Goal: Task Accomplishment & Management: Manage account settings

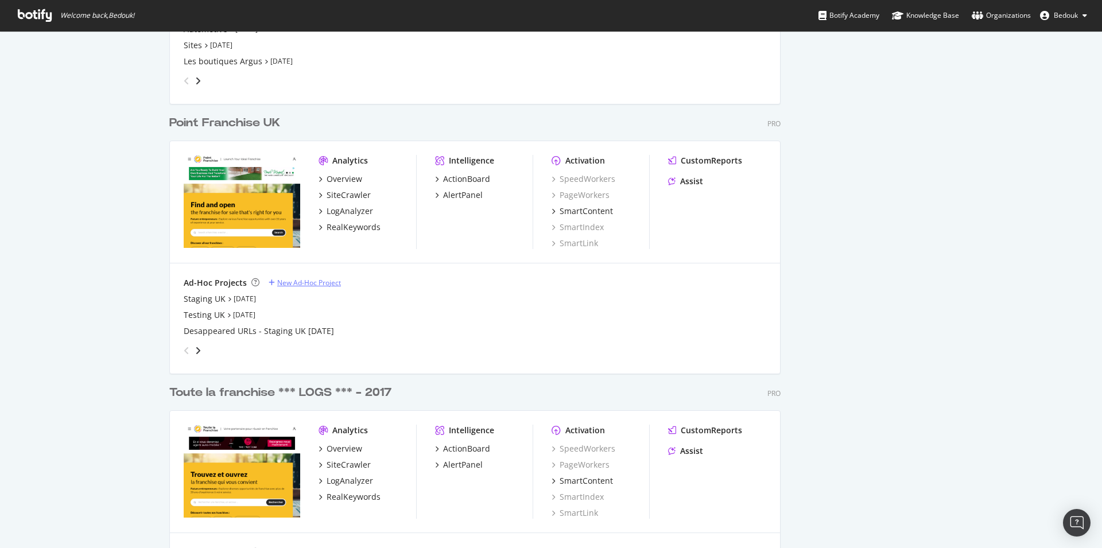
scroll to position [2342, 0]
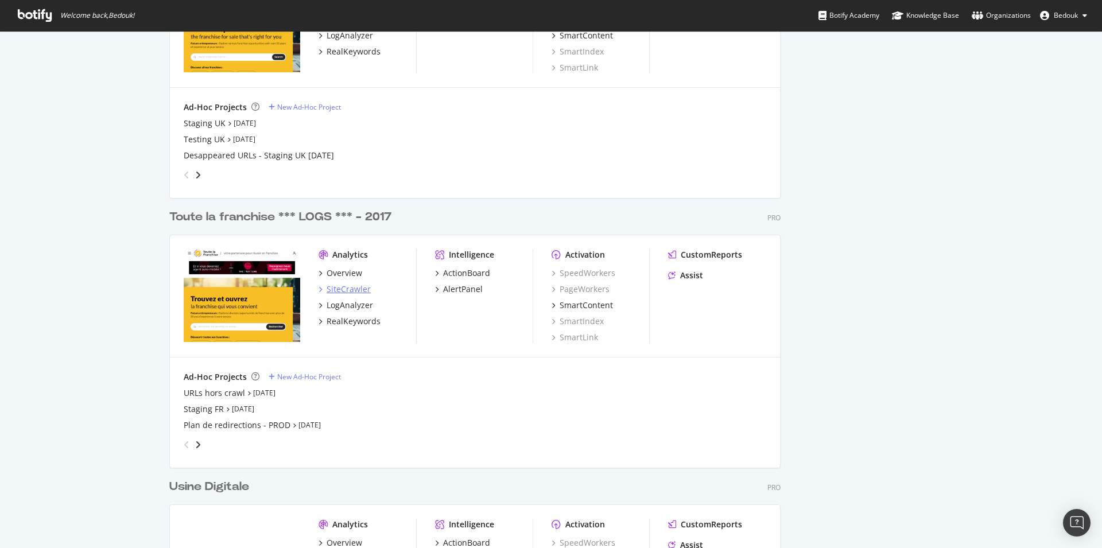
click at [340, 289] on div "SiteCrawler" at bounding box center [349, 289] width 44 height 11
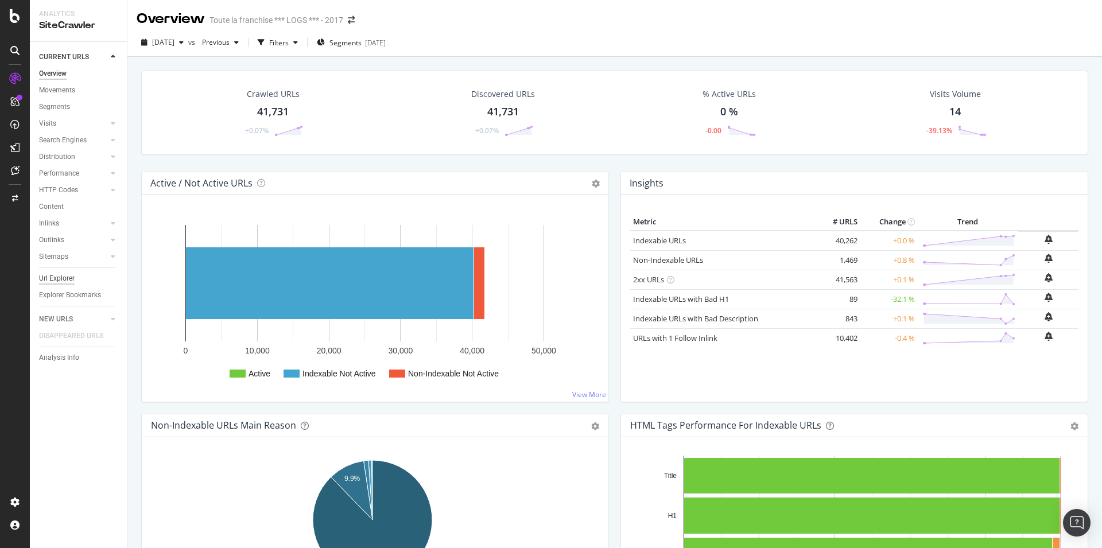
click at [69, 276] on div "Url Explorer" at bounding box center [57, 279] width 36 height 12
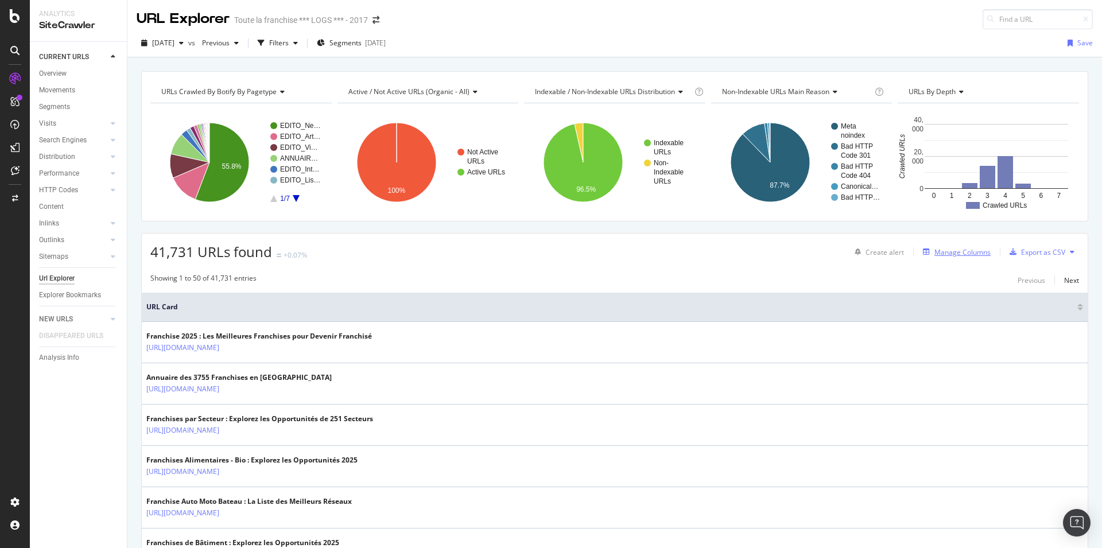
click at [939, 255] on div "Manage Columns" at bounding box center [963, 252] width 56 height 10
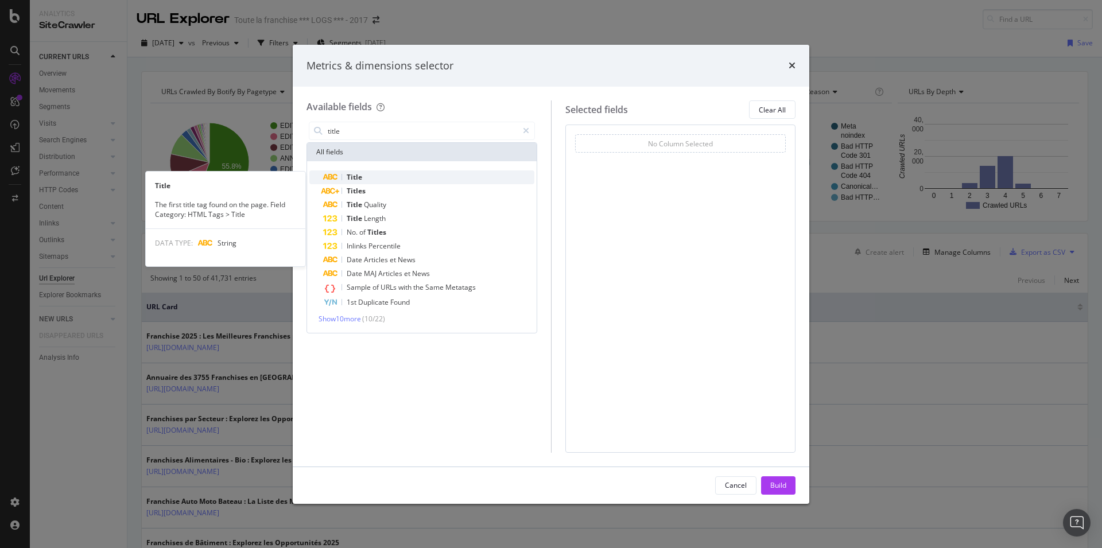
type input "title"
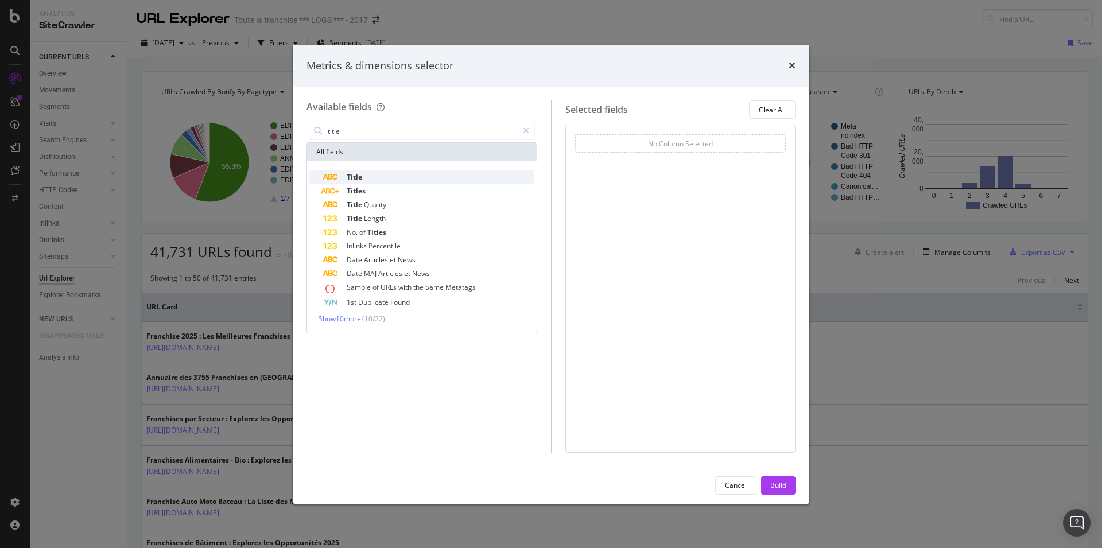
click at [371, 176] on div "Title" at bounding box center [428, 177] width 211 height 14
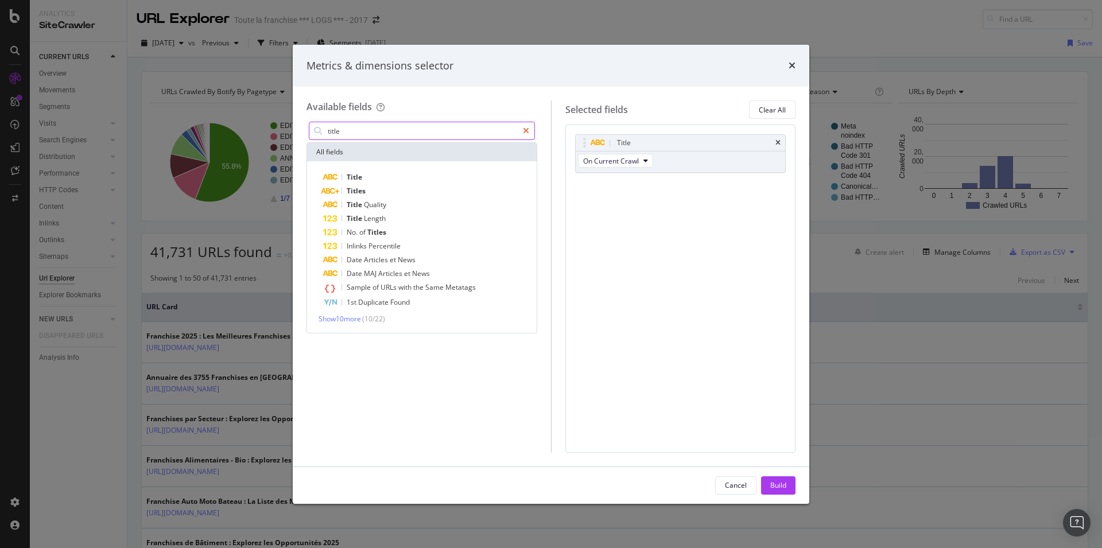
click at [521, 128] on div "modal" at bounding box center [526, 131] width 17 height 18
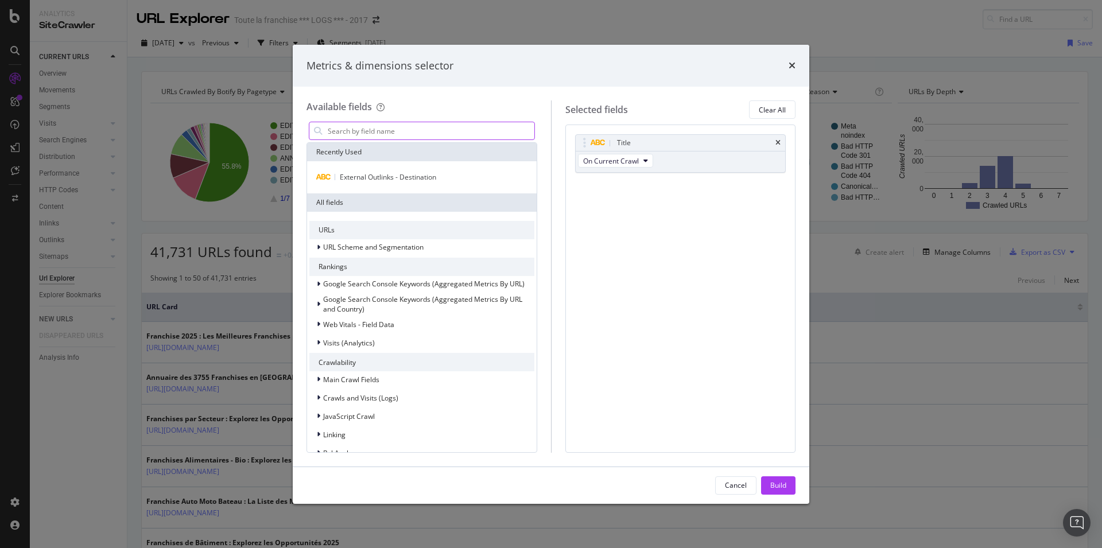
click at [464, 127] on input "modal" at bounding box center [431, 130] width 208 height 17
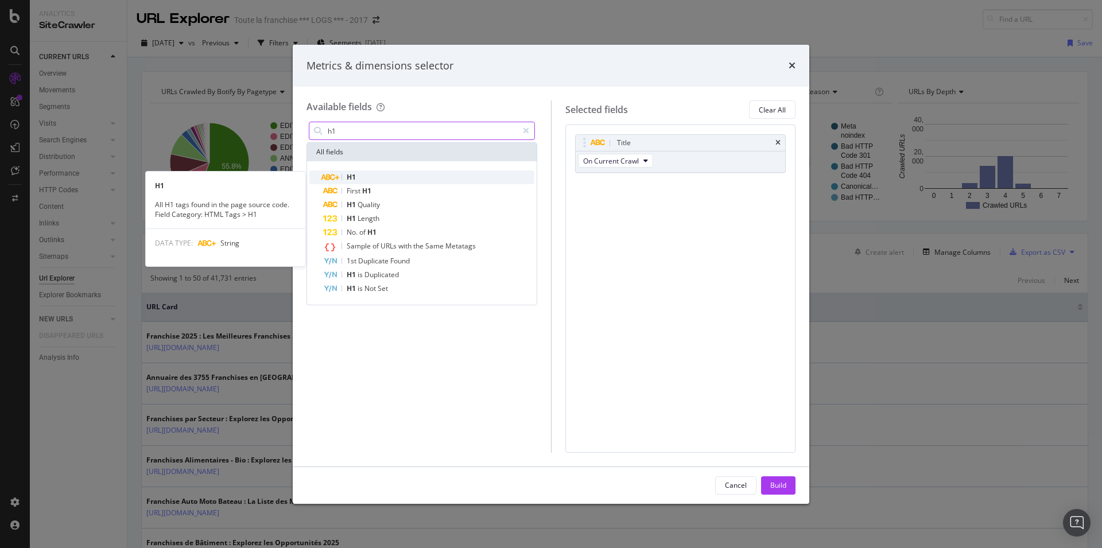
type input "h1"
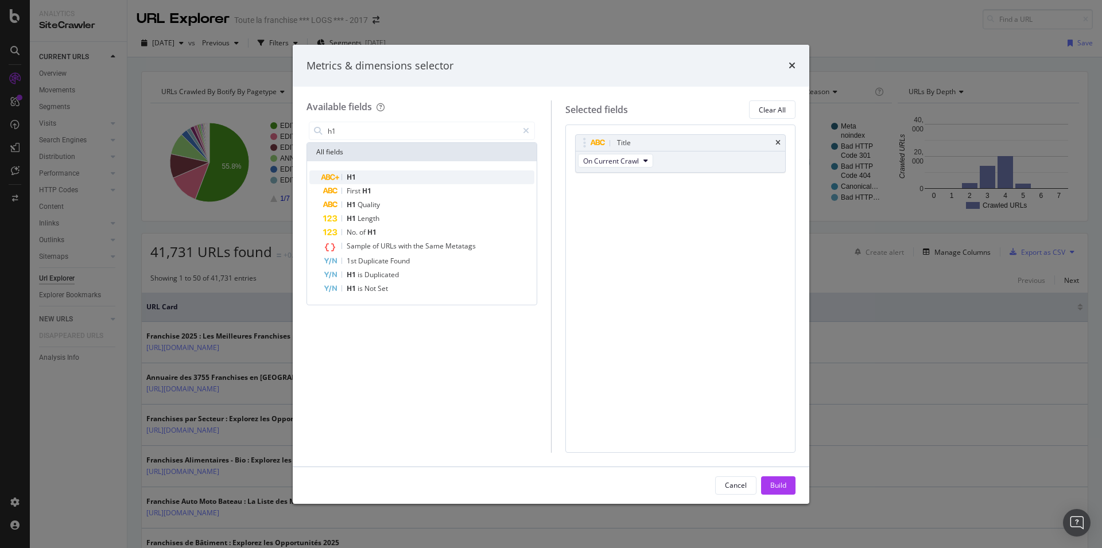
click at [351, 173] on div "H1" at bounding box center [428, 177] width 211 height 14
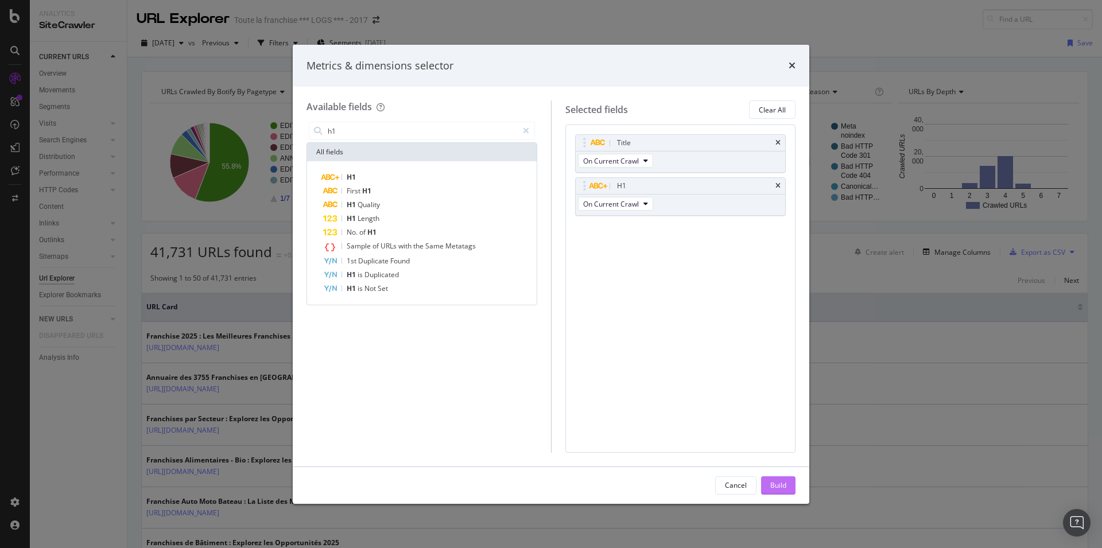
click at [769, 483] on button "Build" at bounding box center [778, 485] width 34 height 18
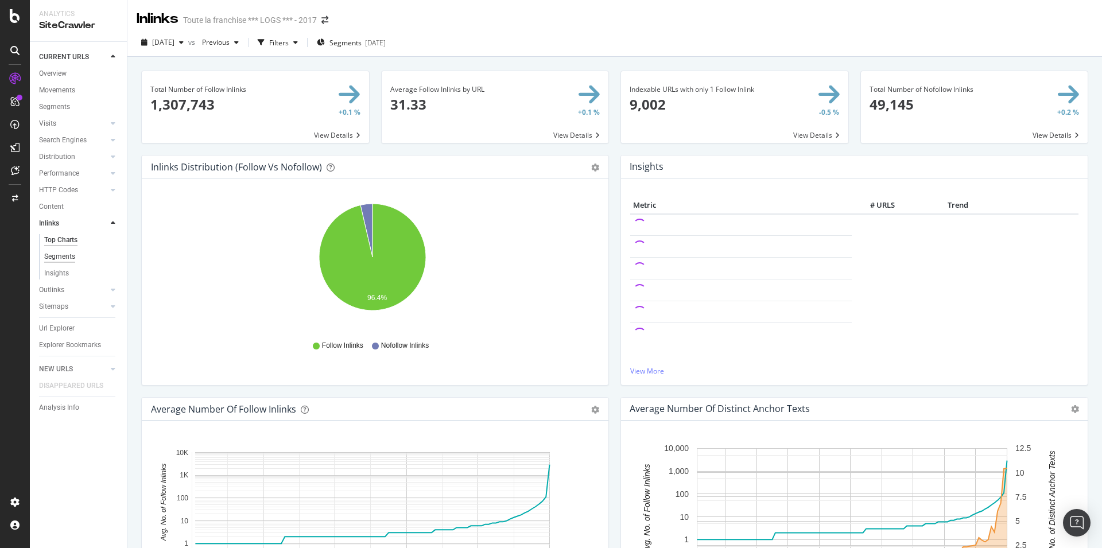
click at [69, 255] on div "Segments" at bounding box center [59, 257] width 31 height 12
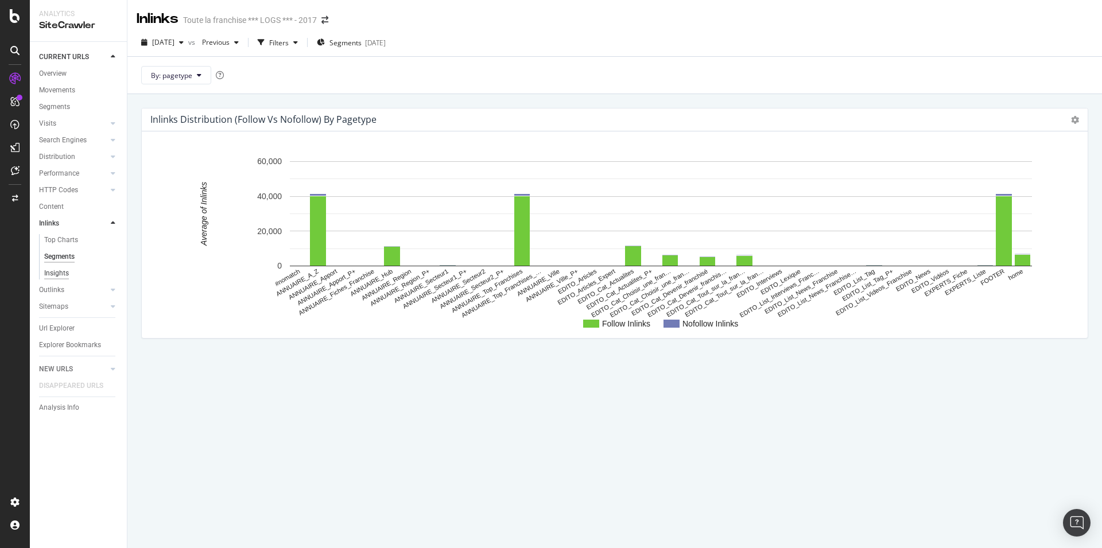
click at [62, 274] on div "Insights" at bounding box center [56, 274] width 25 height 12
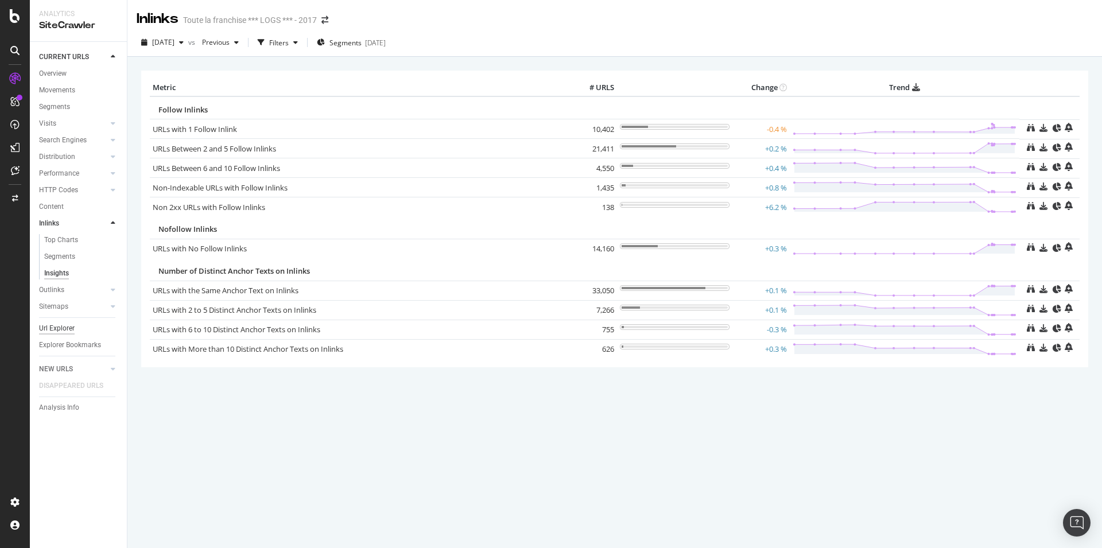
click at [67, 332] on div "Url Explorer" at bounding box center [57, 329] width 36 height 12
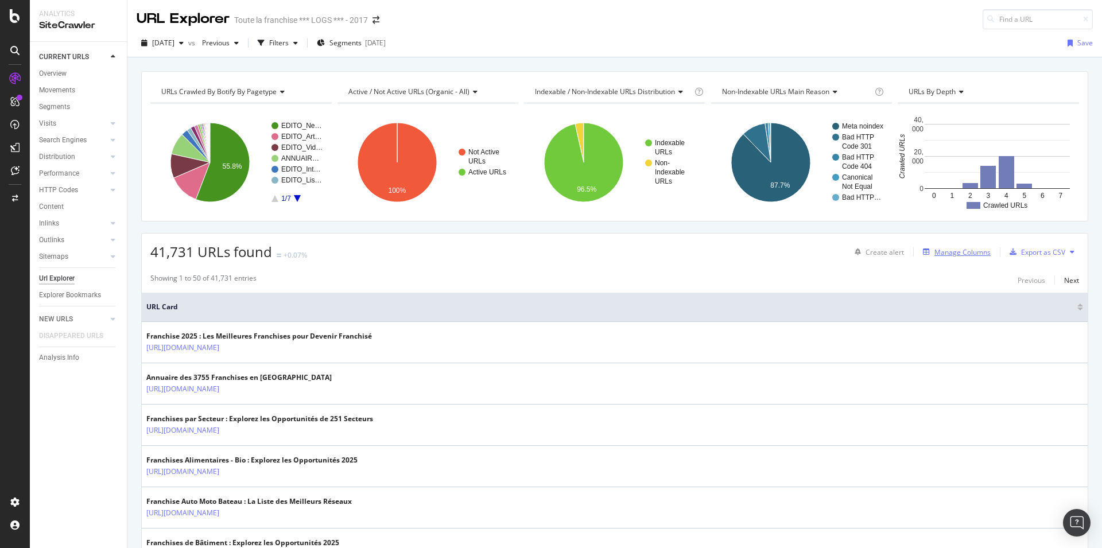
click at [935, 248] on div "Manage Columns" at bounding box center [963, 252] width 56 height 10
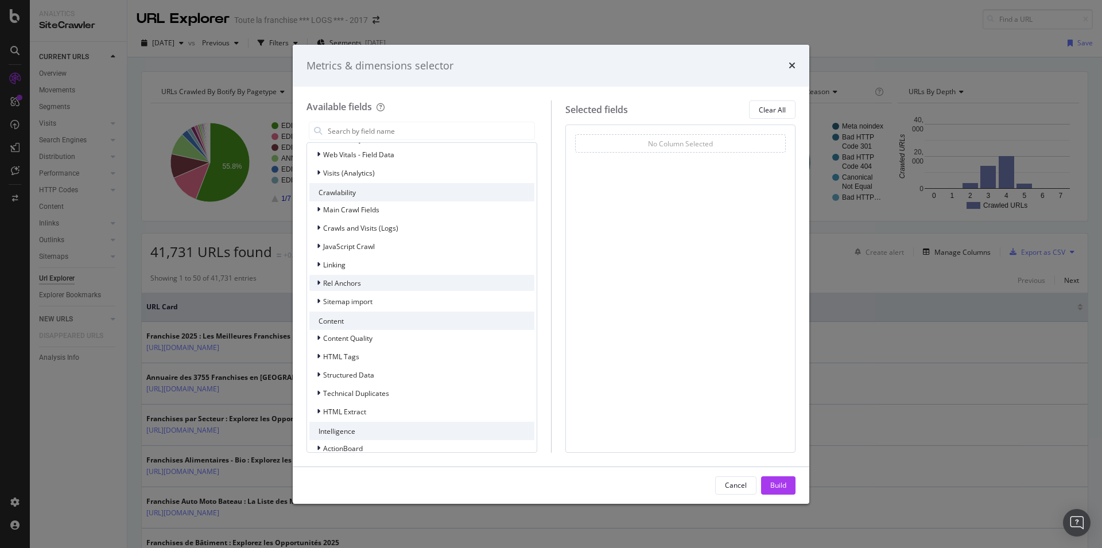
scroll to position [211, 0]
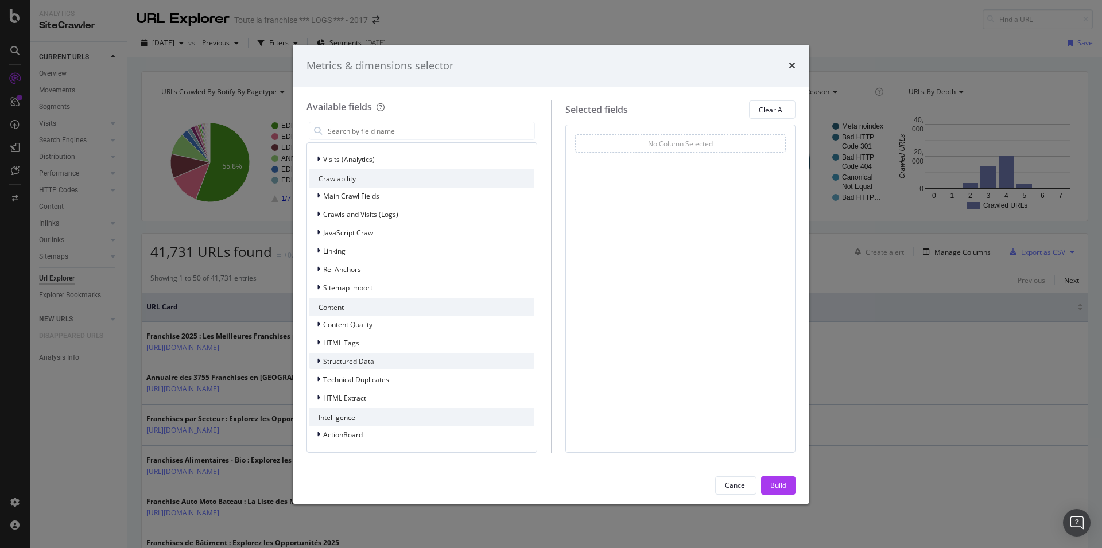
click at [381, 361] on div "Structured Data" at bounding box center [421, 361] width 225 height 16
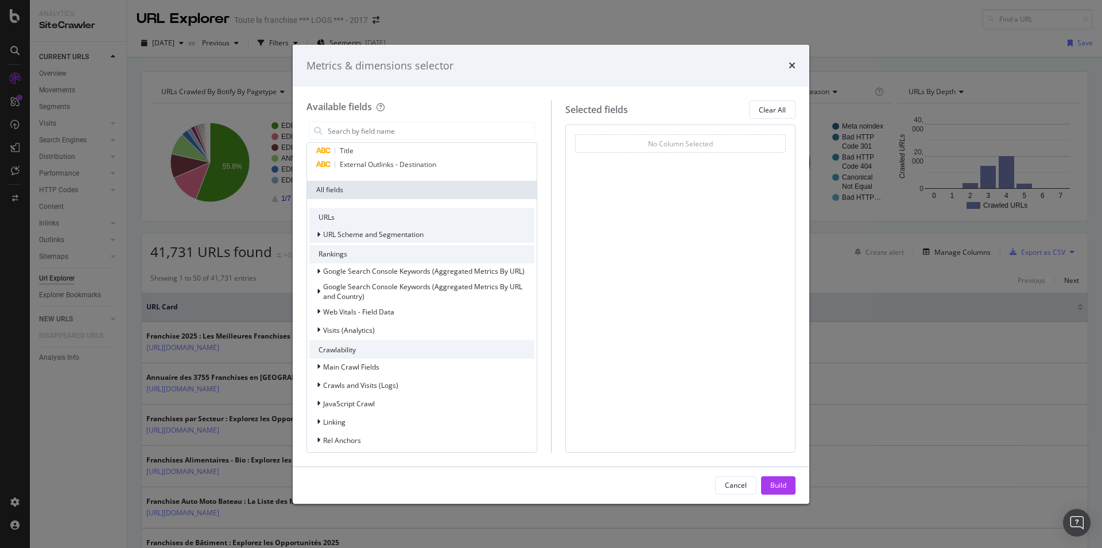
scroll to position [0, 0]
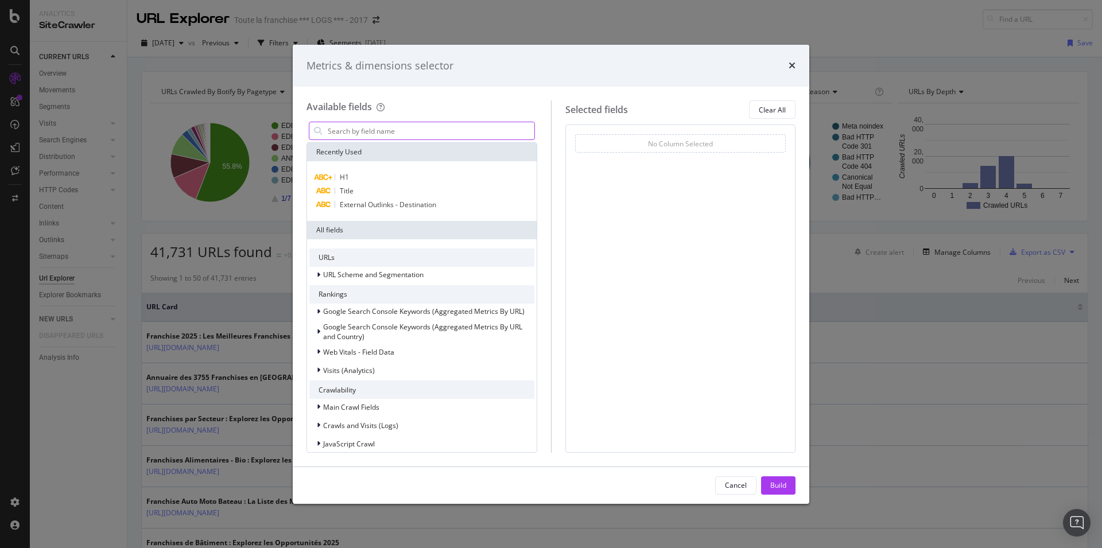
click at [403, 139] on input "modal" at bounding box center [431, 130] width 208 height 17
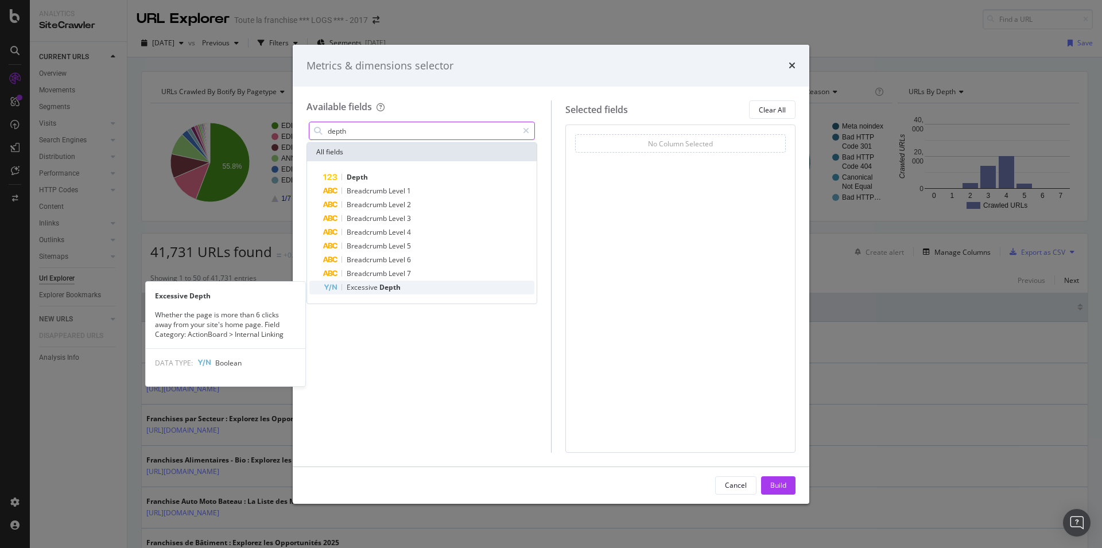
type input "depth"
click at [387, 290] on span "Depth" at bounding box center [389, 287] width 21 height 10
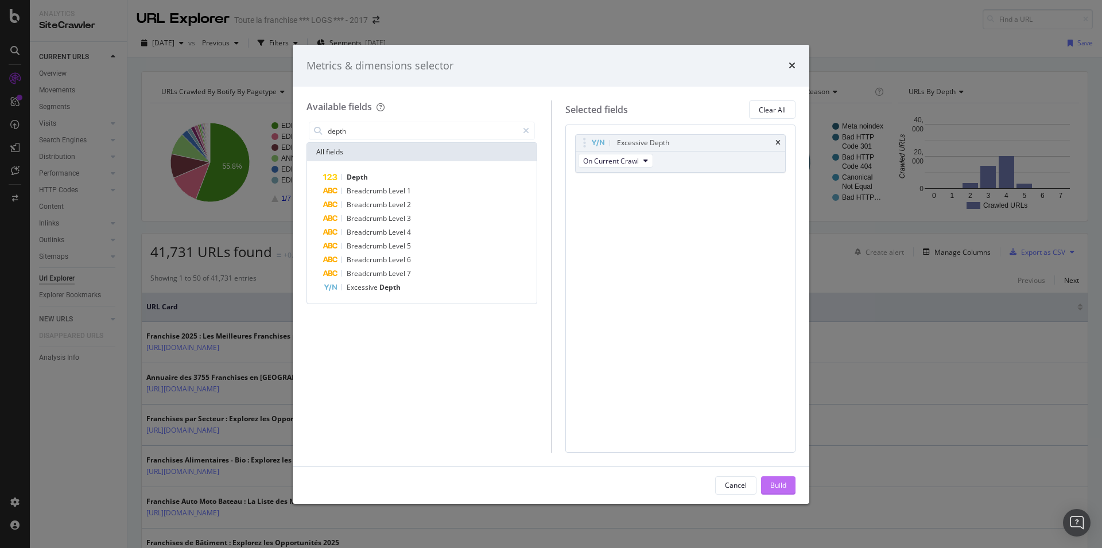
click at [782, 480] on div "Build" at bounding box center [778, 485] width 16 height 17
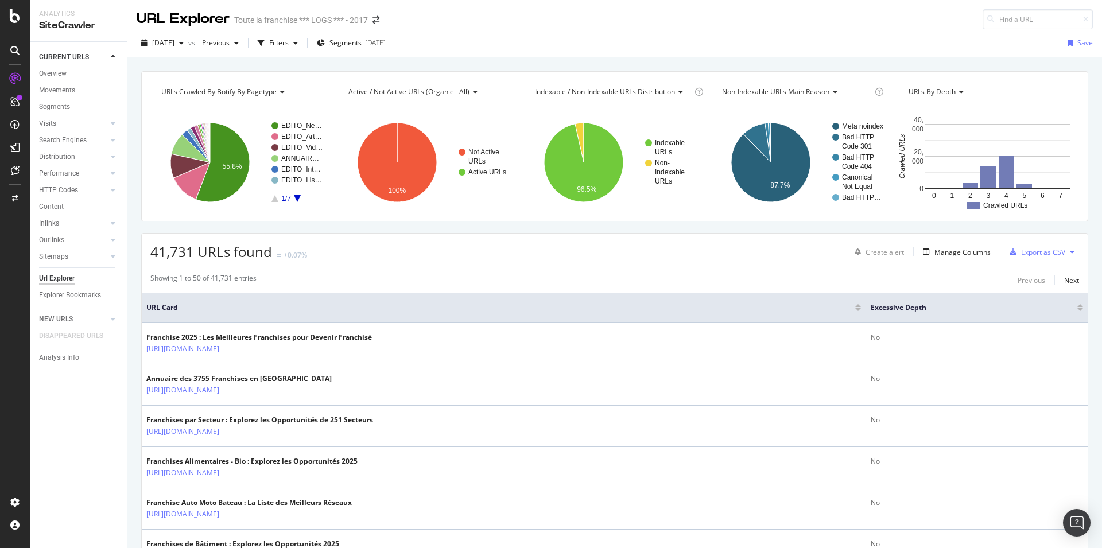
click at [1078, 310] on div at bounding box center [1081, 309] width 6 height 3
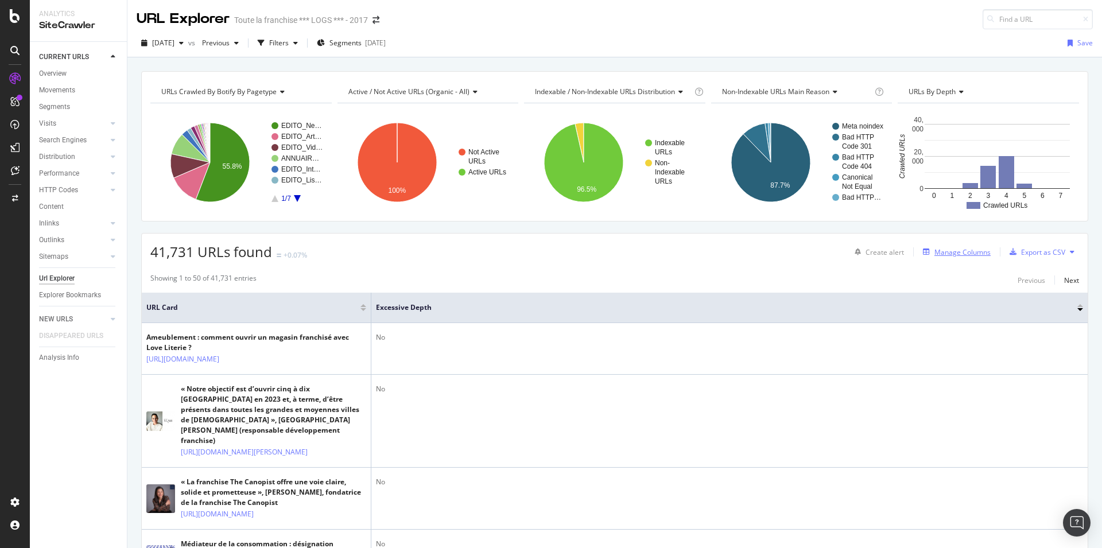
click at [967, 253] on div "Manage Columns" at bounding box center [963, 252] width 56 height 10
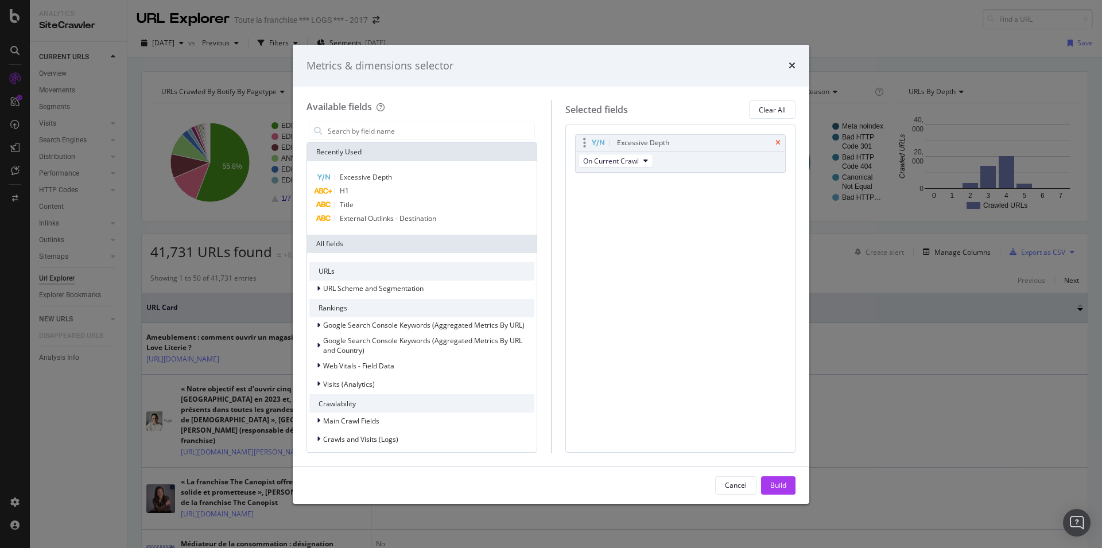
click at [779, 144] on icon "times" at bounding box center [778, 142] width 5 height 7
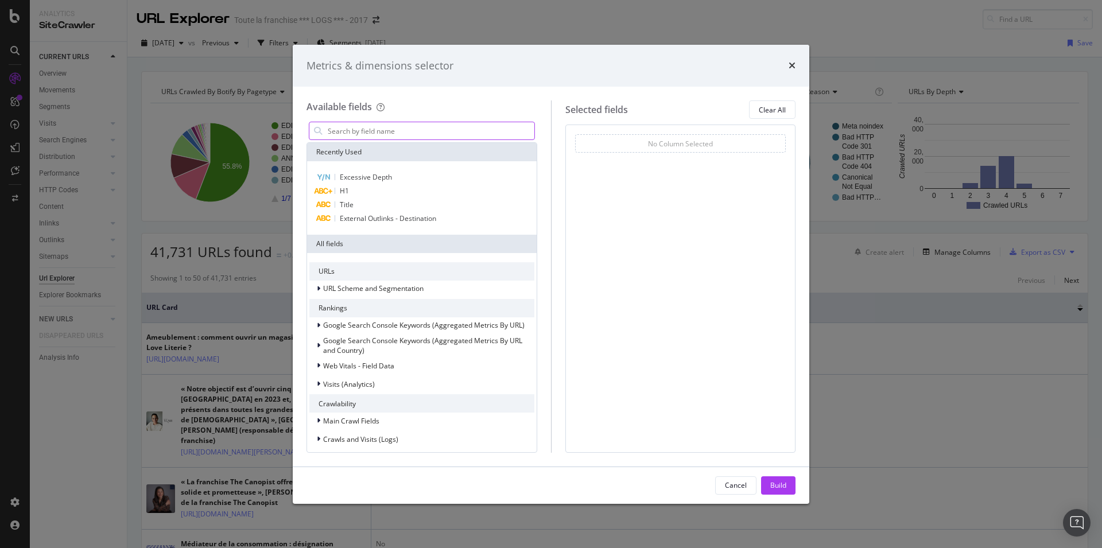
click at [394, 130] on input "modal" at bounding box center [431, 130] width 208 height 17
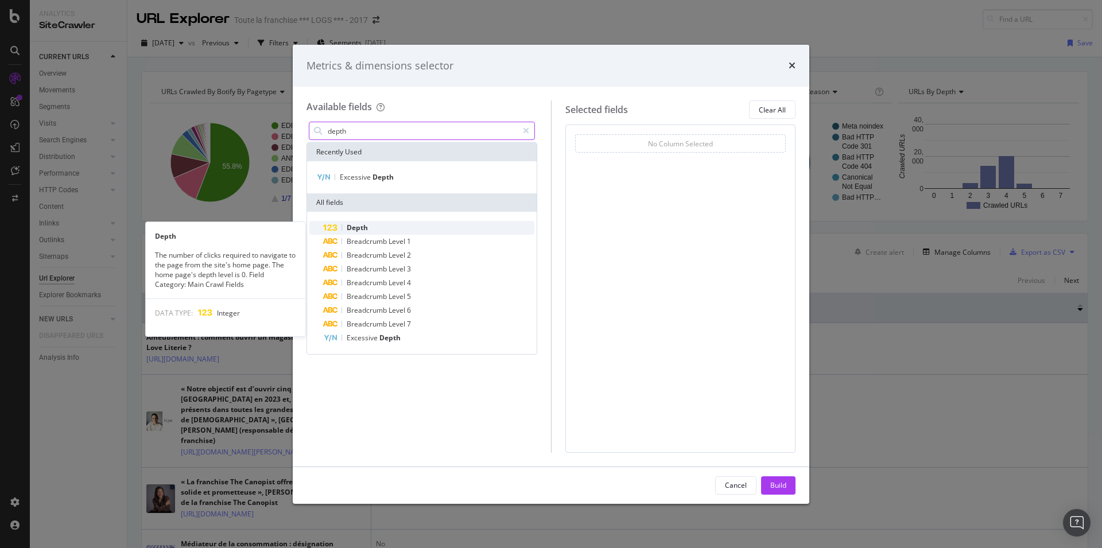
type input "depth"
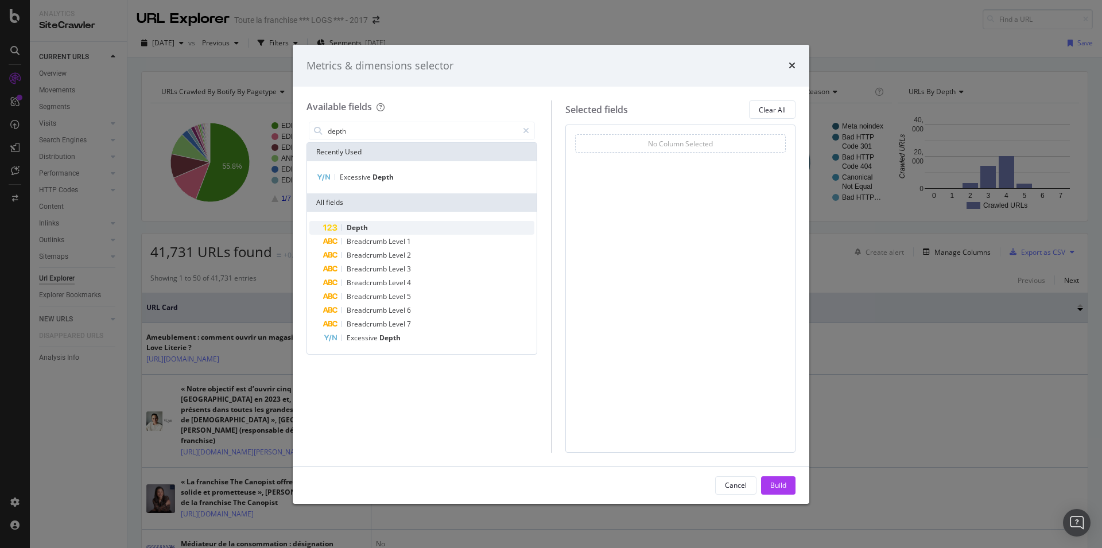
click at [360, 228] on span "Depth" at bounding box center [357, 228] width 21 height 10
click at [645, 165] on button "On Current Crawl" at bounding box center [615, 161] width 75 height 14
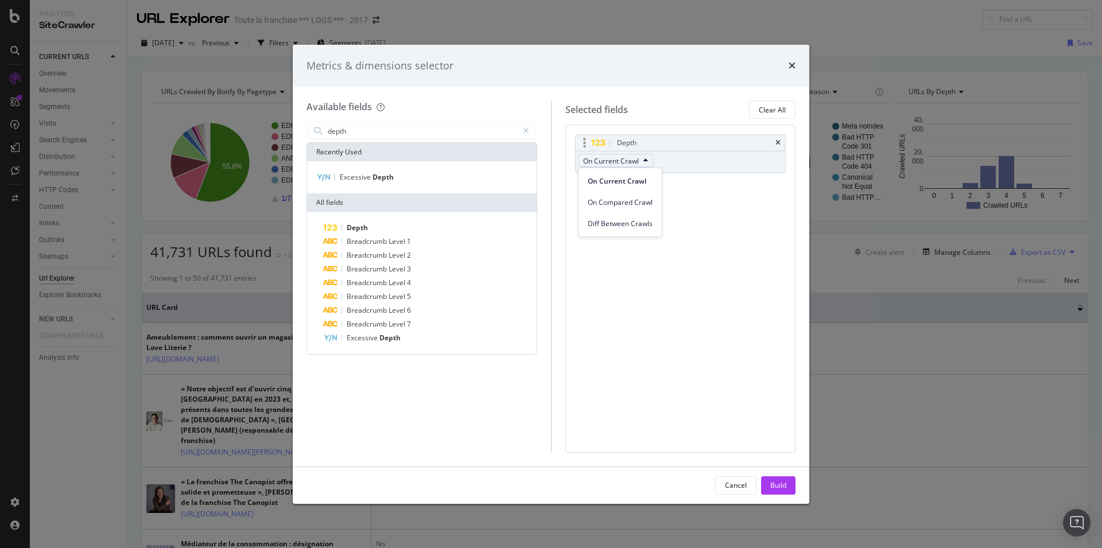
click at [645, 165] on button "On Current Crawl" at bounding box center [615, 161] width 75 height 14
click at [643, 165] on button "On Current Crawl" at bounding box center [615, 161] width 75 height 14
click at [624, 225] on span "Diff Between Crawls" at bounding box center [620, 224] width 65 height 10
click at [651, 164] on button "Diff Between Crawls" at bounding box center [620, 161] width 84 height 14
click at [626, 181] on span "On Current Crawl" at bounding box center [622, 181] width 68 height 10
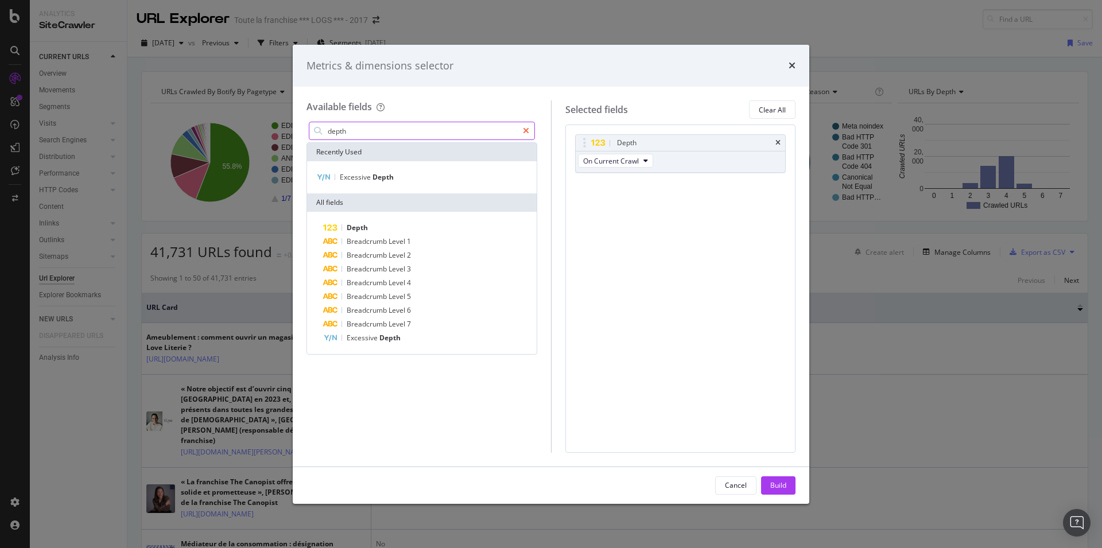
click at [525, 132] on icon "modal" at bounding box center [526, 131] width 6 height 8
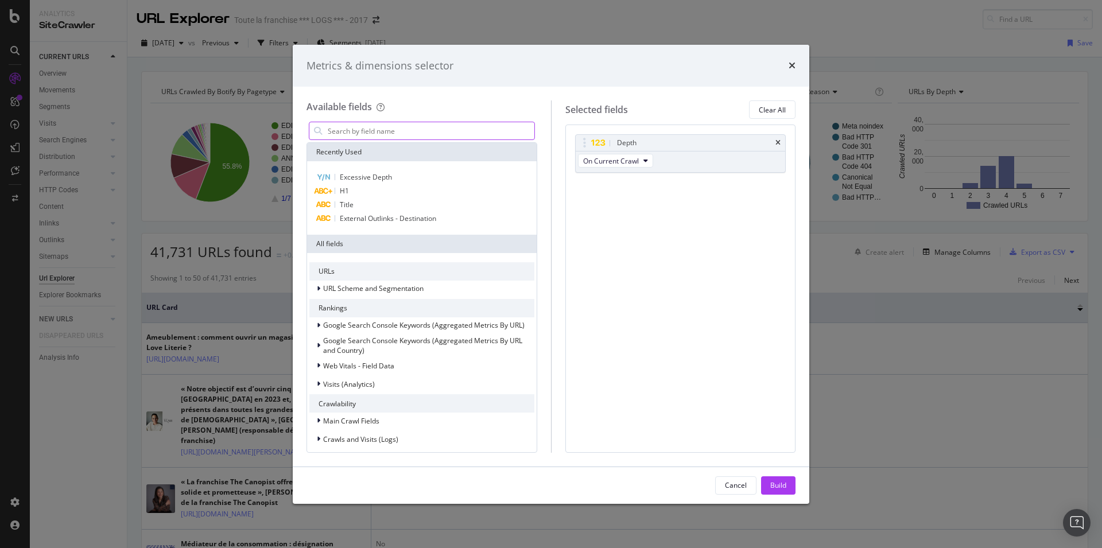
click at [445, 130] on input "modal" at bounding box center [431, 130] width 208 height 17
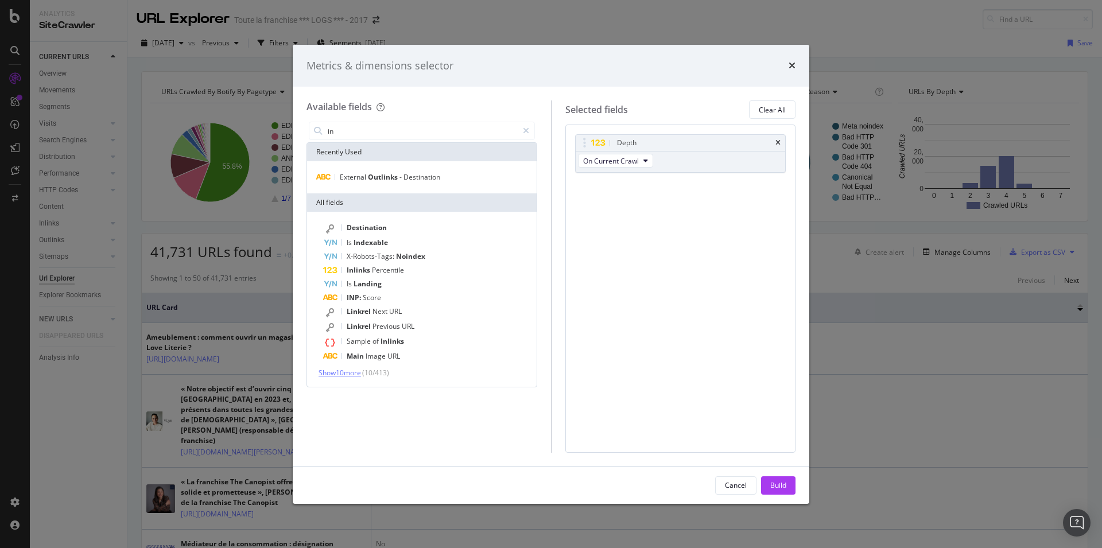
click at [358, 372] on span "Show 10 more" at bounding box center [340, 373] width 42 height 10
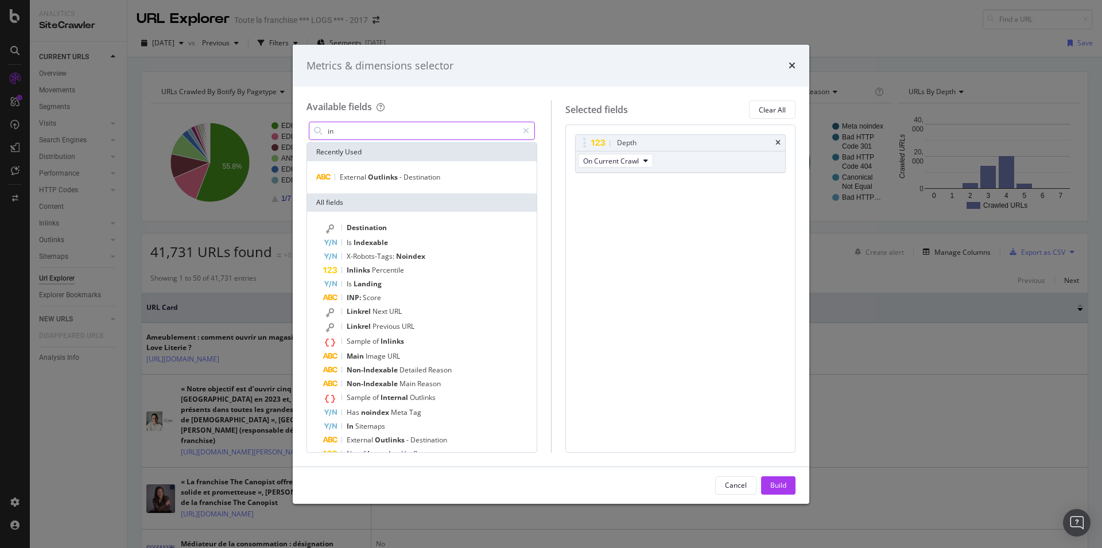
click at [385, 134] on input "in" at bounding box center [422, 130] width 191 height 17
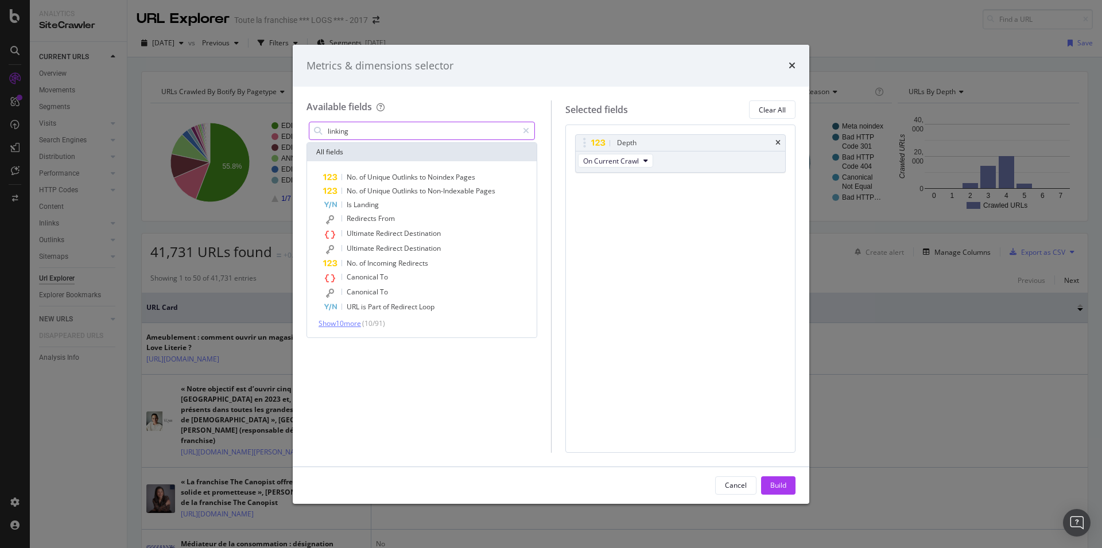
type input "linking"
click at [348, 321] on span "Show 10 more" at bounding box center [340, 324] width 42 height 10
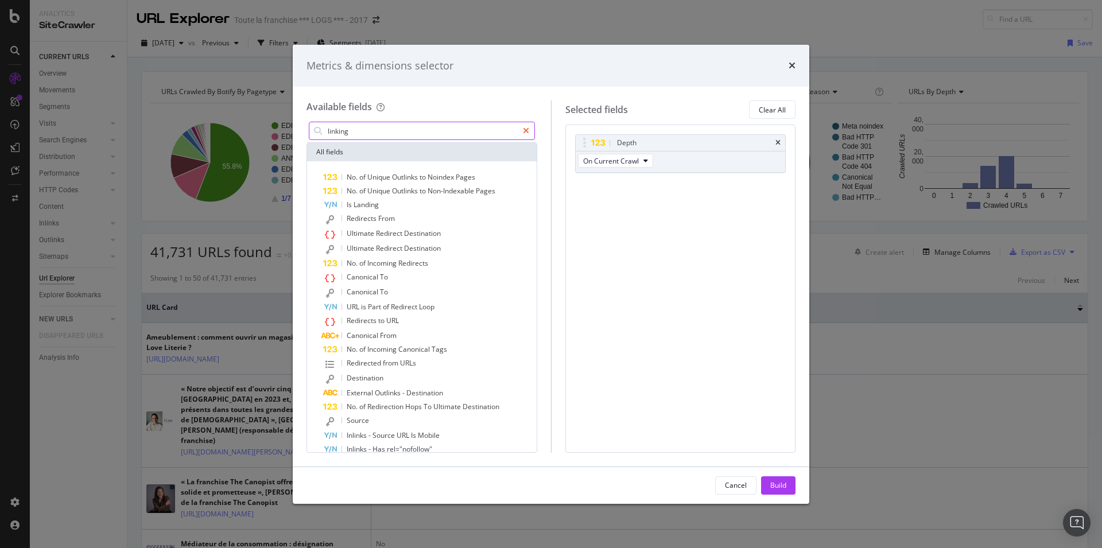
click at [528, 133] on icon "modal" at bounding box center [526, 131] width 6 height 8
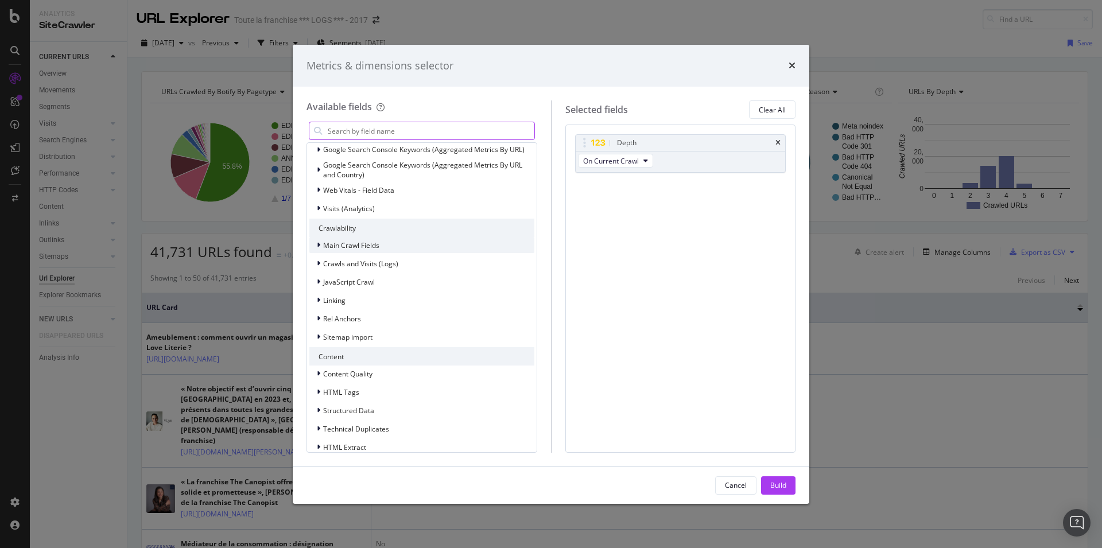
scroll to position [225, 0]
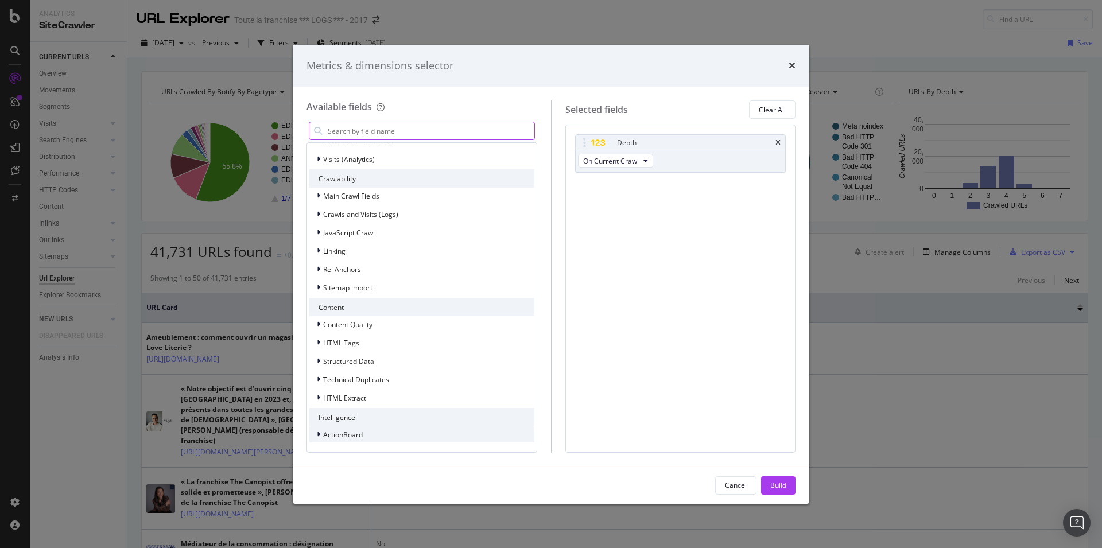
click at [356, 436] on span "ActionBoard" at bounding box center [343, 435] width 40 height 10
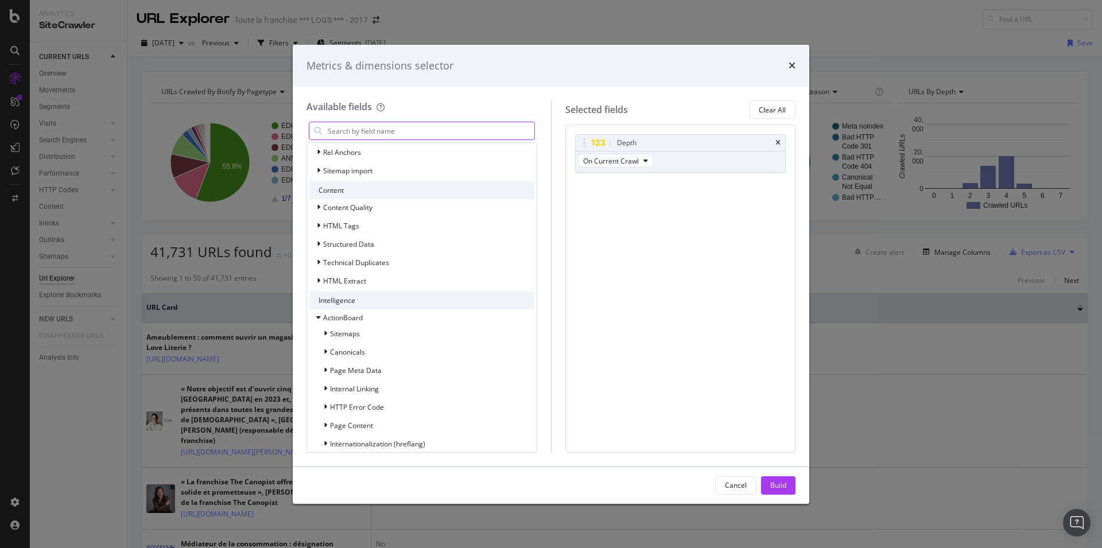
scroll to position [401, 0]
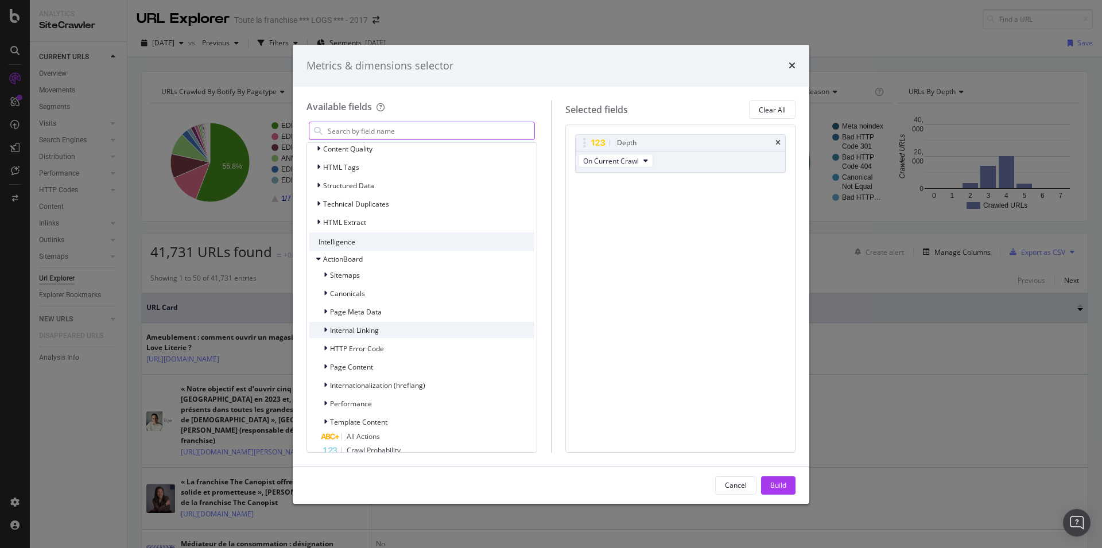
click at [366, 330] on span "Internal Linking" at bounding box center [354, 330] width 49 height 10
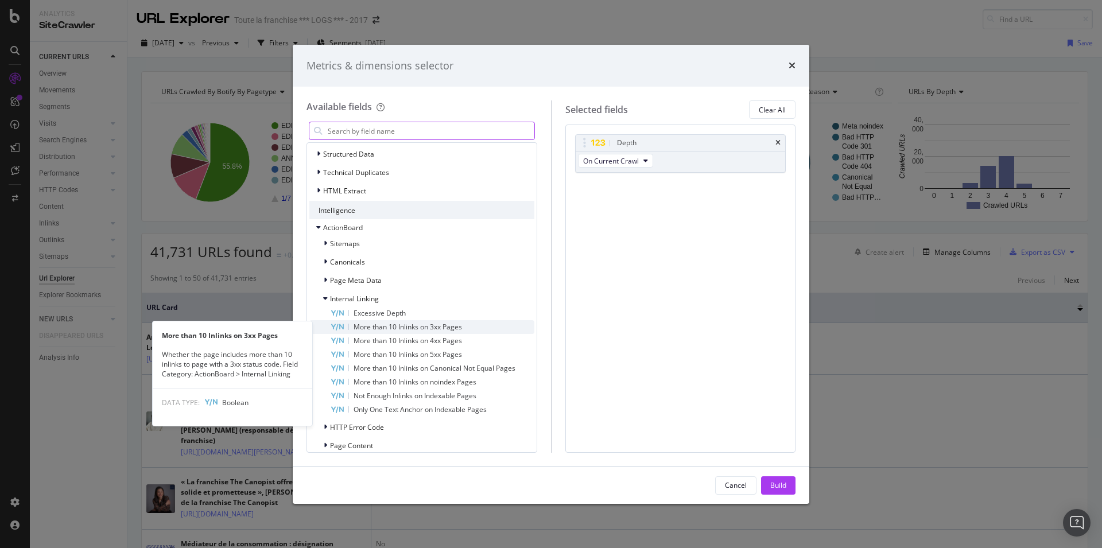
scroll to position [459, 0]
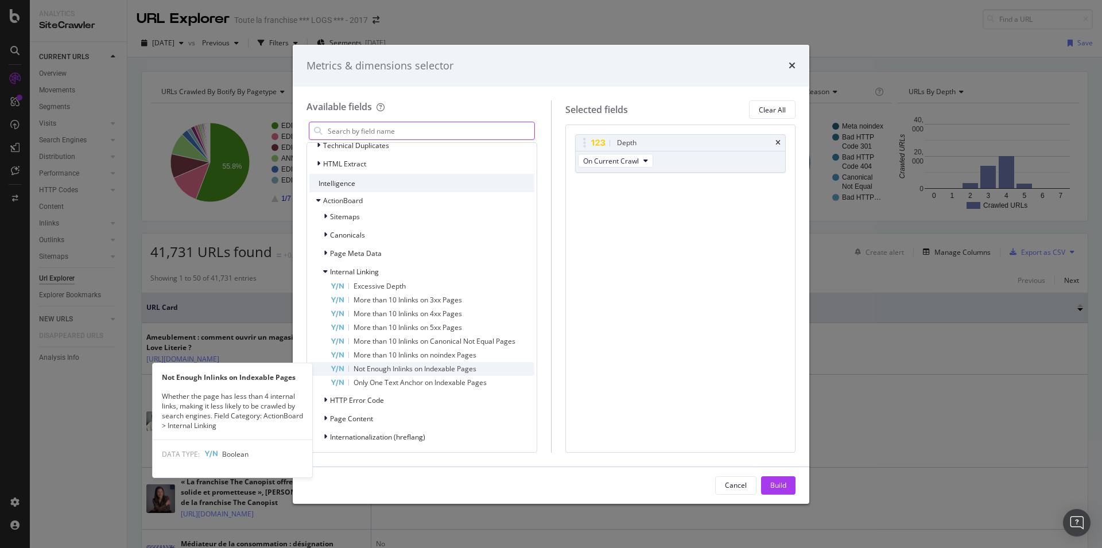
click at [416, 374] on span "Not Enough Inlinks on Indexable Pages" at bounding box center [415, 369] width 123 height 10
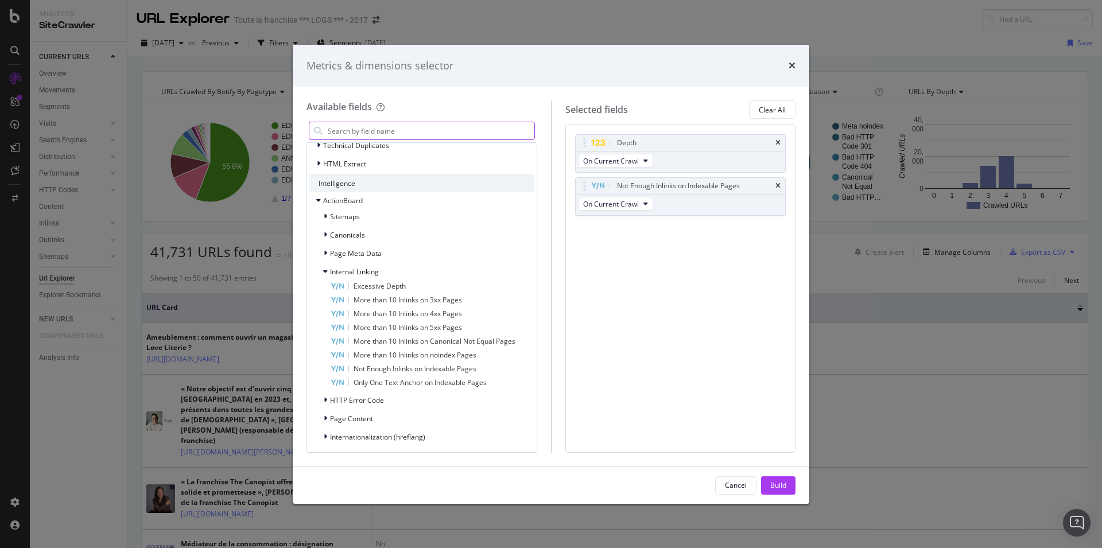
drag, startPoint x: 789, startPoint y: 487, endPoint x: 778, endPoint y: 486, distance: 11.0
click at [788, 487] on button "Build" at bounding box center [778, 485] width 34 height 18
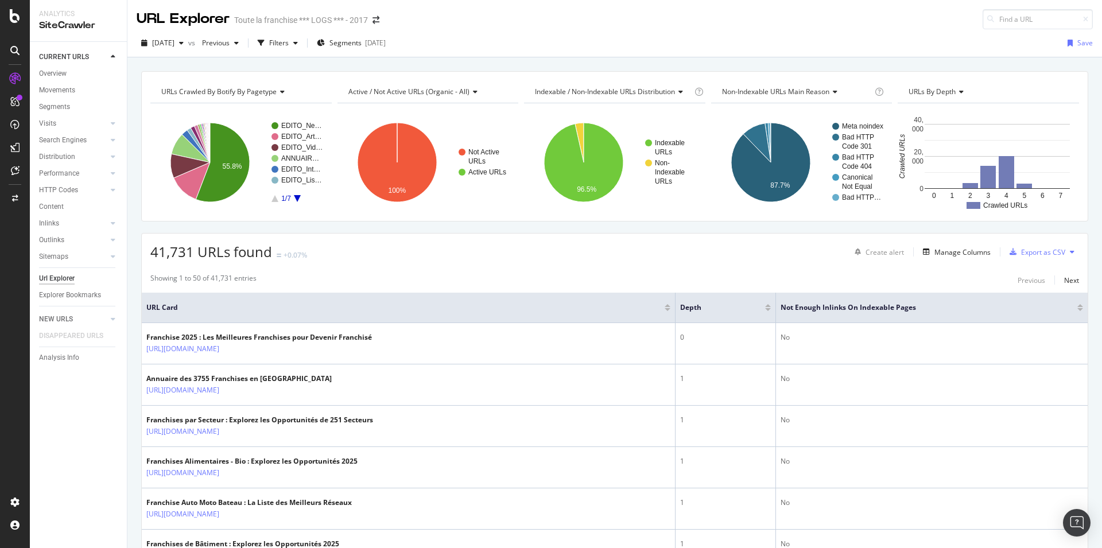
click at [1078, 311] on div at bounding box center [1081, 309] width 6 height 3
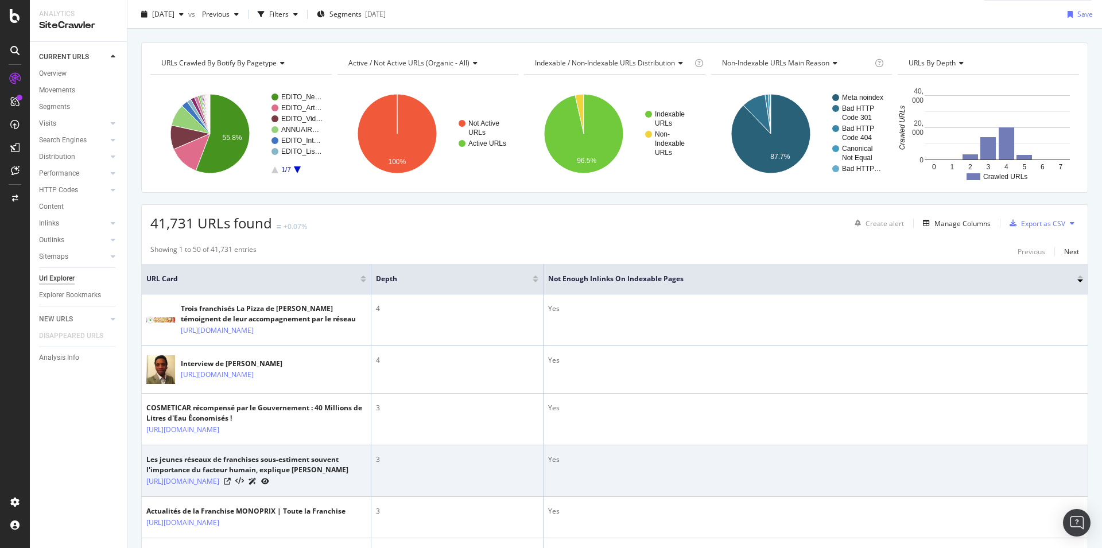
scroll to position [59, 0]
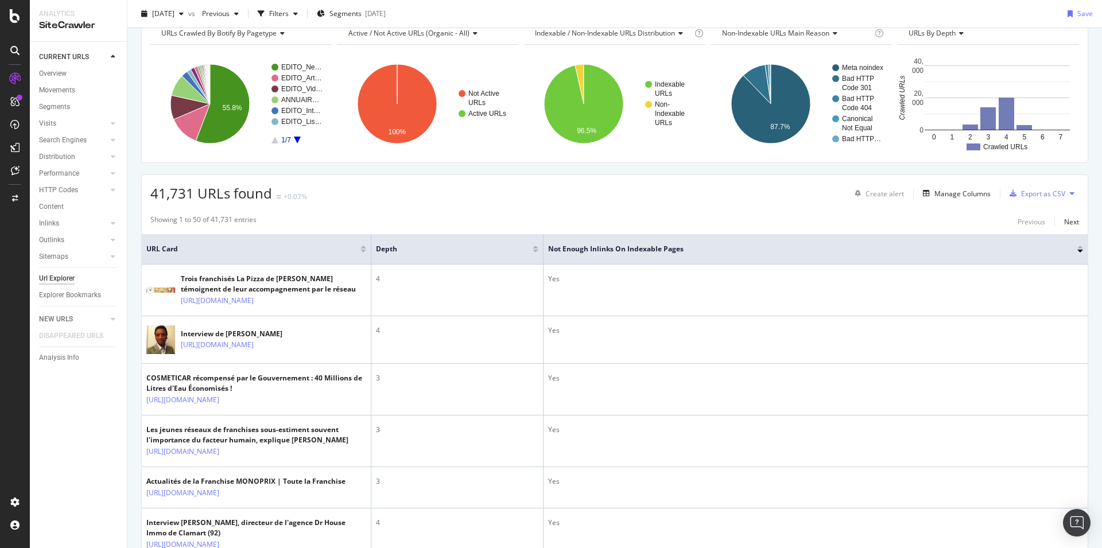
click at [960, 192] on div "Manage Columns" at bounding box center [963, 194] width 56 height 10
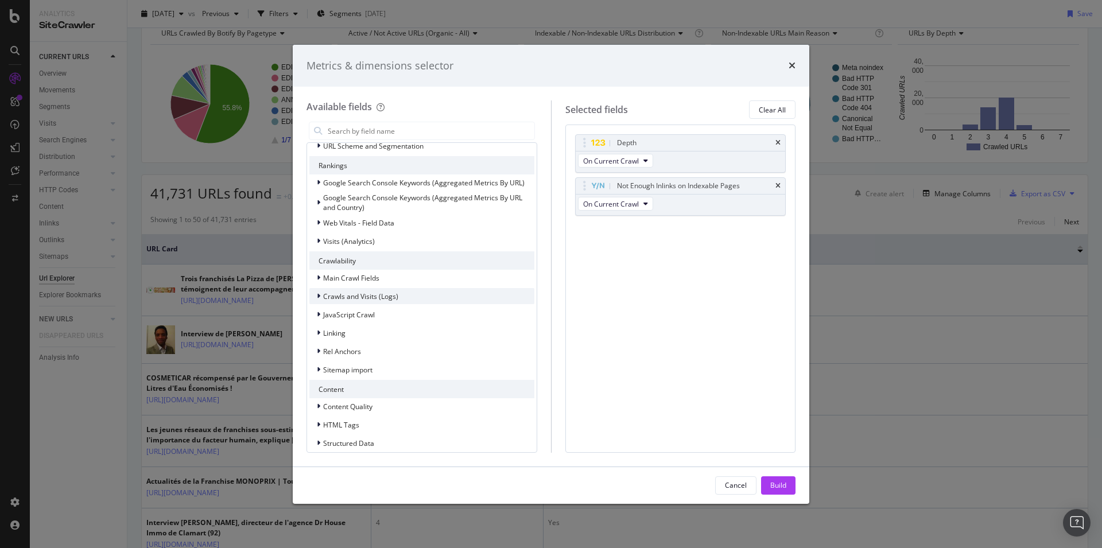
scroll to position [176, 0]
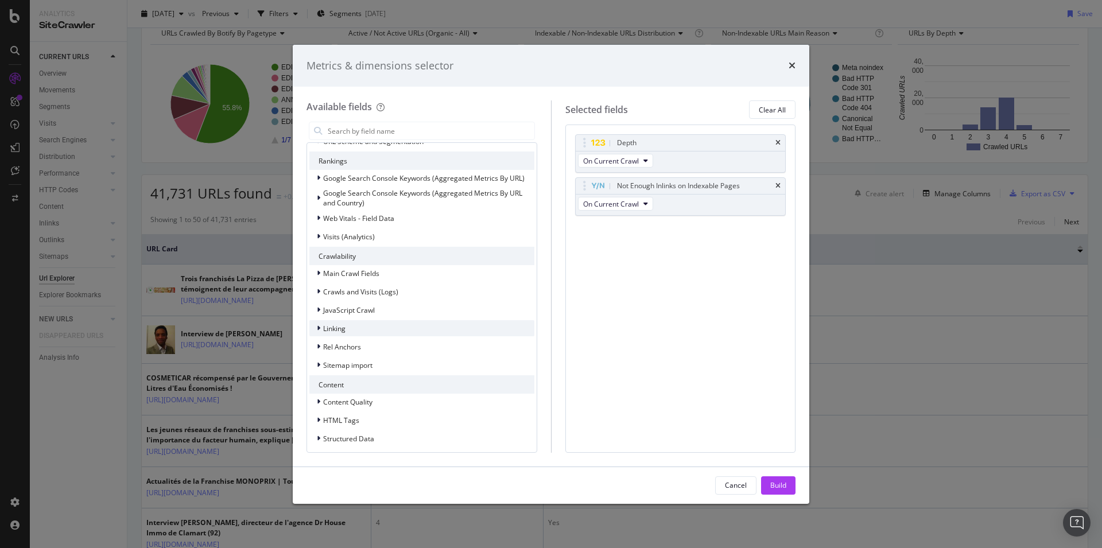
click at [325, 328] on span "Linking" at bounding box center [334, 329] width 22 height 10
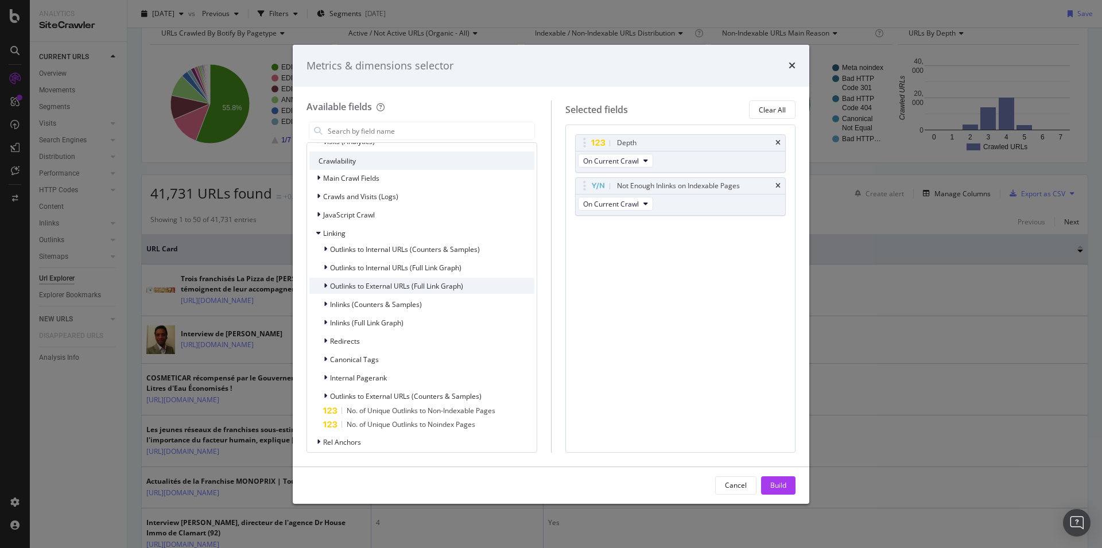
scroll to position [293, 0]
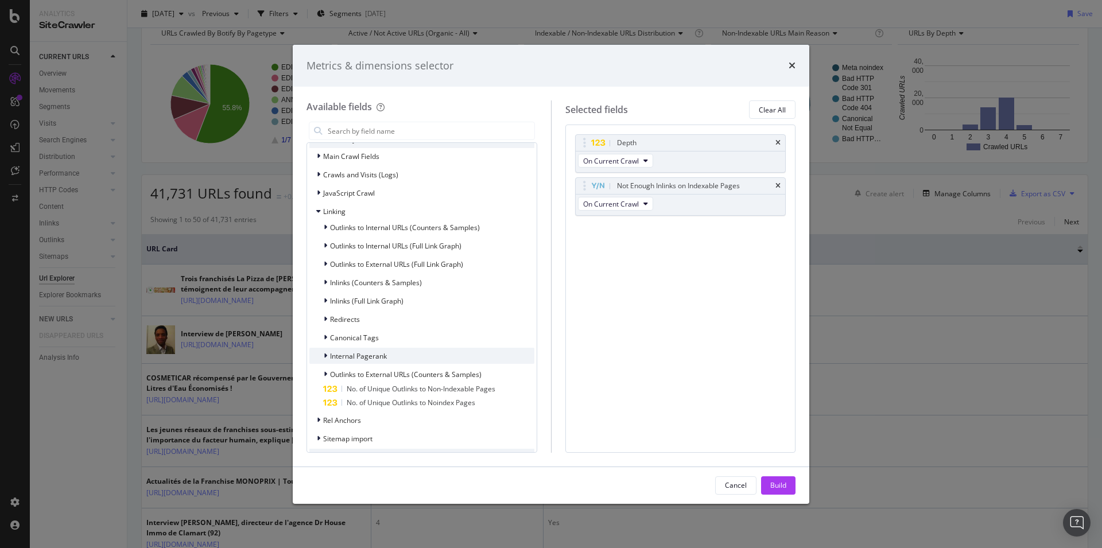
click at [328, 355] on div "modal" at bounding box center [326, 355] width 7 height 11
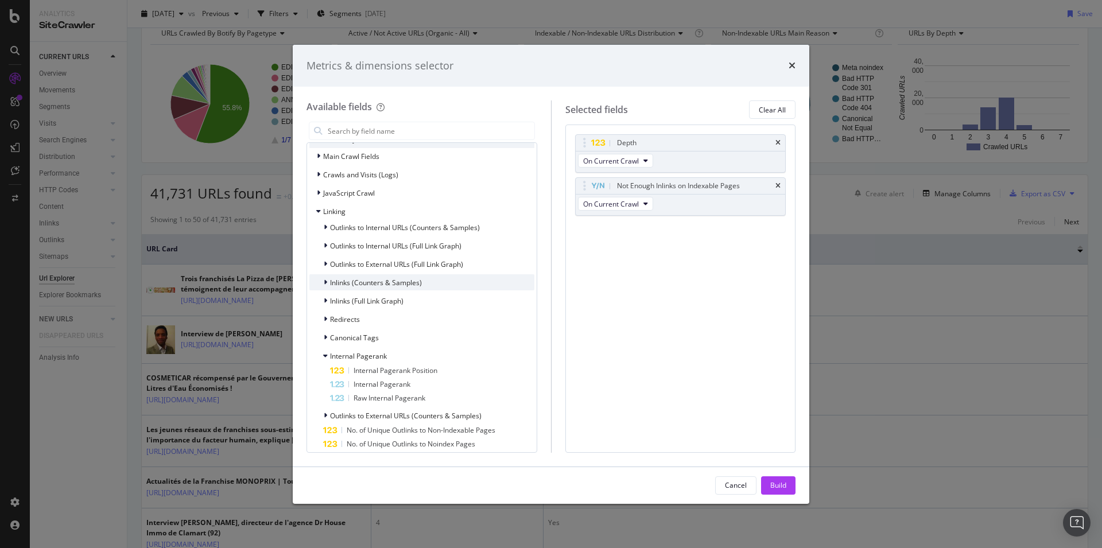
click at [353, 284] on span "Inlinks (Counters & Samples)" at bounding box center [376, 283] width 92 height 10
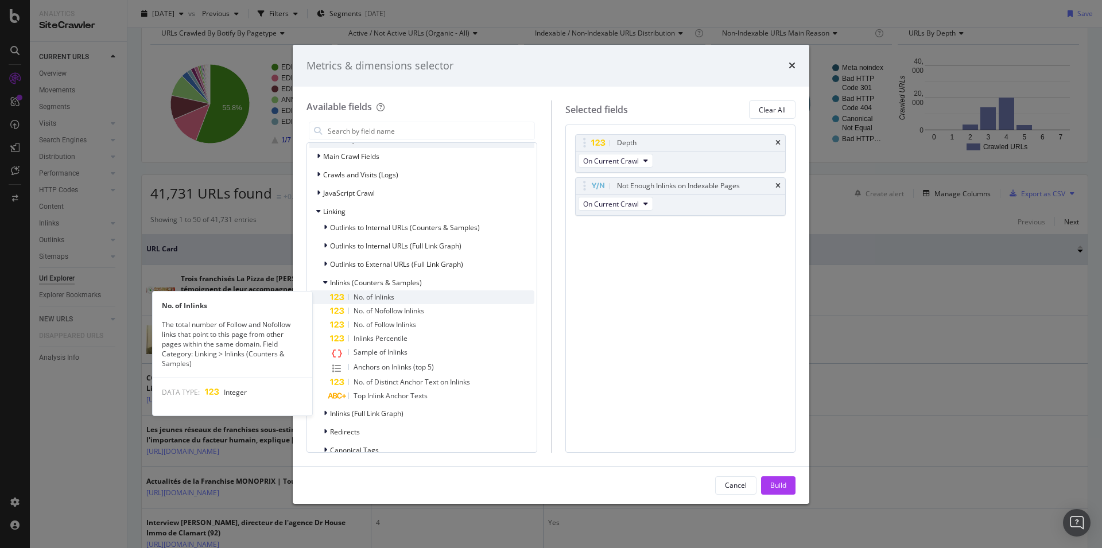
click at [381, 297] on span "No. of Inlinks" at bounding box center [374, 297] width 41 height 10
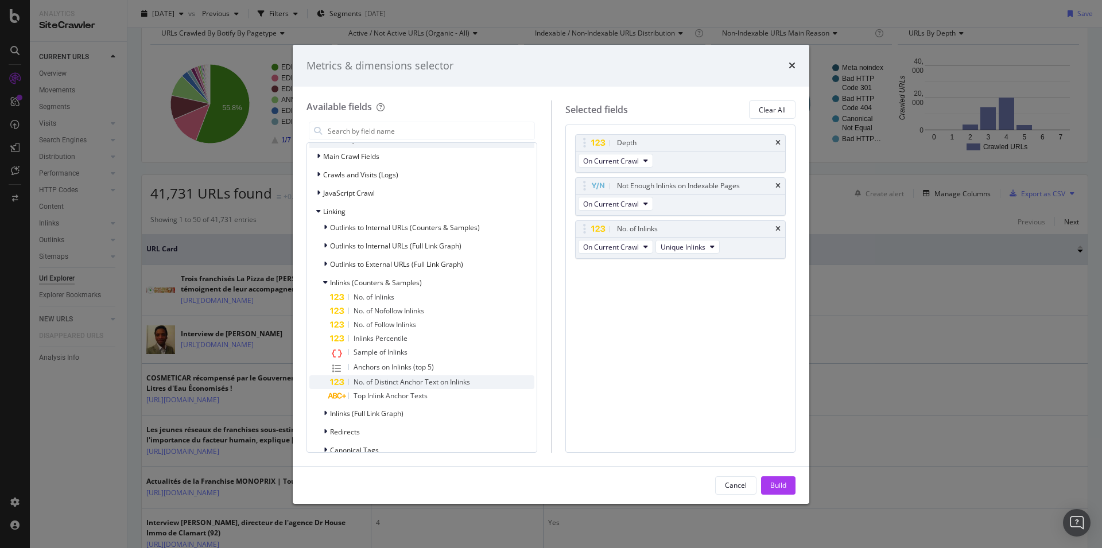
click at [399, 385] on span "No. of Distinct Anchor Text on Inlinks" at bounding box center [412, 382] width 117 height 10
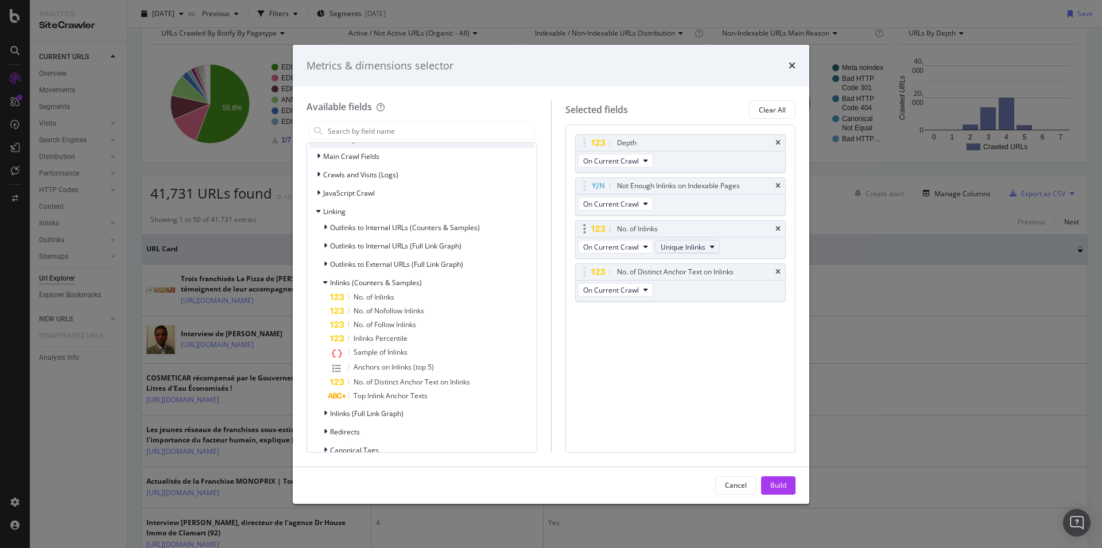
click at [706, 250] on span "Unique Inlinks" at bounding box center [683, 247] width 45 height 10
click at [785, 488] on div "Build" at bounding box center [778, 485] width 16 height 10
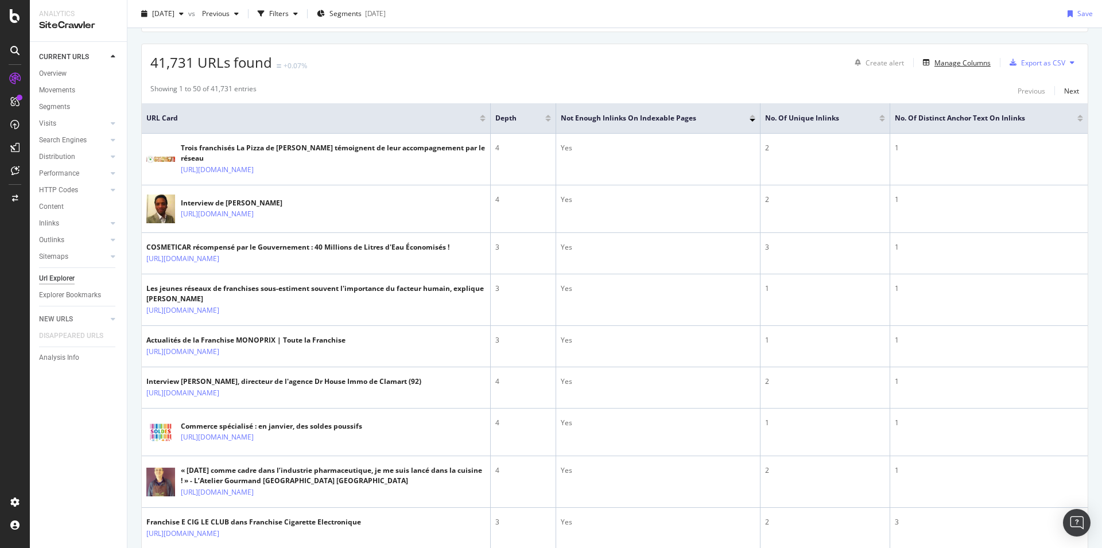
scroll to position [176, 0]
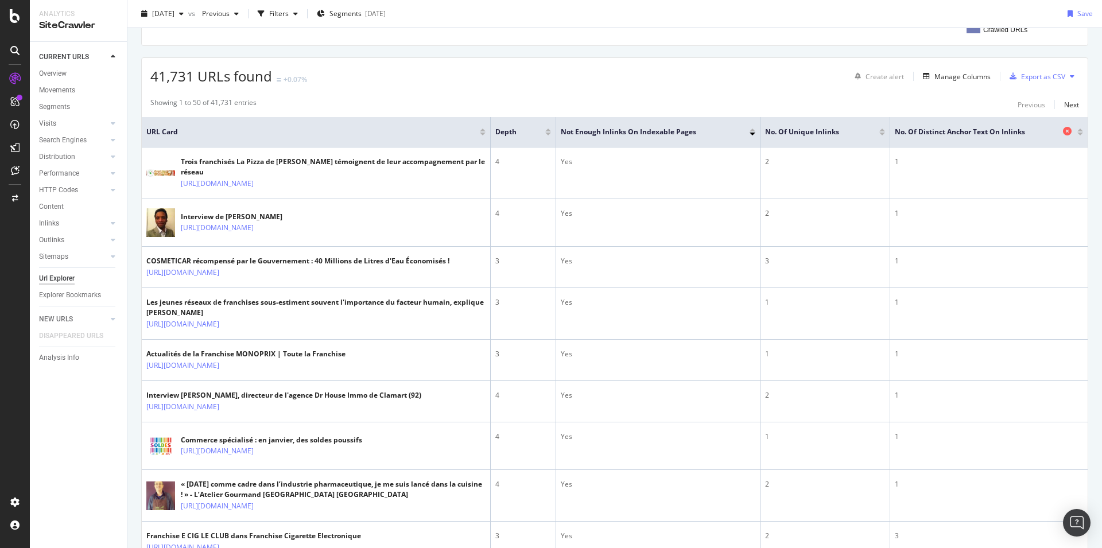
click at [1063, 131] on icon at bounding box center [1067, 131] width 9 height 9
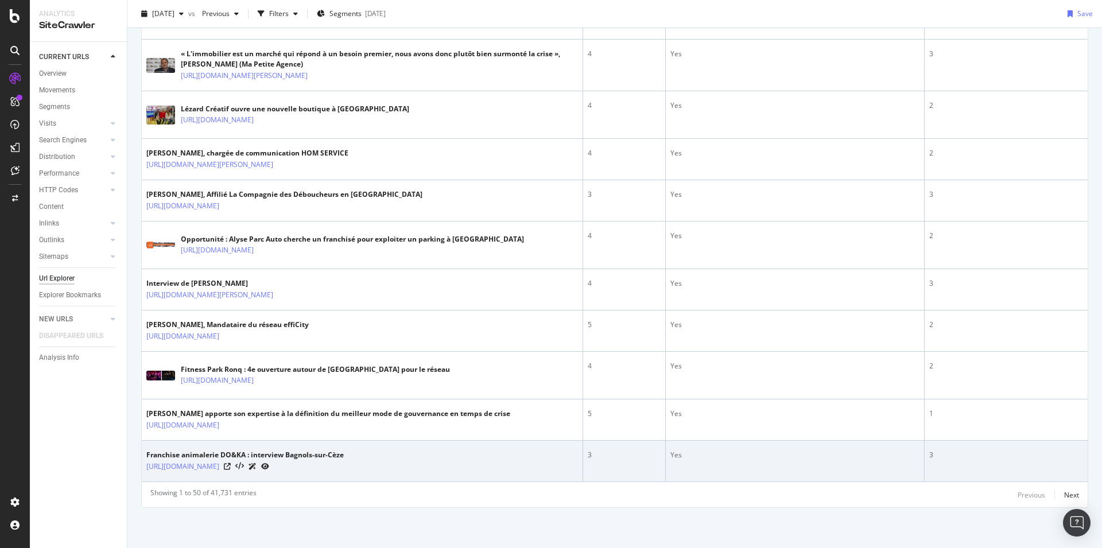
scroll to position [2175, 0]
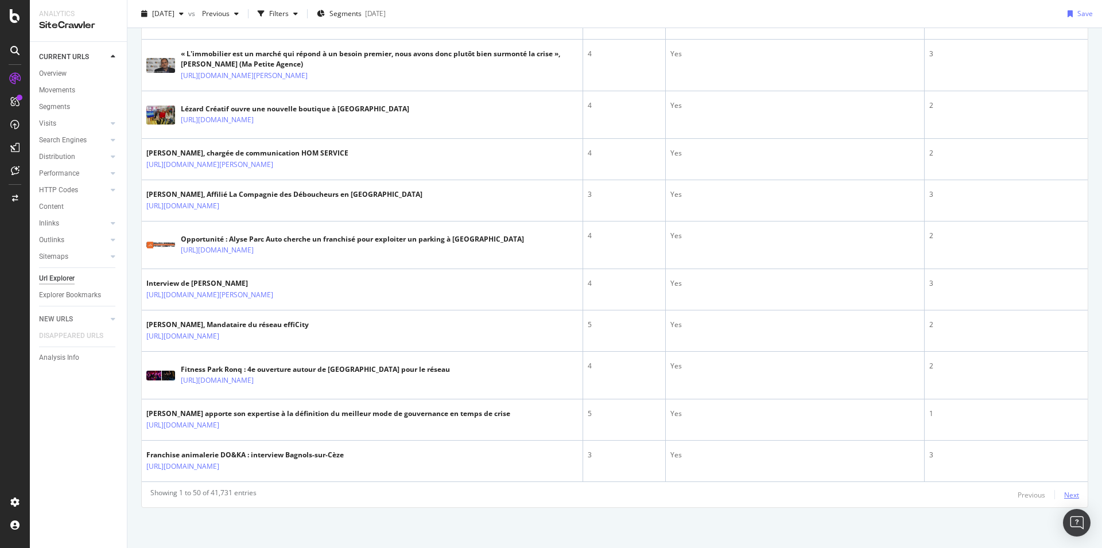
click at [1064, 497] on div "Next" at bounding box center [1071, 495] width 15 height 10
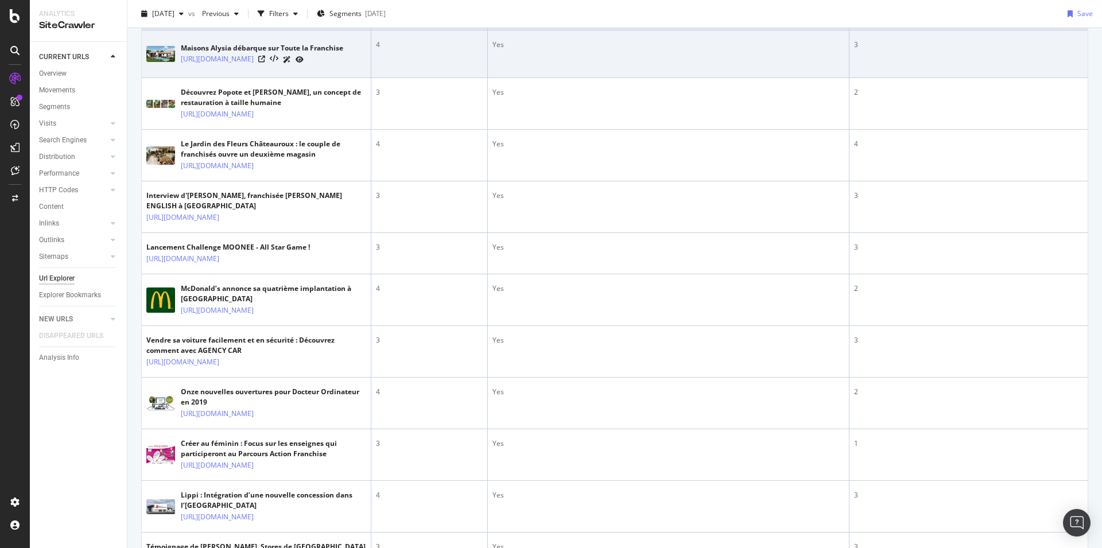
scroll to position [0, 0]
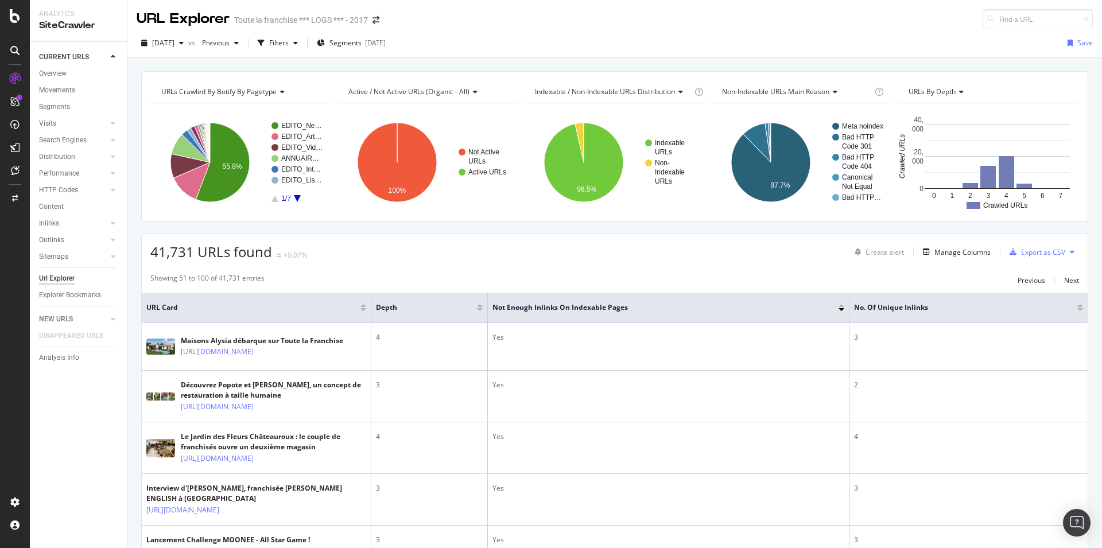
click at [840, 309] on div at bounding box center [842, 309] width 6 height 3
click at [843, 306] on div at bounding box center [842, 305] width 6 height 3
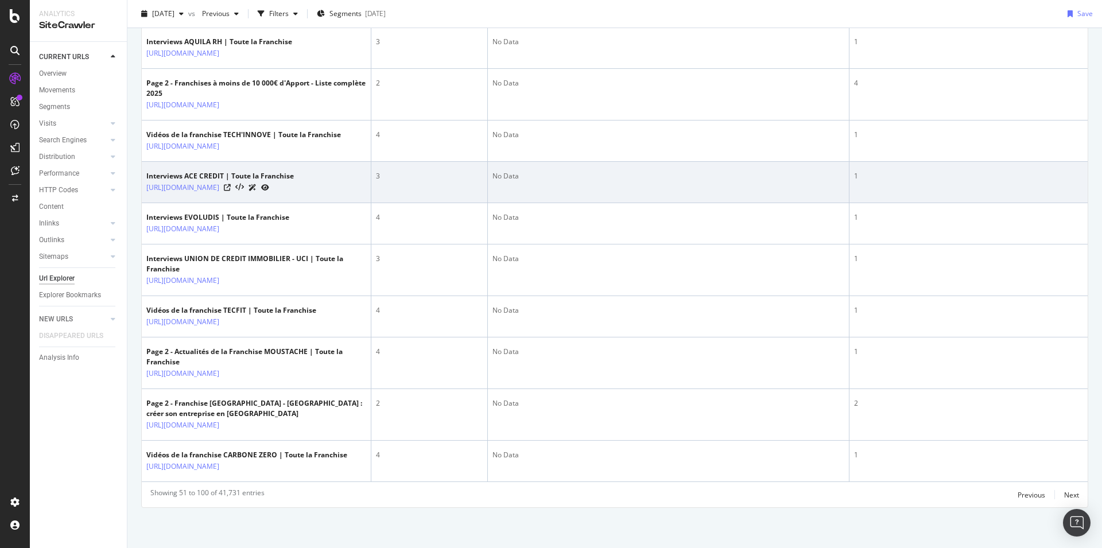
scroll to position [2650, 0]
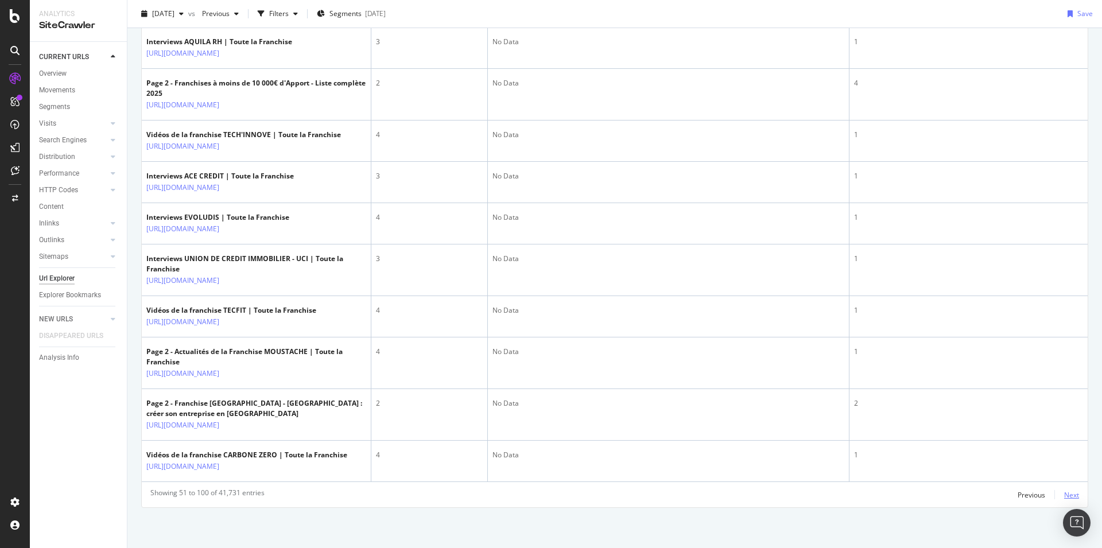
click at [1064, 495] on div "Next" at bounding box center [1071, 495] width 15 height 10
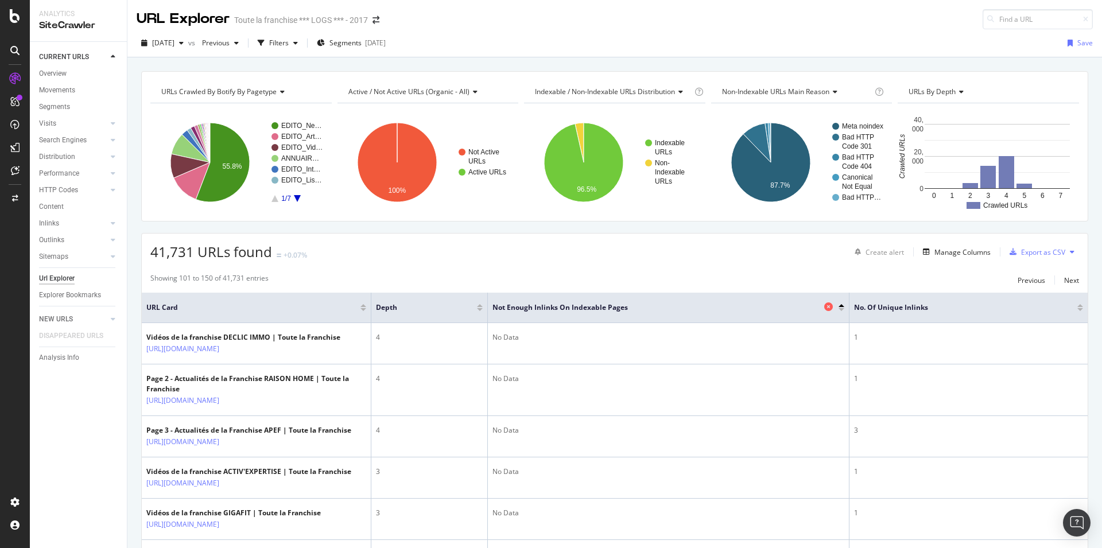
click at [828, 309] on icon at bounding box center [828, 307] width 9 height 9
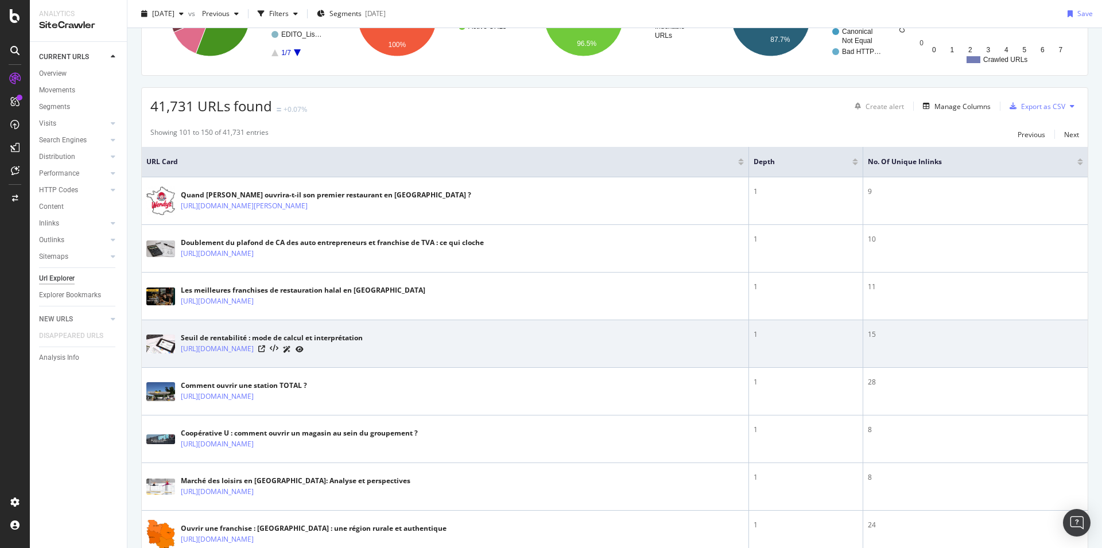
scroll to position [176, 0]
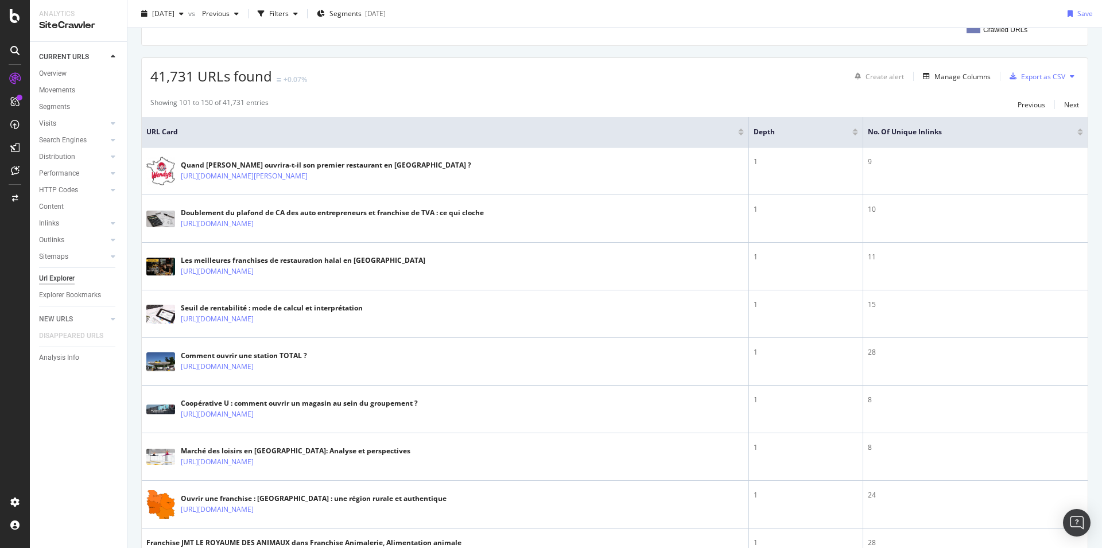
click at [1078, 134] on div at bounding box center [1081, 134] width 6 height 3
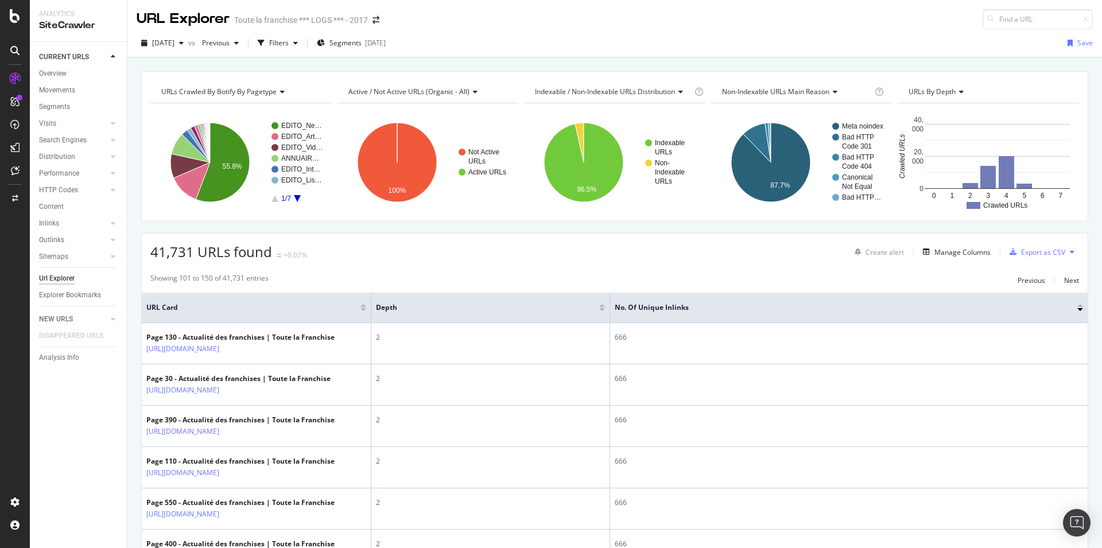
click at [1078, 305] on div at bounding box center [1081, 305] width 6 height 3
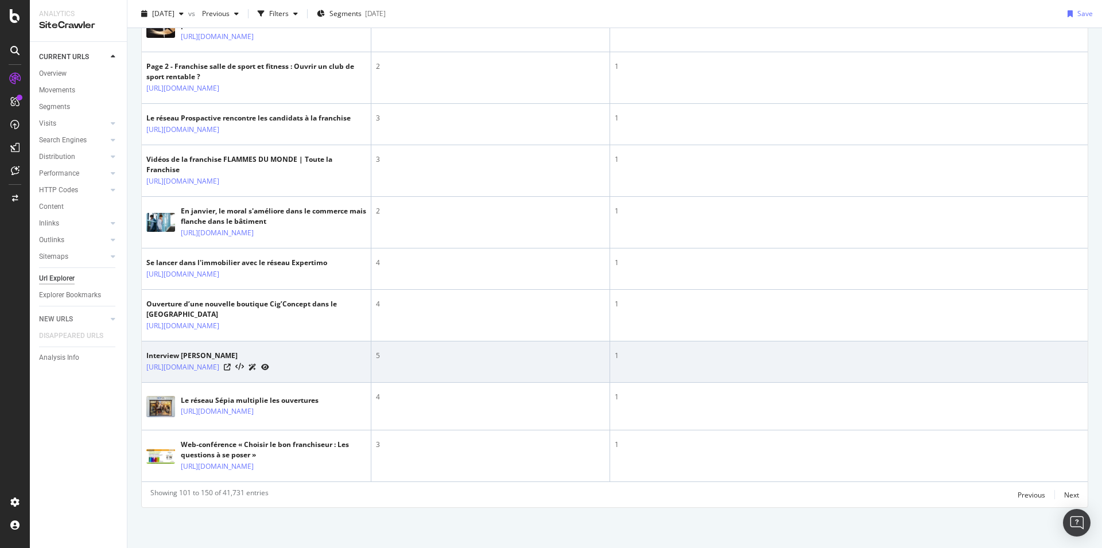
scroll to position [2804, 0]
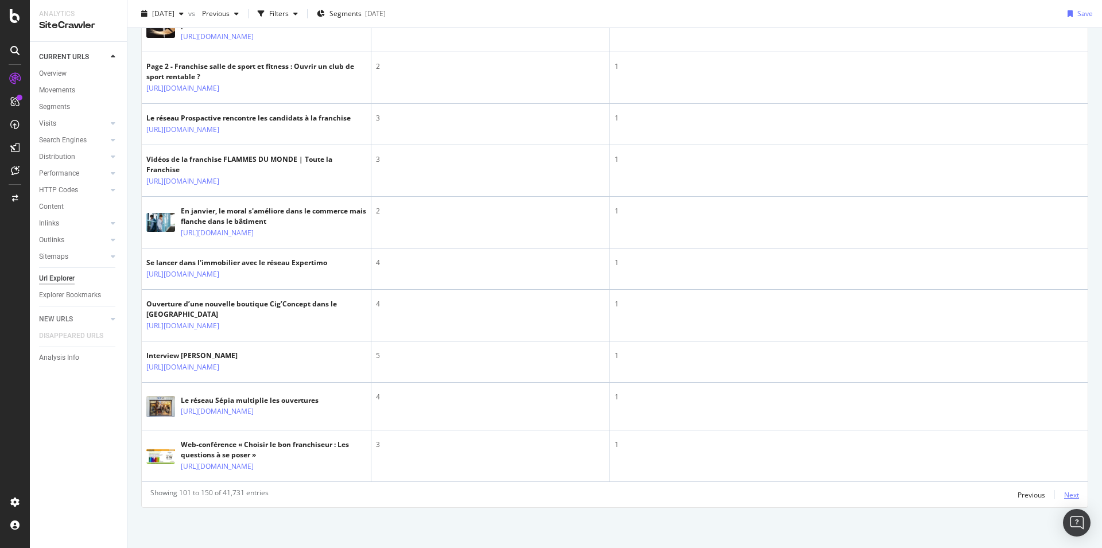
click at [1064, 498] on div "Next" at bounding box center [1071, 495] width 15 height 10
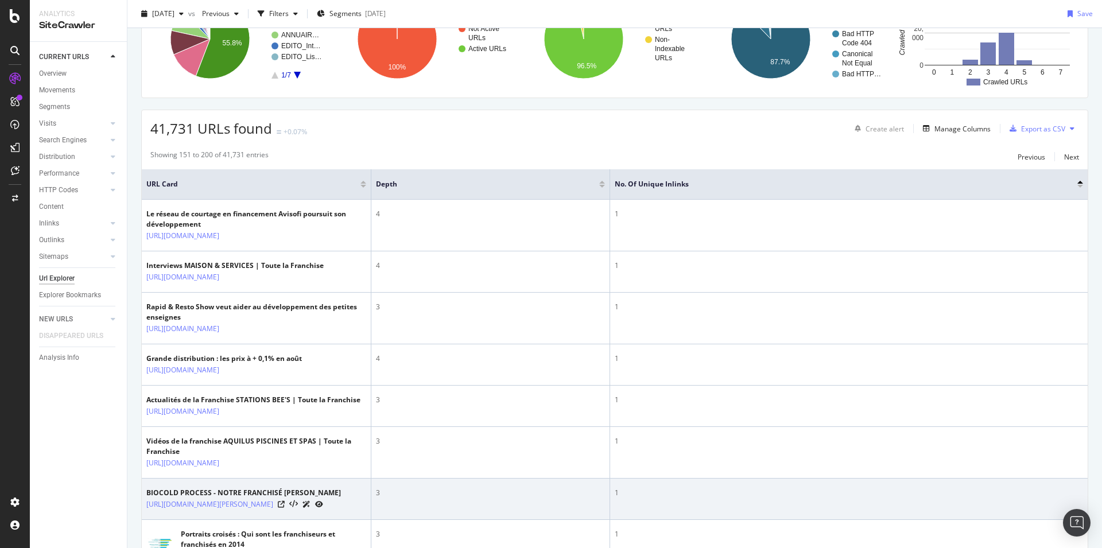
scroll to position [59, 0]
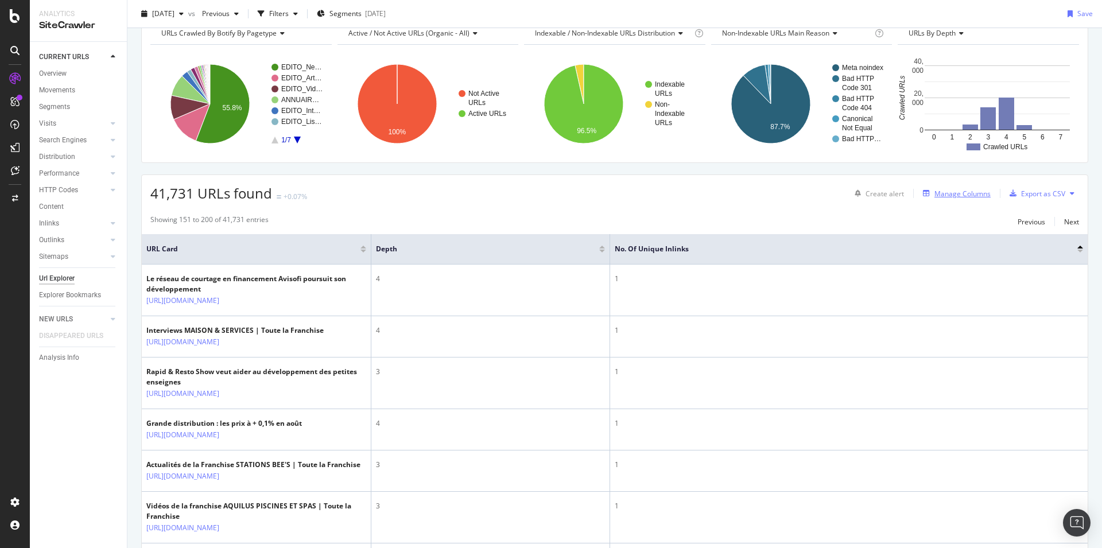
click at [935, 192] on div "Manage Columns" at bounding box center [963, 194] width 56 height 10
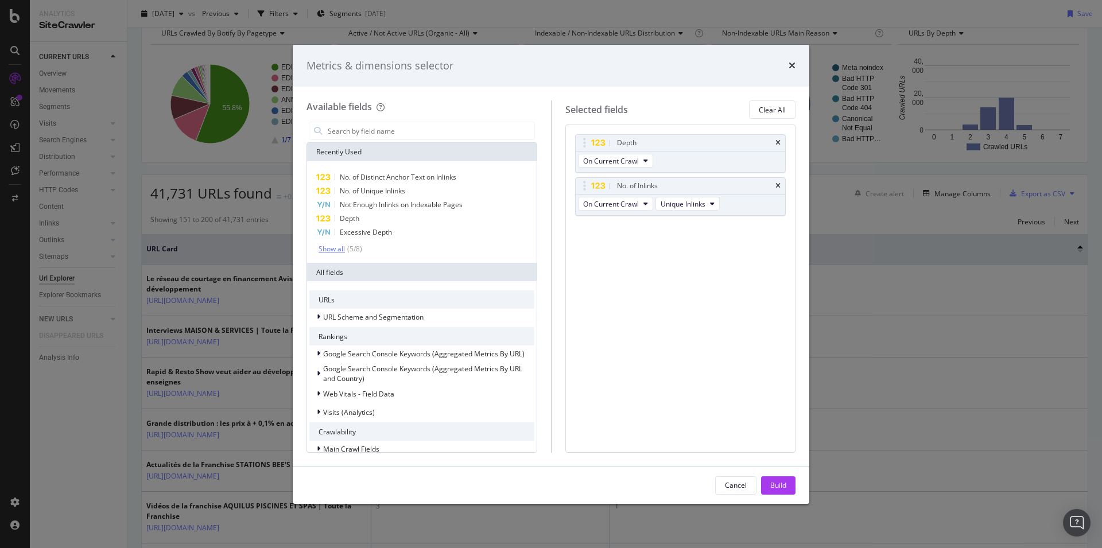
click at [336, 246] on div "Show all" at bounding box center [332, 249] width 26 height 8
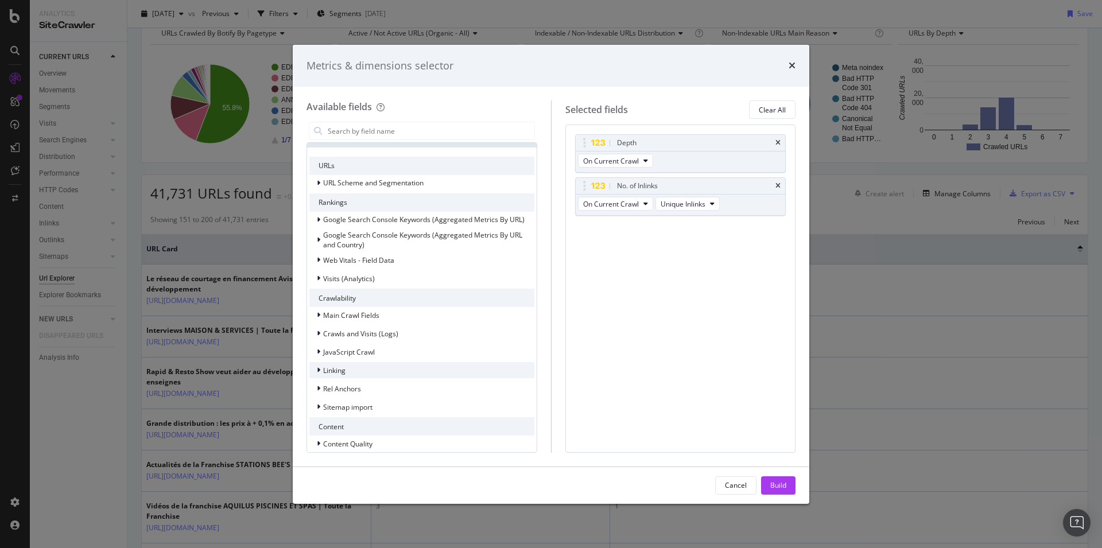
scroll to position [234, 0]
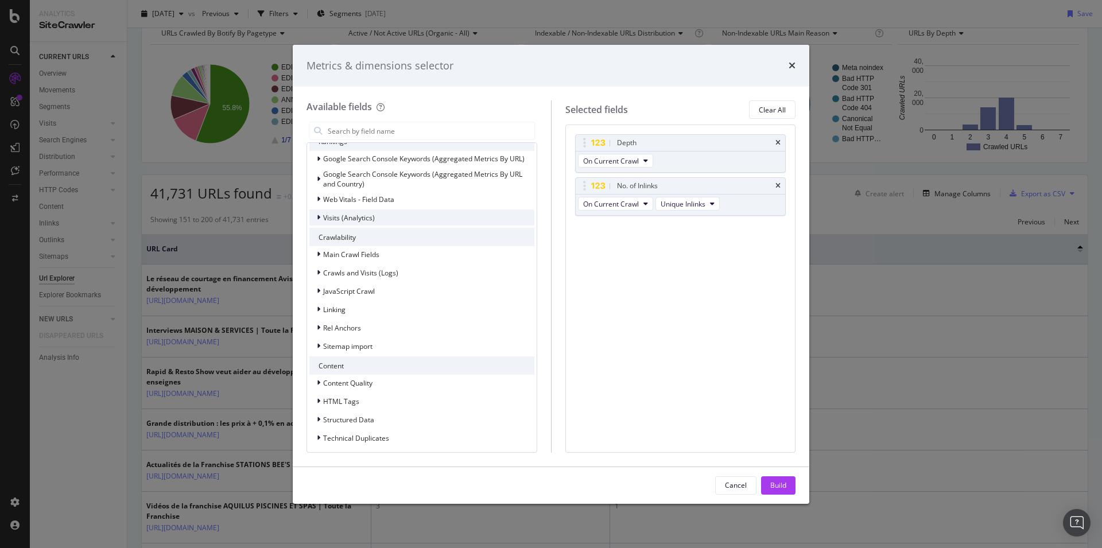
click at [353, 214] on span "Visits (Analytics)" at bounding box center [349, 218] width 52 height 10
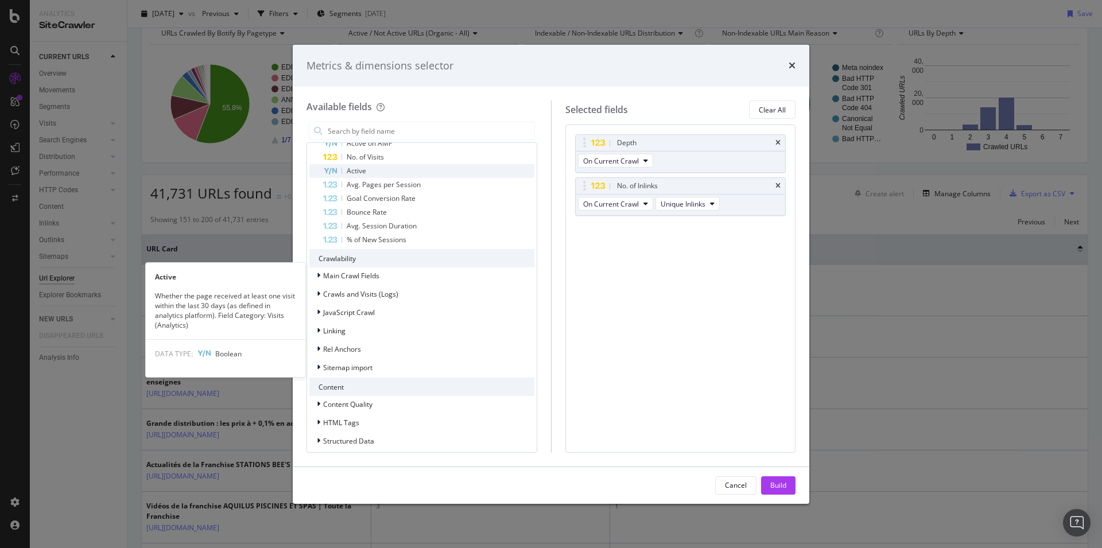
scroll to position [410, 0]
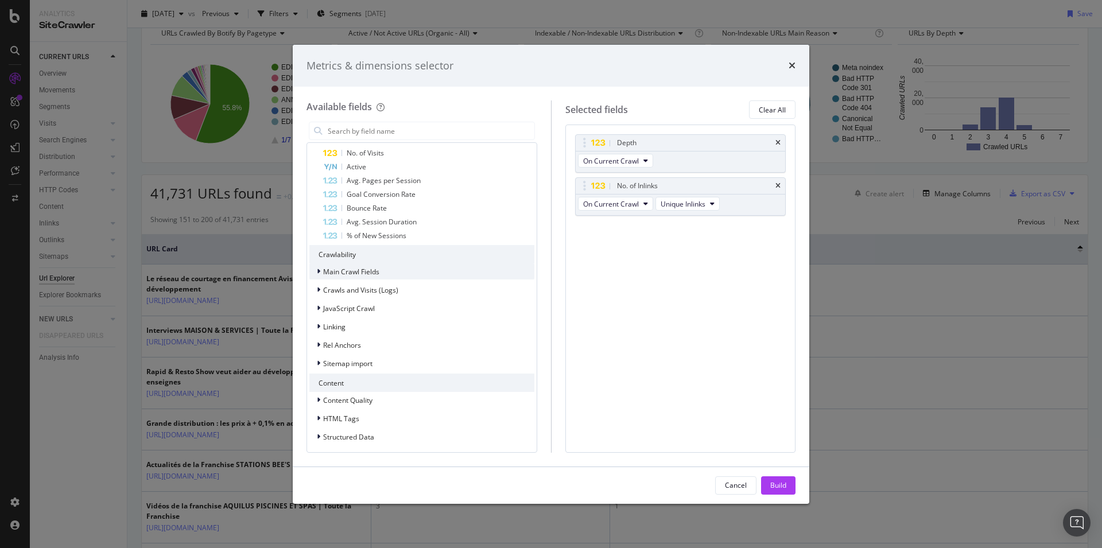
click at [396, 269] on div "Main Crawl Fields" at bounding box center [421, 271] width 225 height 16
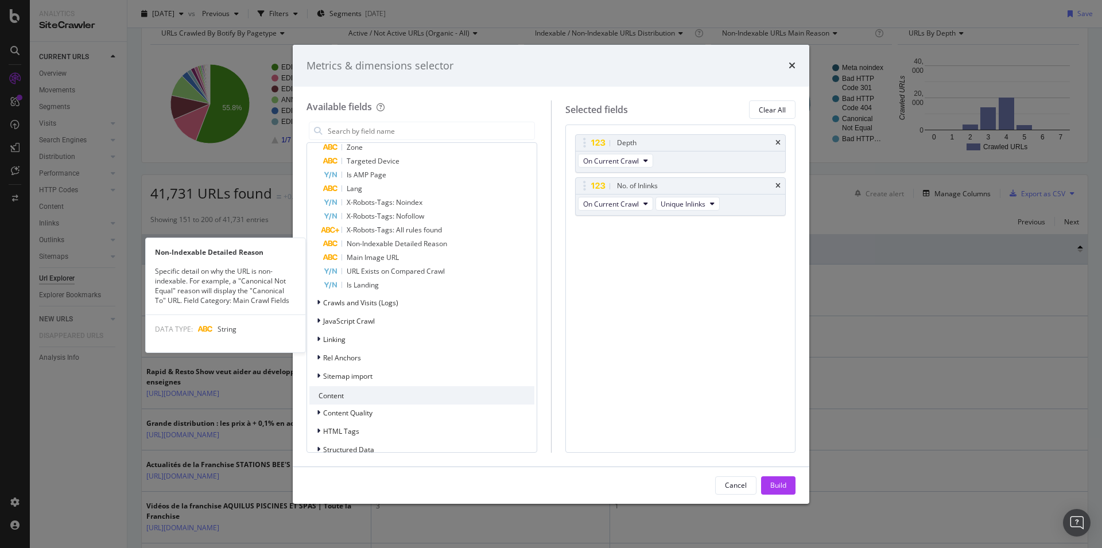
scroll to position [820, 0]
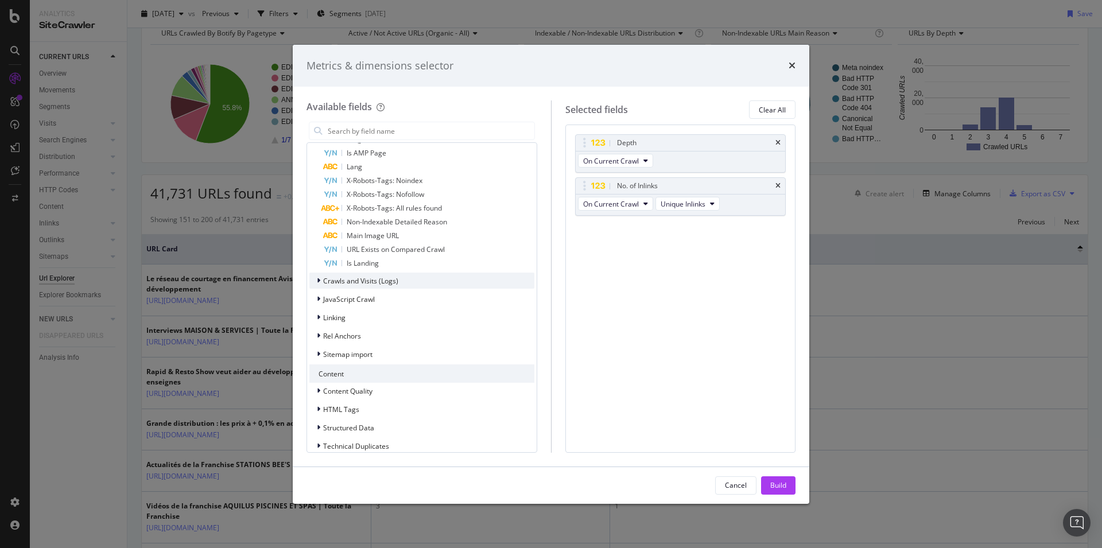
click at [373, 287] on div "Crawls and Visits (Logs)" at bounding box center [421, 281] width 225 height 16
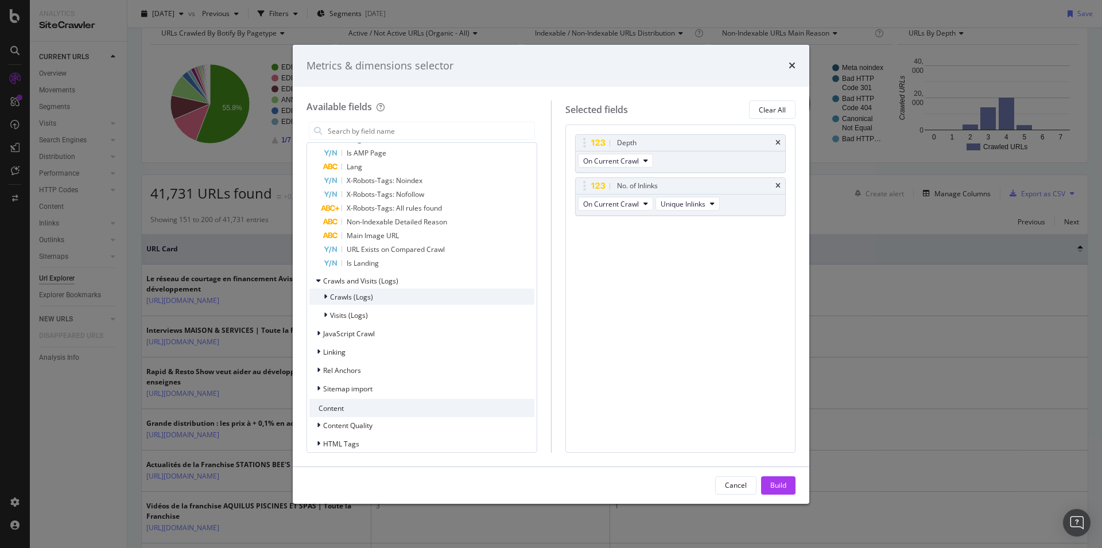
click at [348, 300] on span "Crawls (Logs)" at bounding box center [351, 297] width 43 height 10
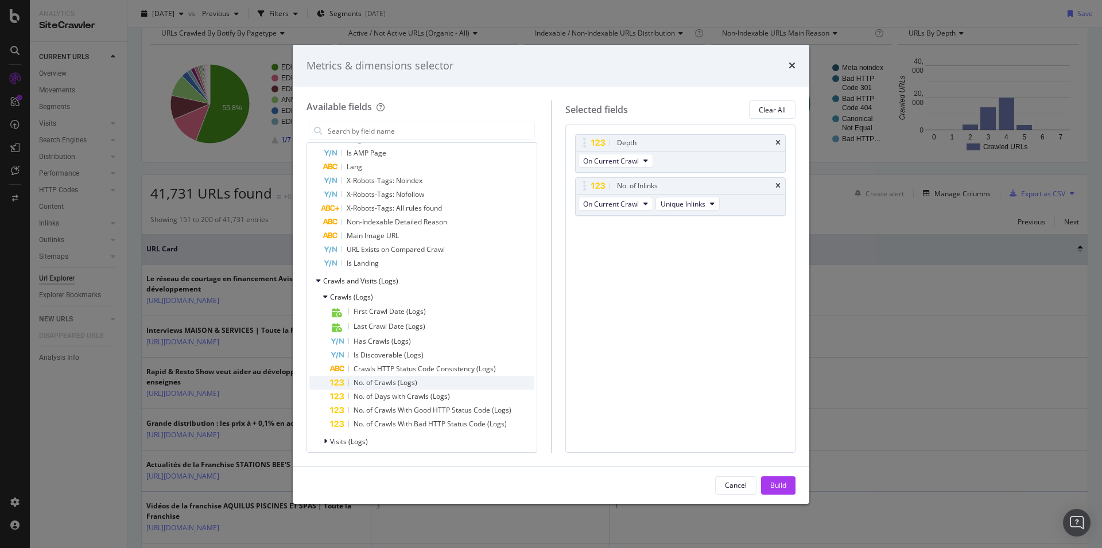
click at [412, 379] on span "No. of Crawls (Logs)" at bounding box center [386, 383] width 64 height 10
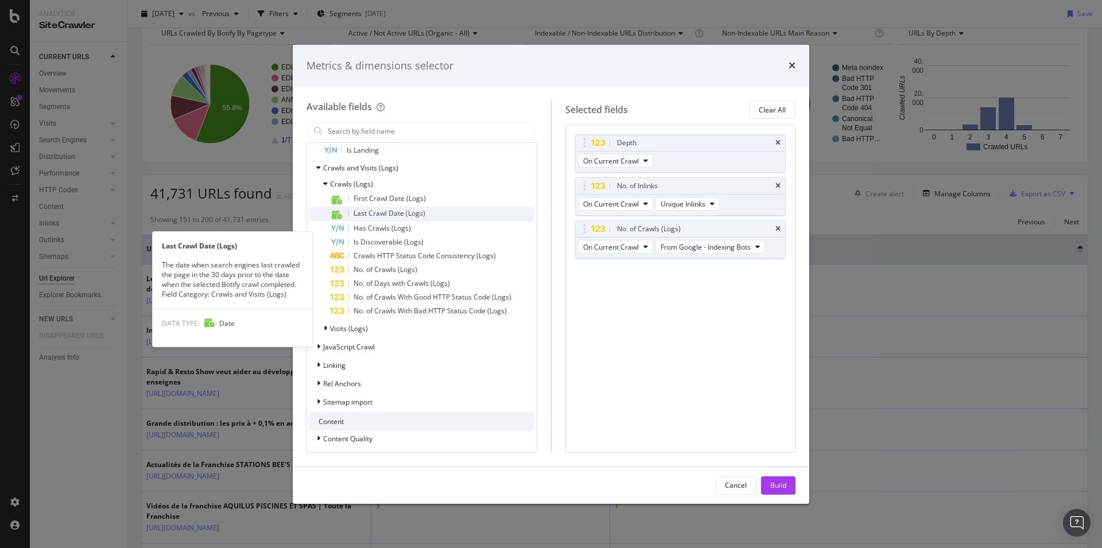
scroll to position [937, 0]
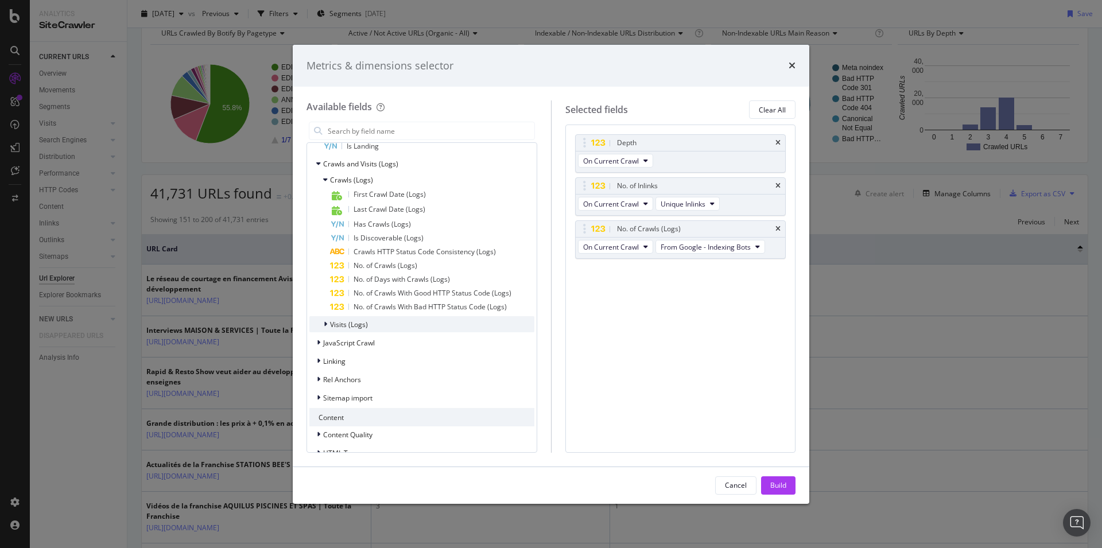
click at [358, 320] on span "Visits (Logs)" at bounding box center [349, 325] width 38 height 10
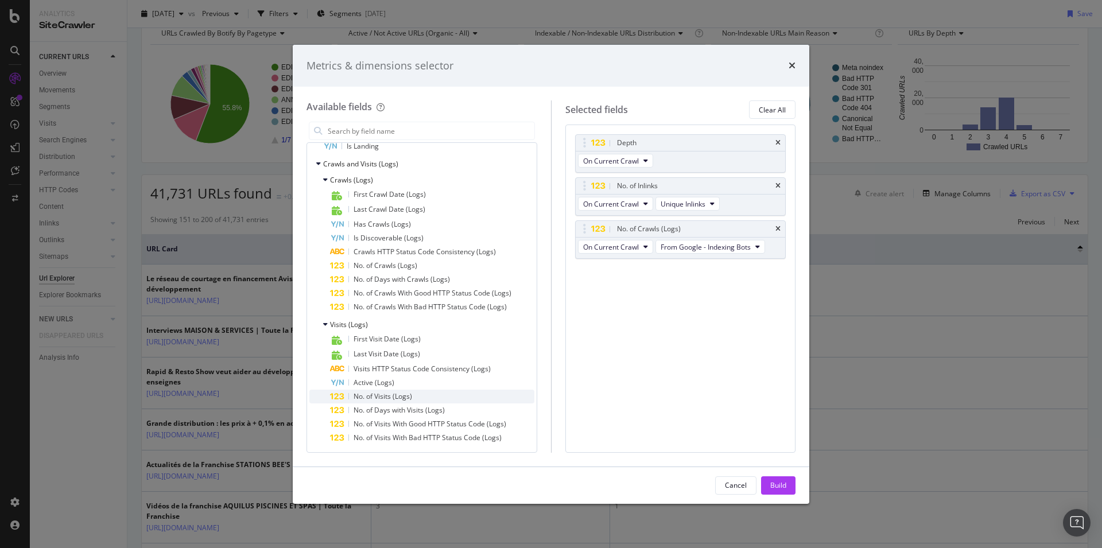
click at [392, 397] on span "No. of Visits (Logs)" at bounding box center [383, 397] width 59 height 10
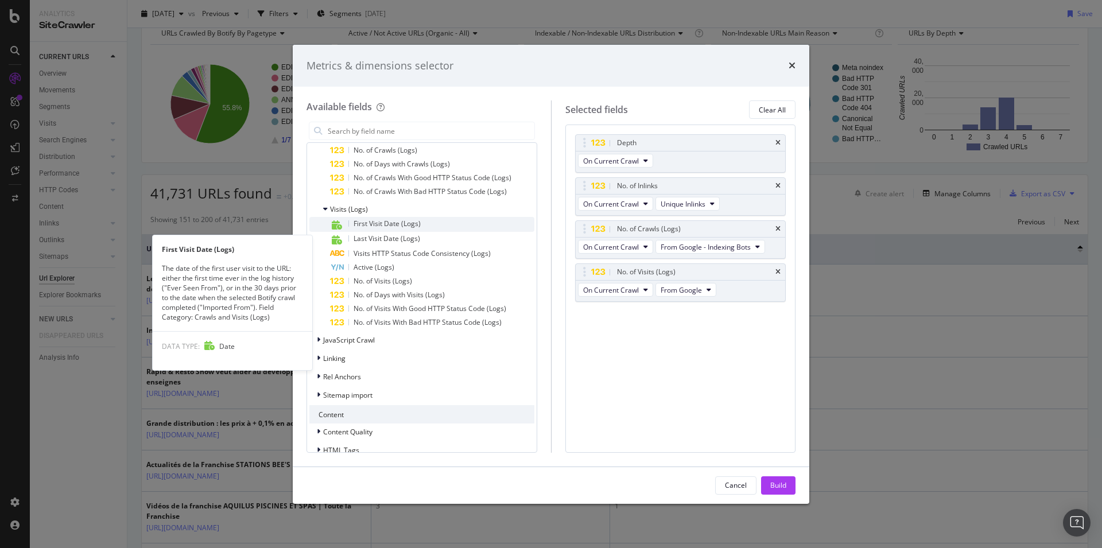
scroll to position [1054, 0]
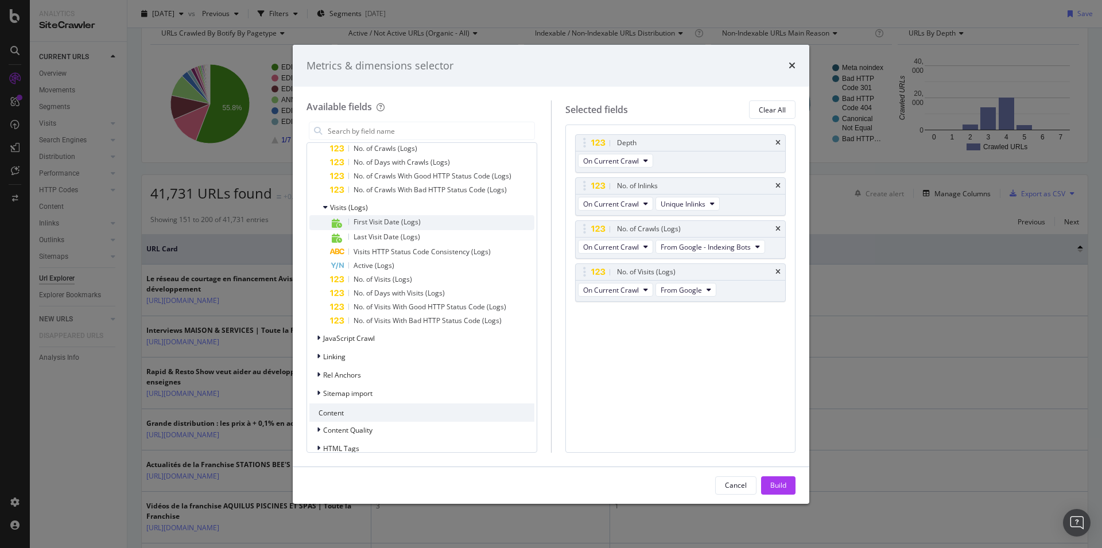
click at [451, 342] on div "JavaScript Crawl" at bounding box center [421, 338] width 225 height 16
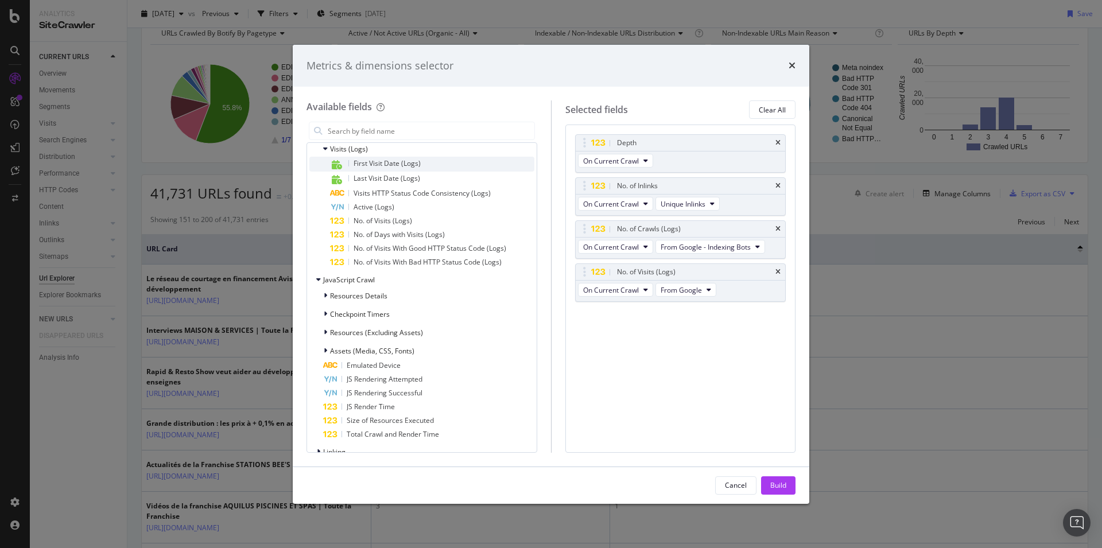
scroll to position [1230, 0]
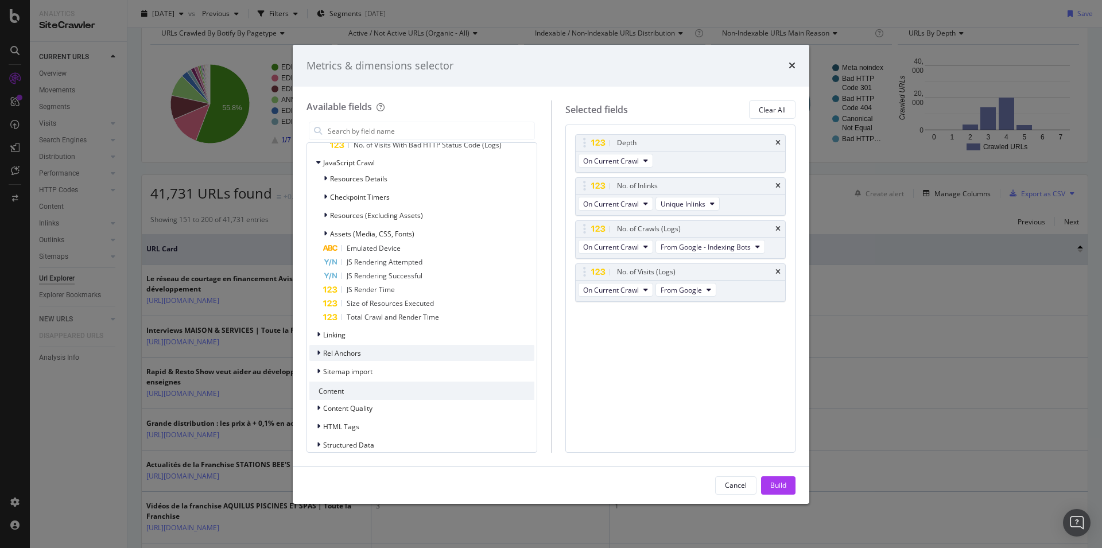
click at [374, 353] on div "Rel Anchors" at bounding box center [421, 353] width 225 height 16
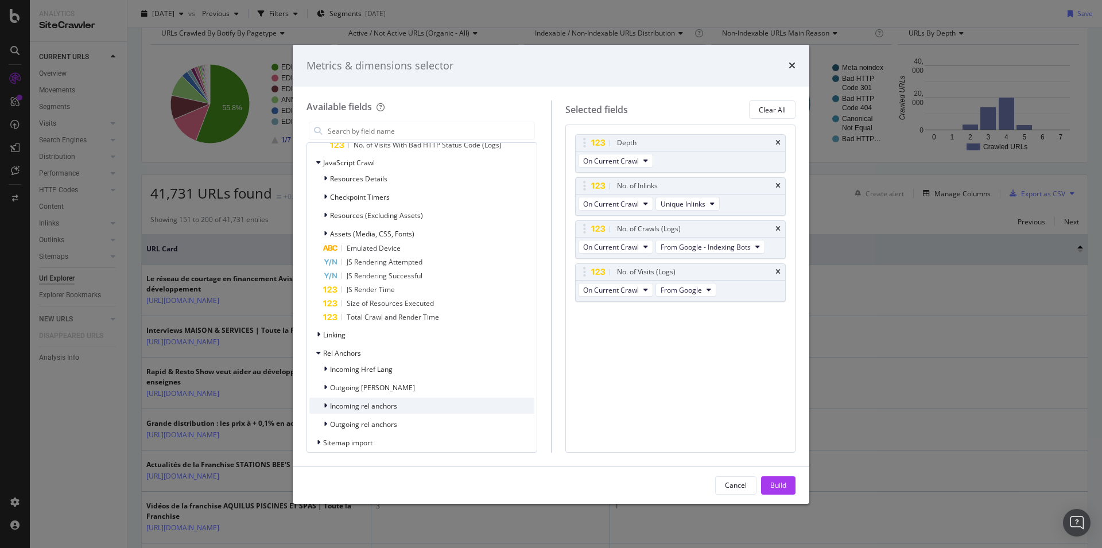
scroll to position [1347, 0]
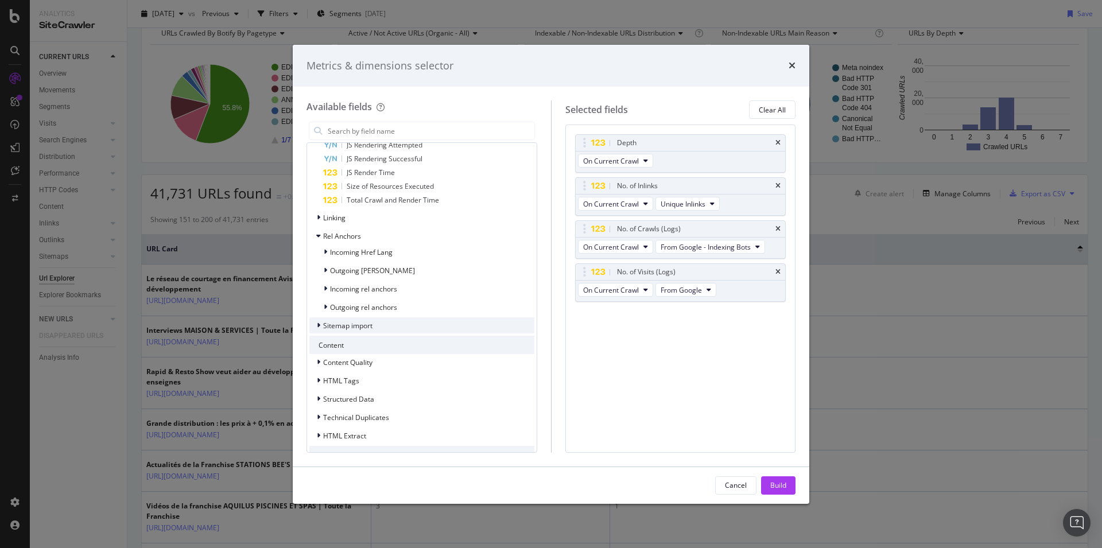
click at [373, 327] on span "Sitemap import" at bounding box center [347, 326] width 49 height 10
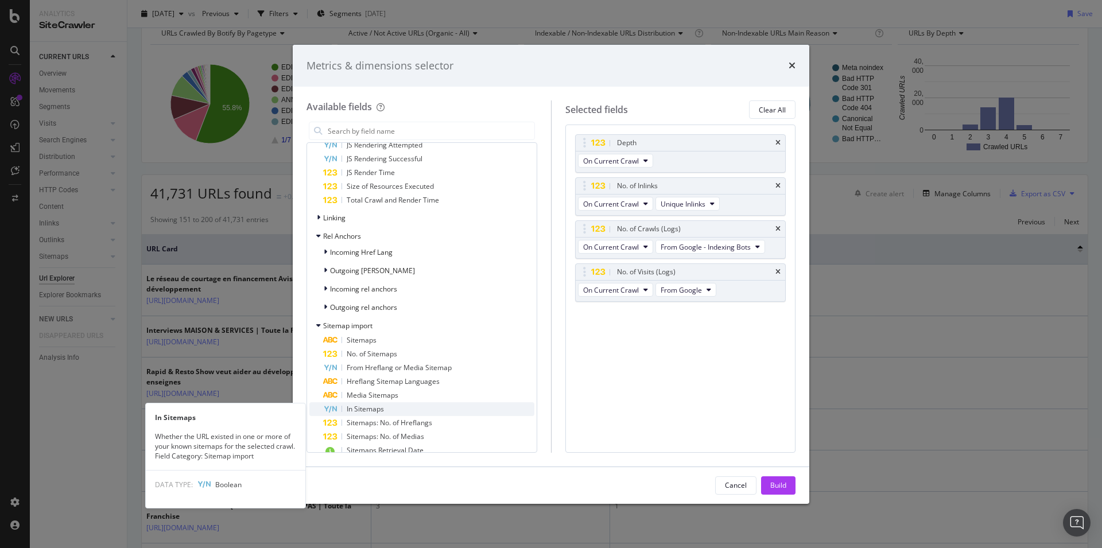
click at [389, 412] on div "In Sitemaps" at bounding box center [428, 409] width 211 height 14
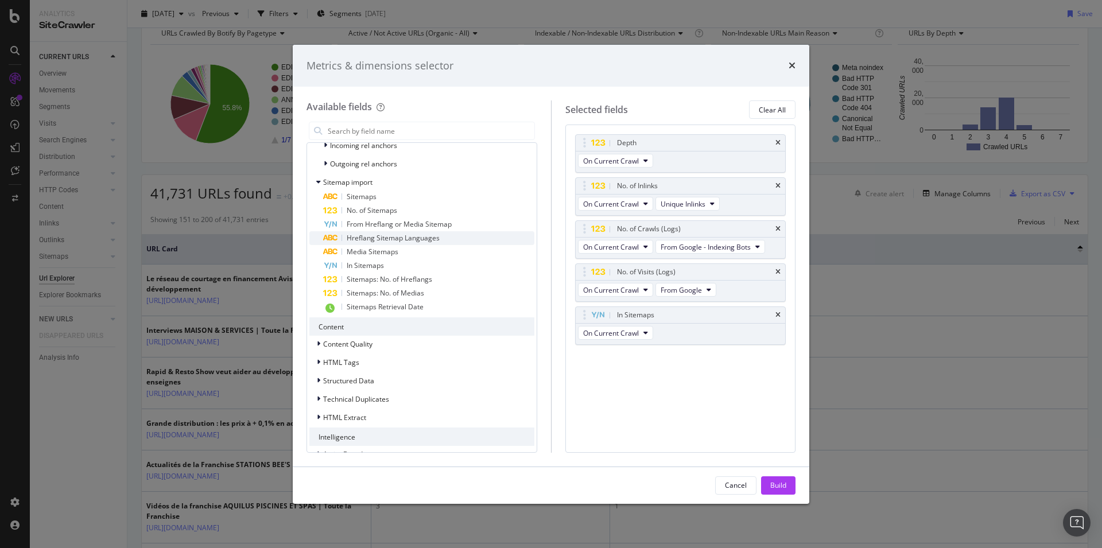
scroll to position [1510, 0]
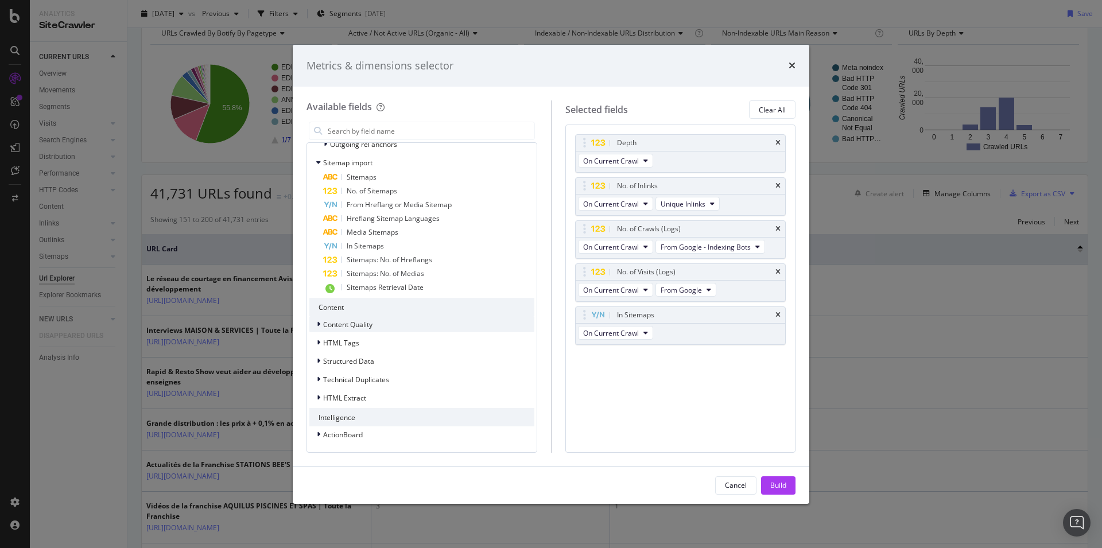
click at [393, 324] on div "Content Quality" at bounding box center [421, 324] width 225 height 16
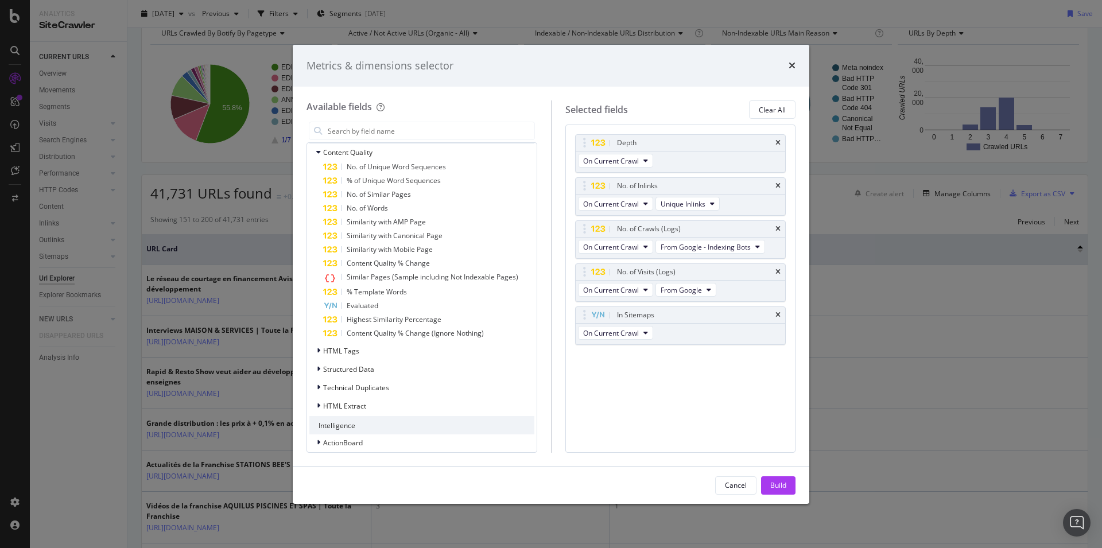
scroll to position [1690, 0]
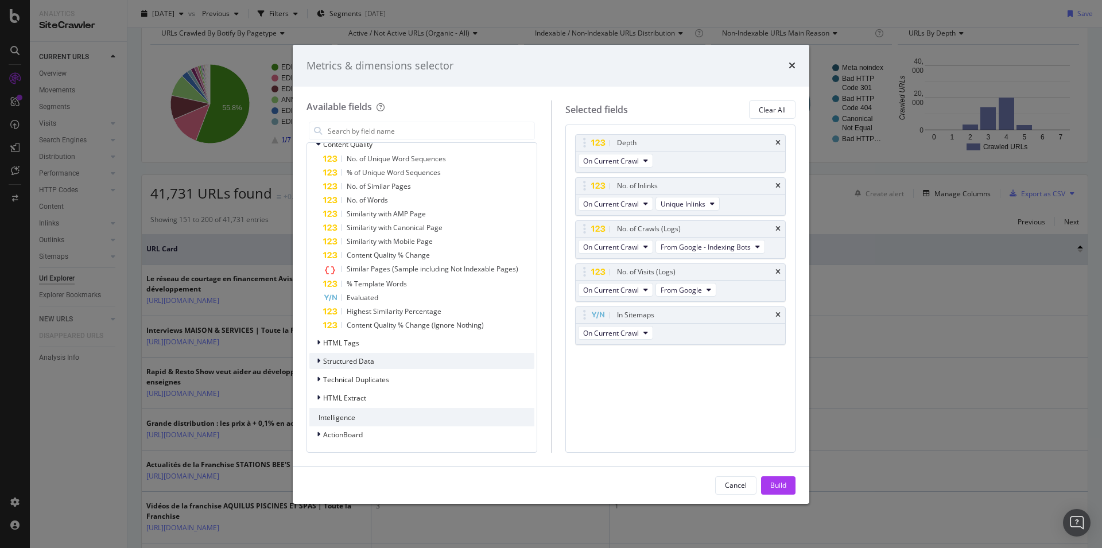
click at [364, 361] on span "Structured Data" at bounding box center [348, 361] width 51 height 10
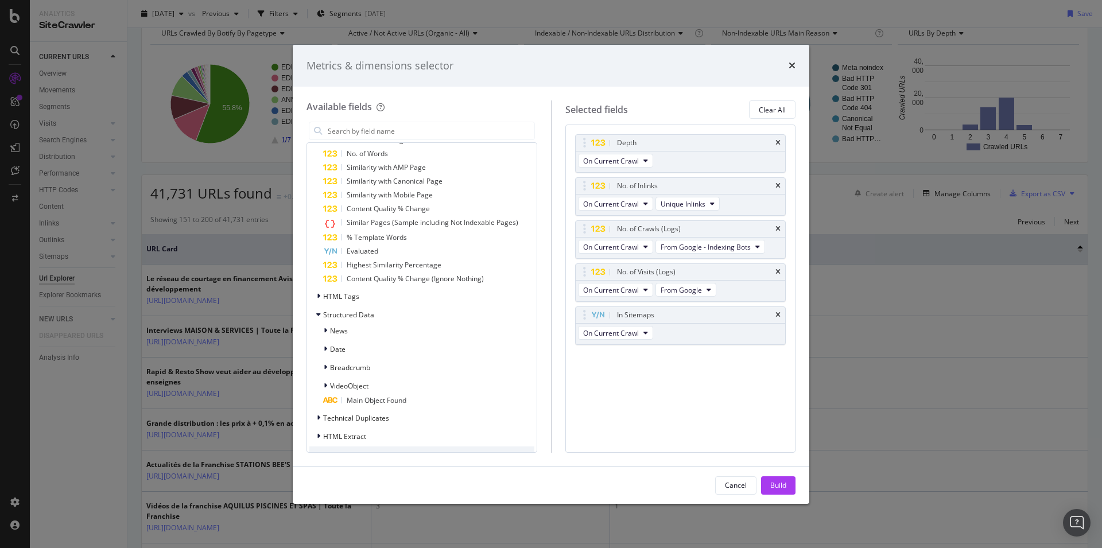
scroll to position [1775, 0]
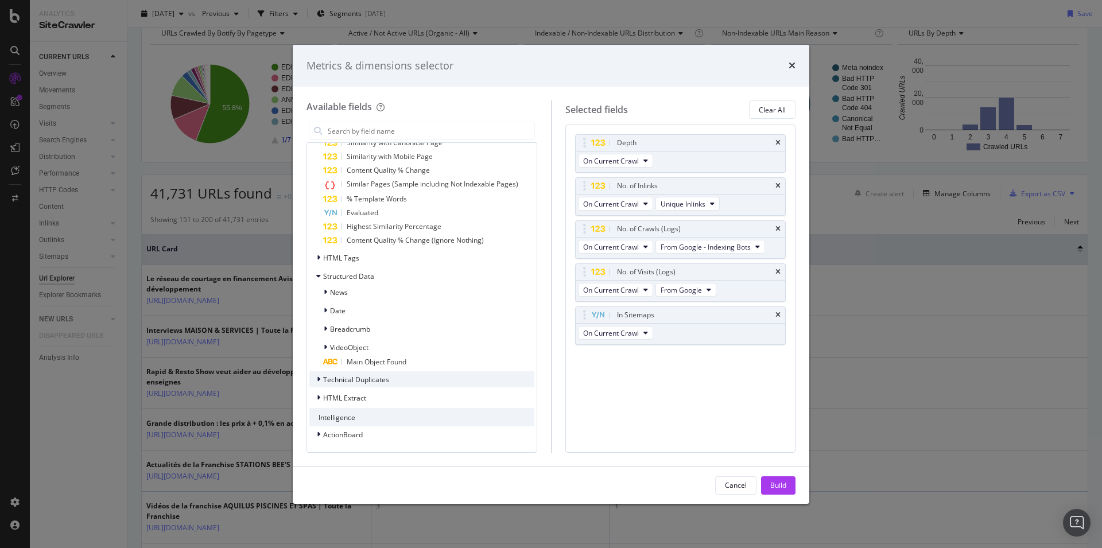
click at [373, 376] on span "Technical Duplicates" at bounding box center [356, 380] width 66 height 10
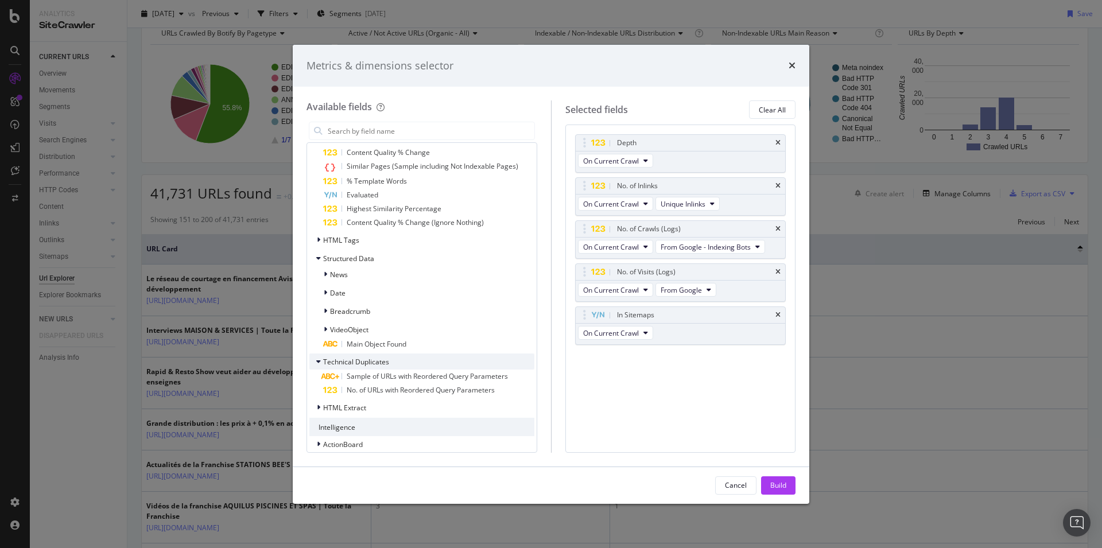
scroll to position [1803, 0]
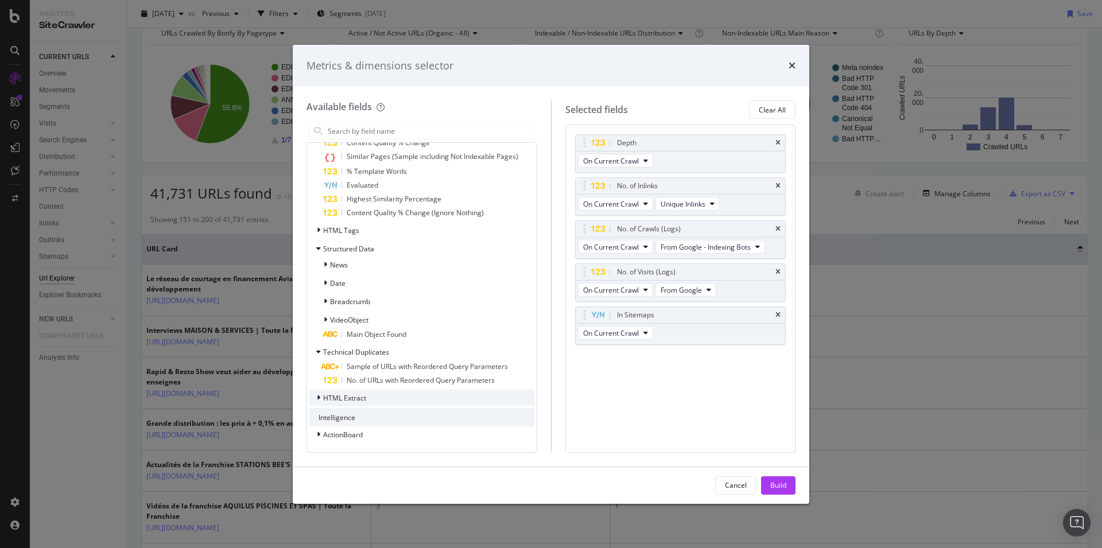
click at [354, 393] on div "HTML Extract" at bounding box center [337, 397] width 57 height 11
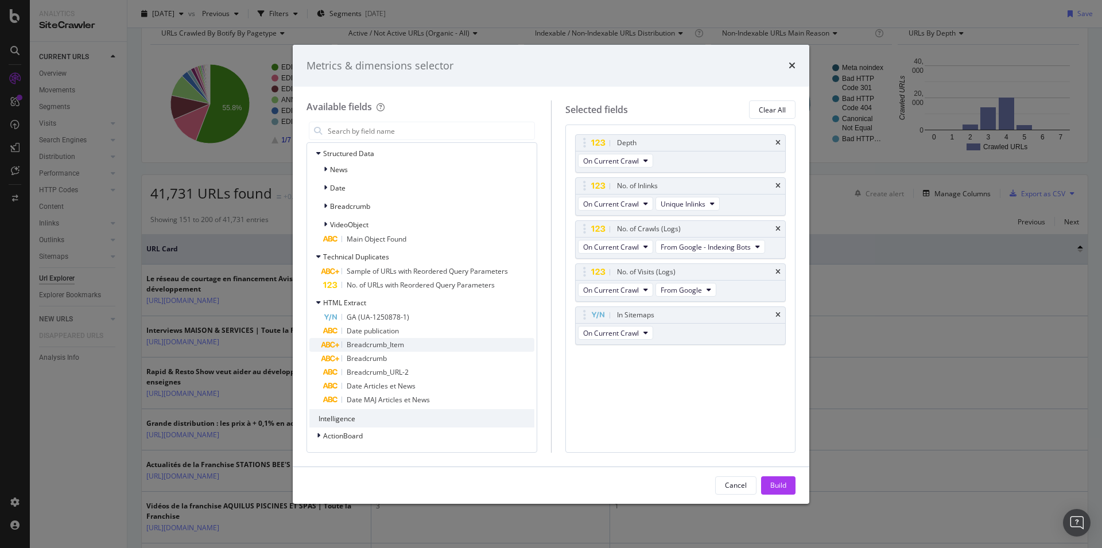
scroll to position [1899, 0]
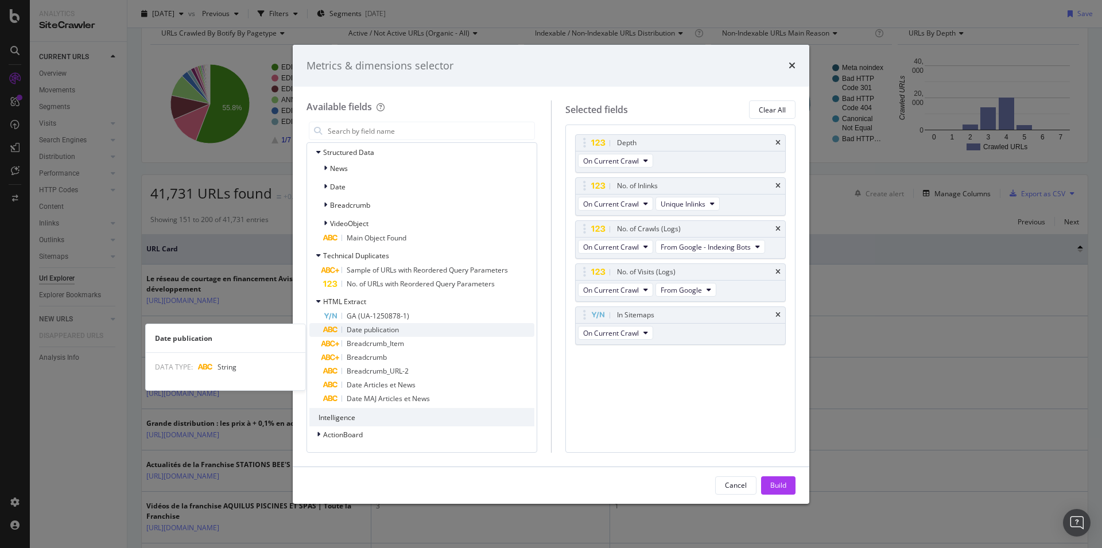
click at [393, 327] on span "Date publication" at bounding box center [373, 330] width 52 height 10
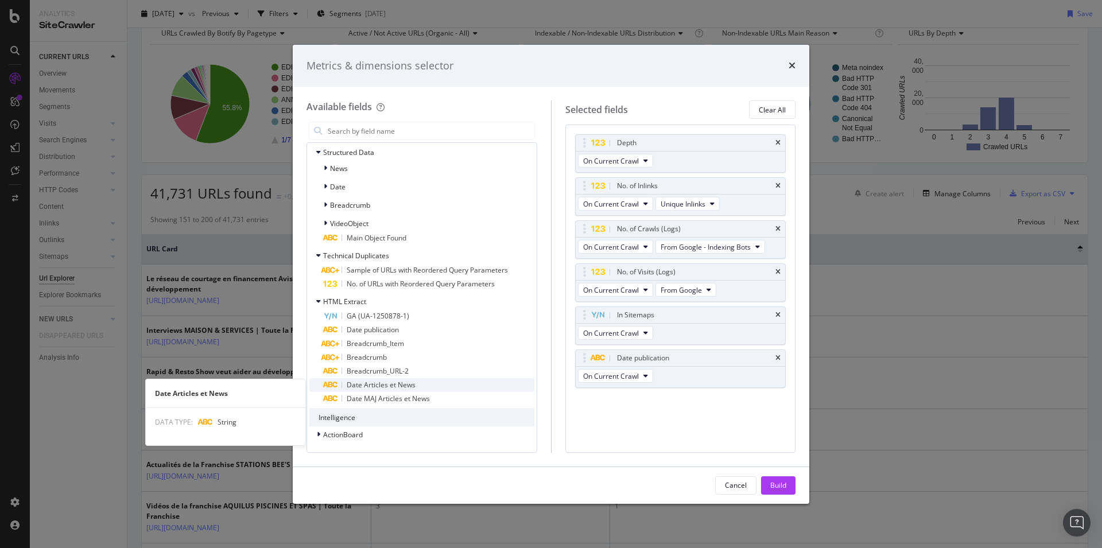
click at [412, 386] on span "Date Articles et News" at bounding box center [381, 385] width 69 height 10
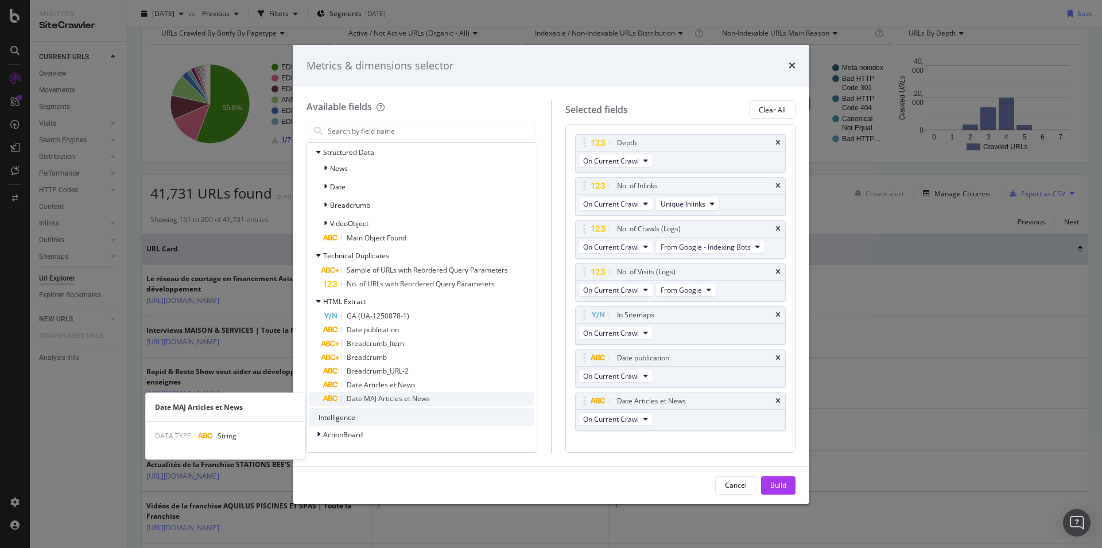
click at [403, 400] on span "Date MAJ Articles et News" at bounding box center [388, 399] width 83 height 10
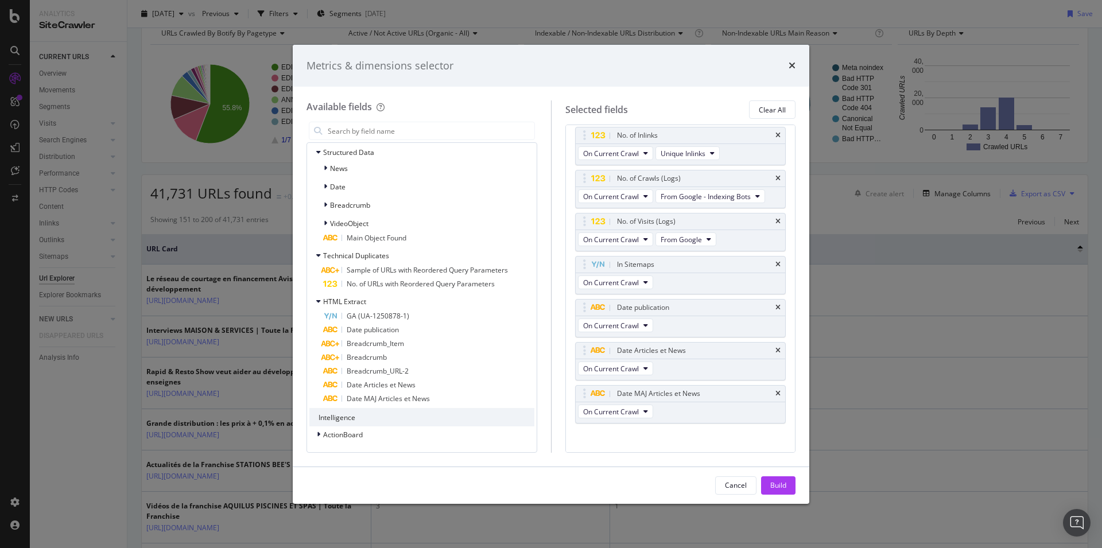
scroll to position [61, 0]
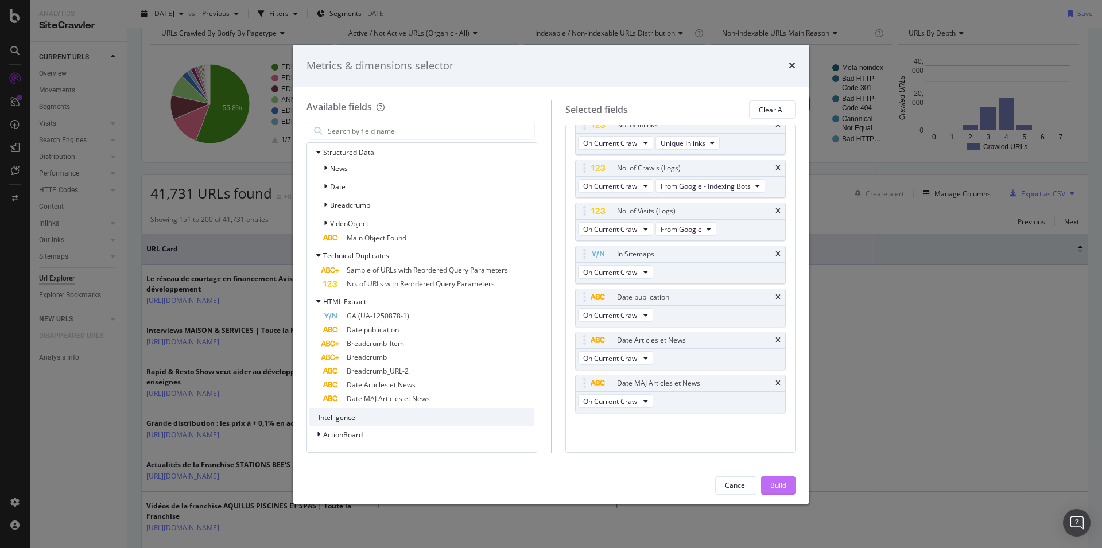
click at [778, 483] on div "Build" at bounding box center [778, 485] width 16 height 10
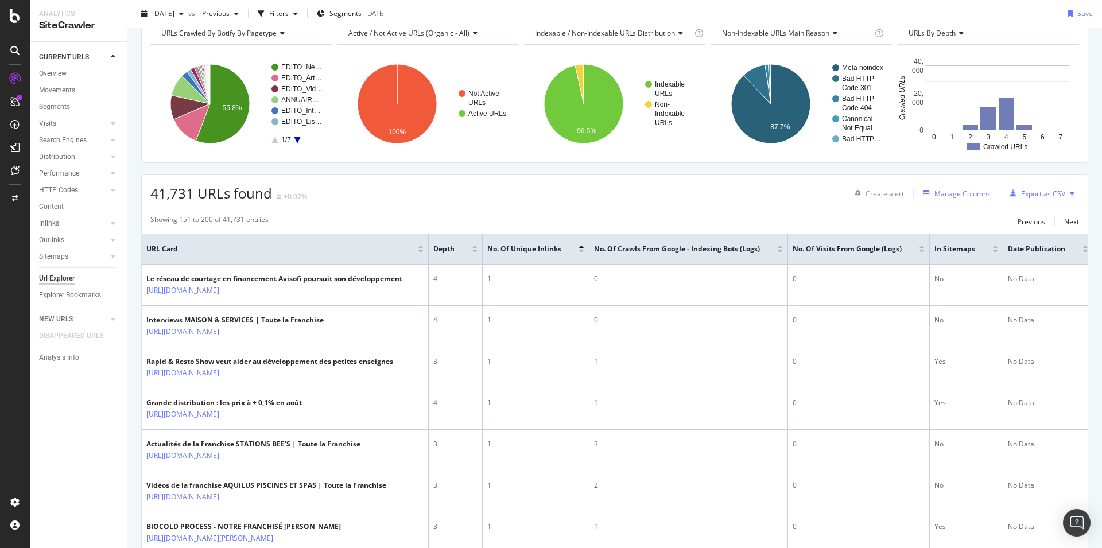
click at [944, 199] on div "Manage Columns" at bounding box center [963, 194] width 56 height 10
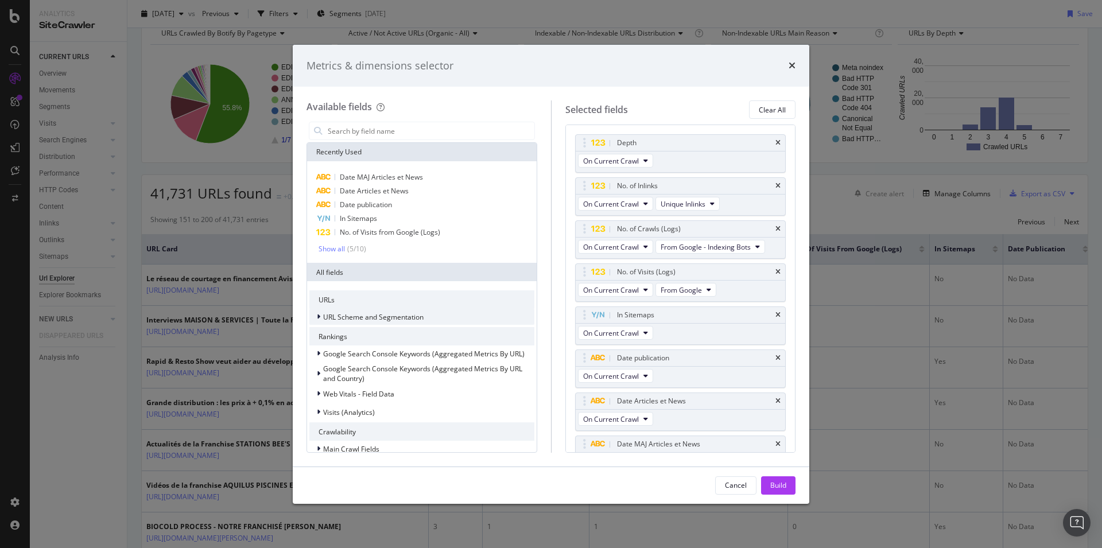
click at [352, 317] on span "URL Scheme and Segmentation" at bounding box center [373, 317] width 100 height 10
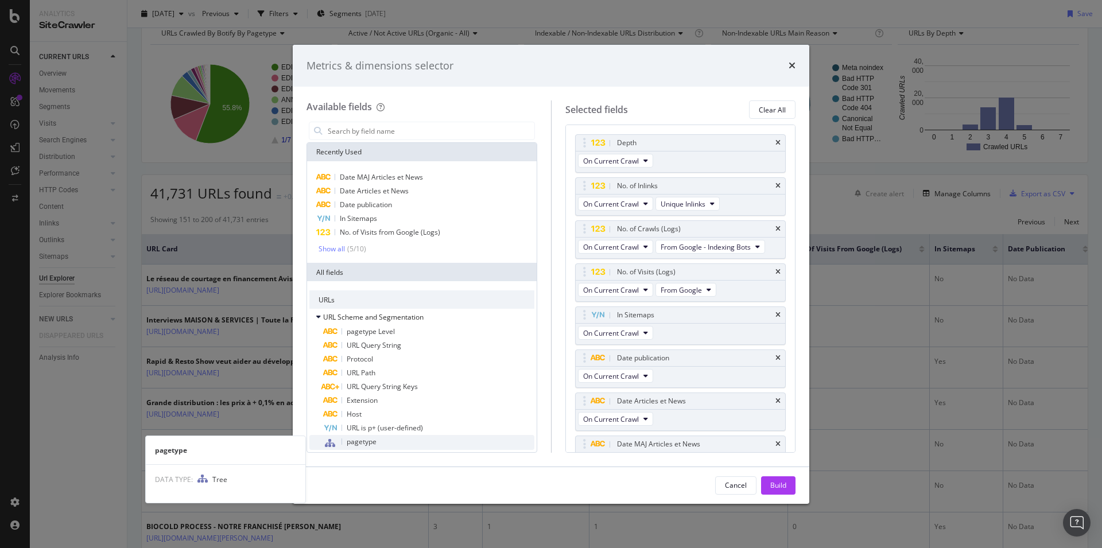
click at [362, 444] on span "pagetype" at bounding box center [362, 442] width 30 height 10
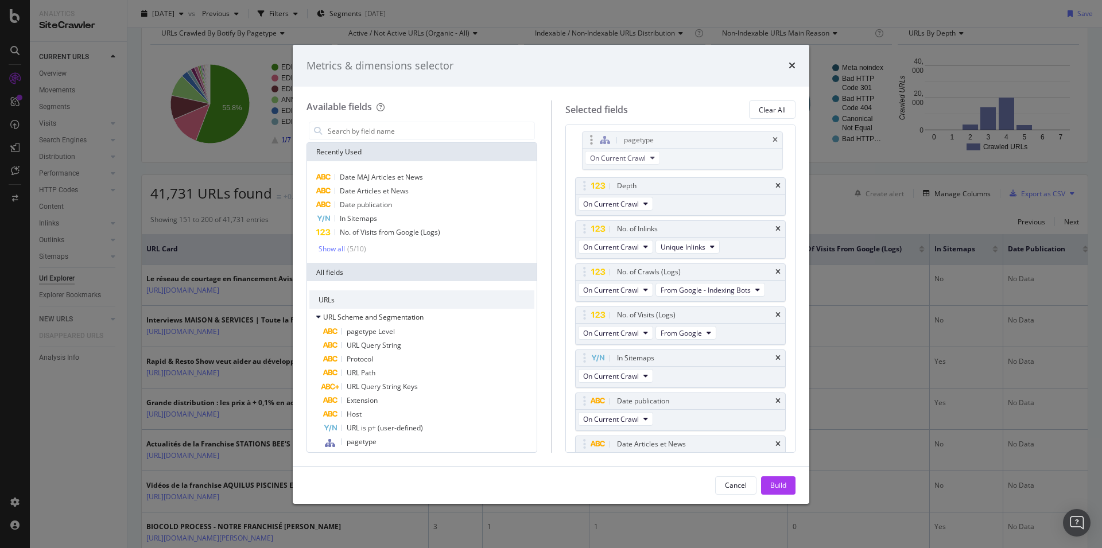
drag, startPoint x: 583, startPoint y: 421, endPoint x: 588, endPoint y: 138, distance: 283.0
click at [589, 139] on body "Analytics SiteCrawler CURRENT URLS Overview Movements Segments Visits Analysis …" at bounding box center [551, 274] width 1102 height 548
drag, startPoint x: 780, startPoint y: 490, endPoint x: 679, endPoint y: 427, distance: 118.7
click at [780, 490] on div "Build" at bounding box center [778, 485] width 16 height 10
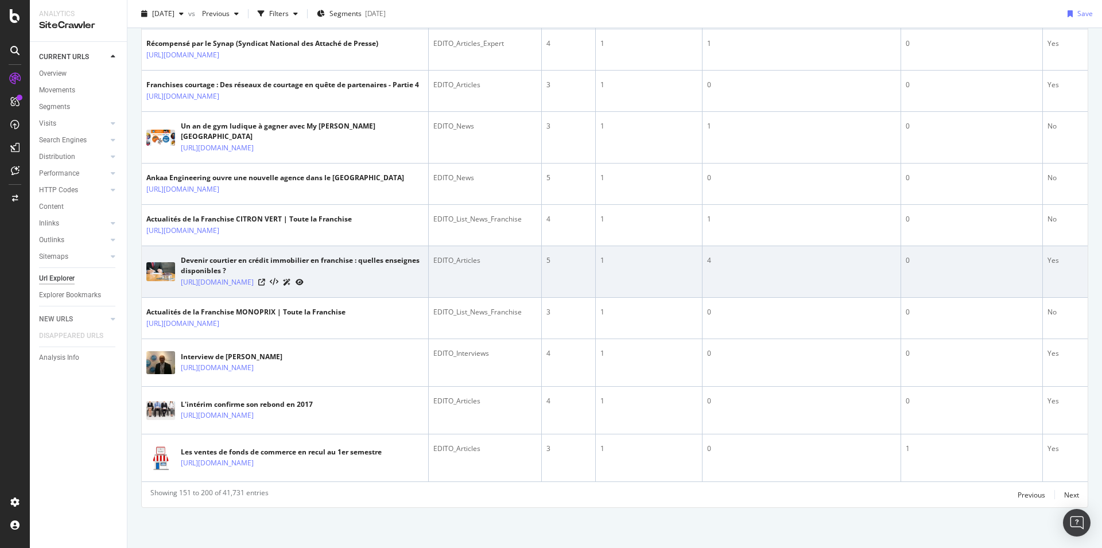
scroll to position [2504, 0]
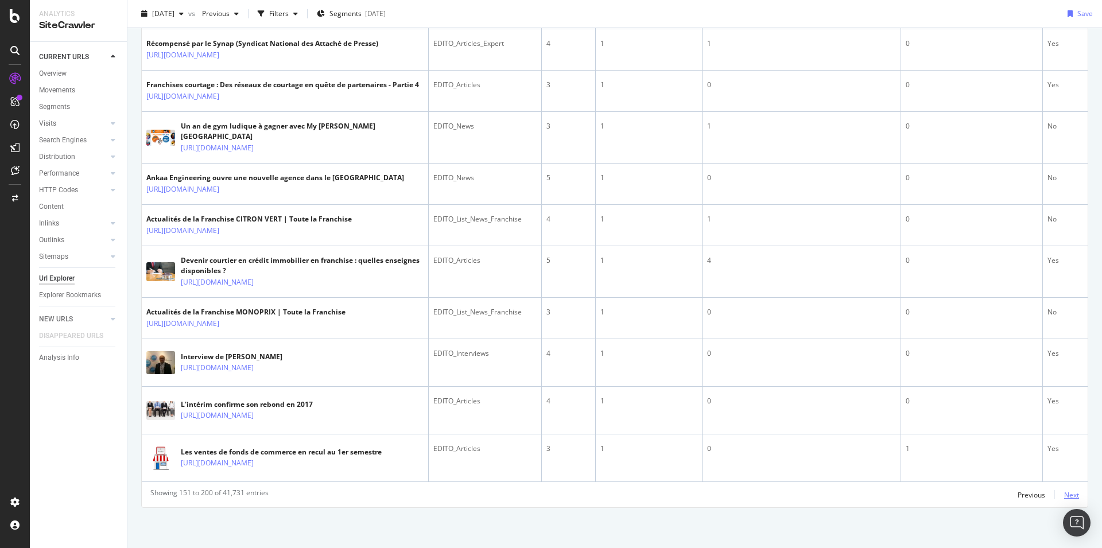
click at [1065, 495] on div "Next" at bounding box center [1071, 495] width 15 height 10
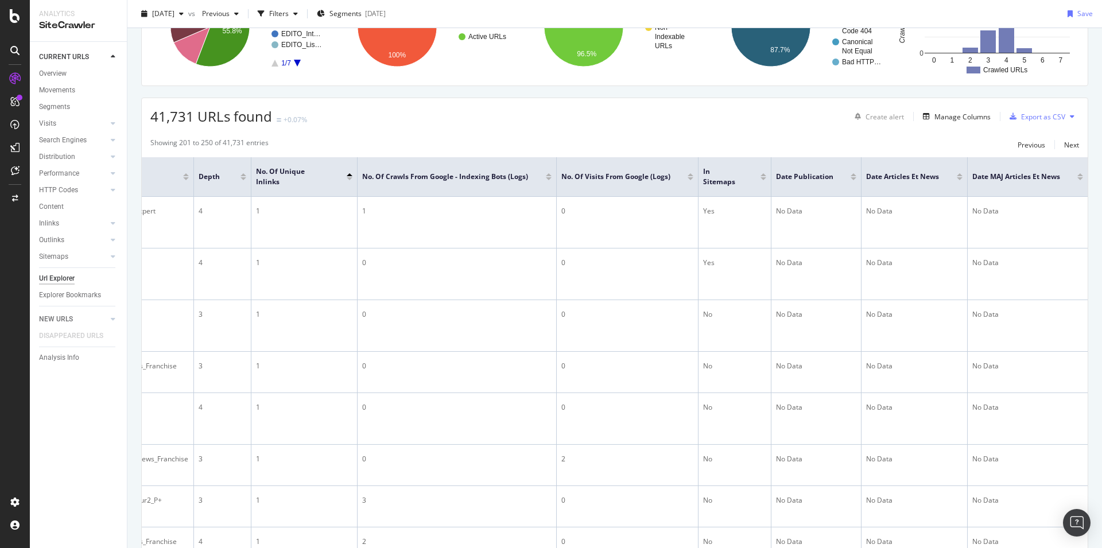
scroll to position [0, 0]
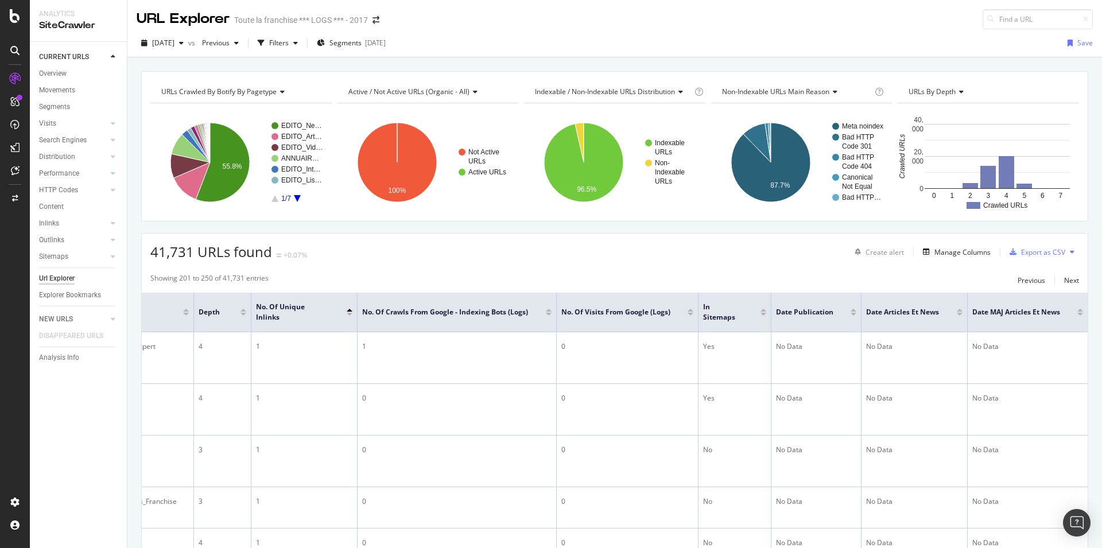
click at [851, 314] on div at bounding box center [854, 314] width 6 height 3
click at [836, 314] on icon at bounding box center [840, 311] width 9 height 9
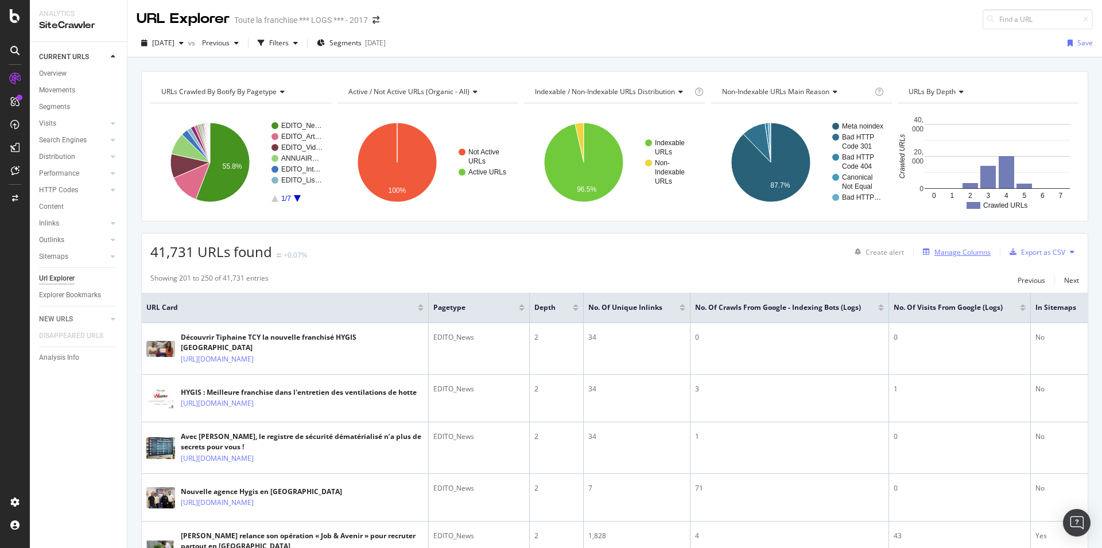
click at [947, 250] on div "Manage Columns" at bounding box center [963, 252] width 56 height 10
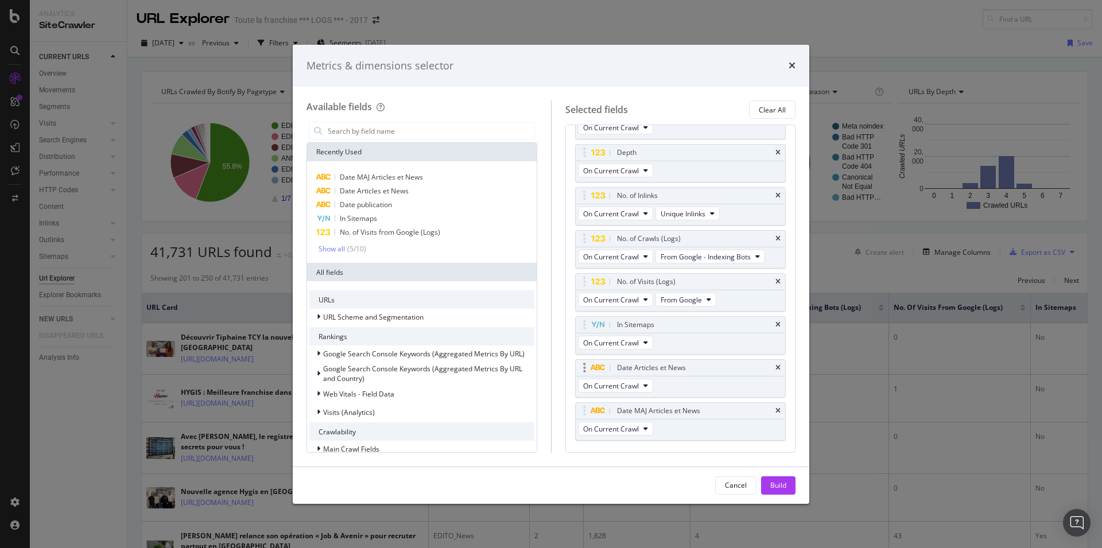
scroll to position [59, 0]
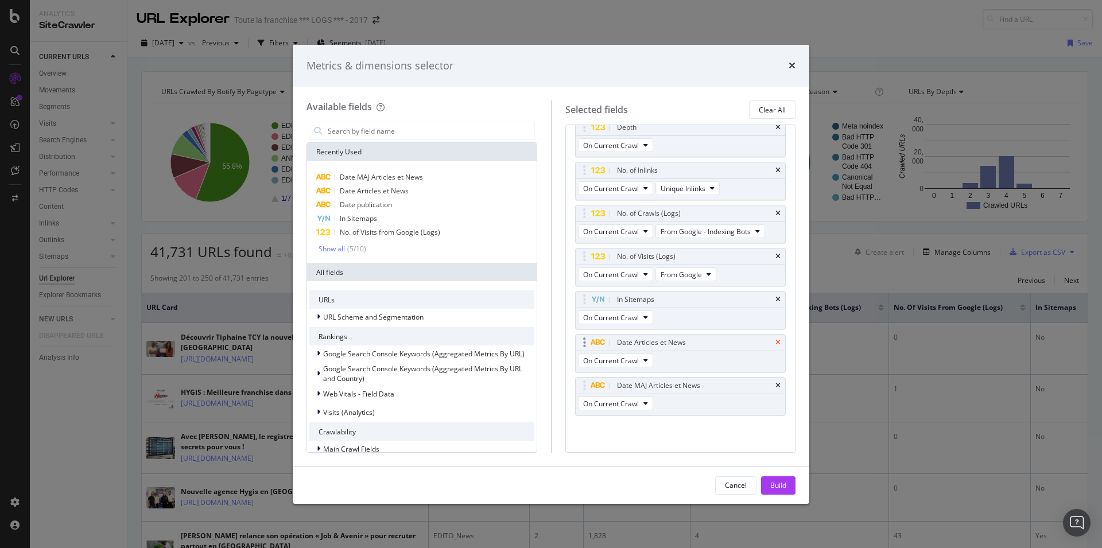
click at [776, 344] on icon "times" at bounding box center [778, 342] width 5 height 7
click at [776, 382] on icon "times" at bounding box center [778, 383] width 5 height 7
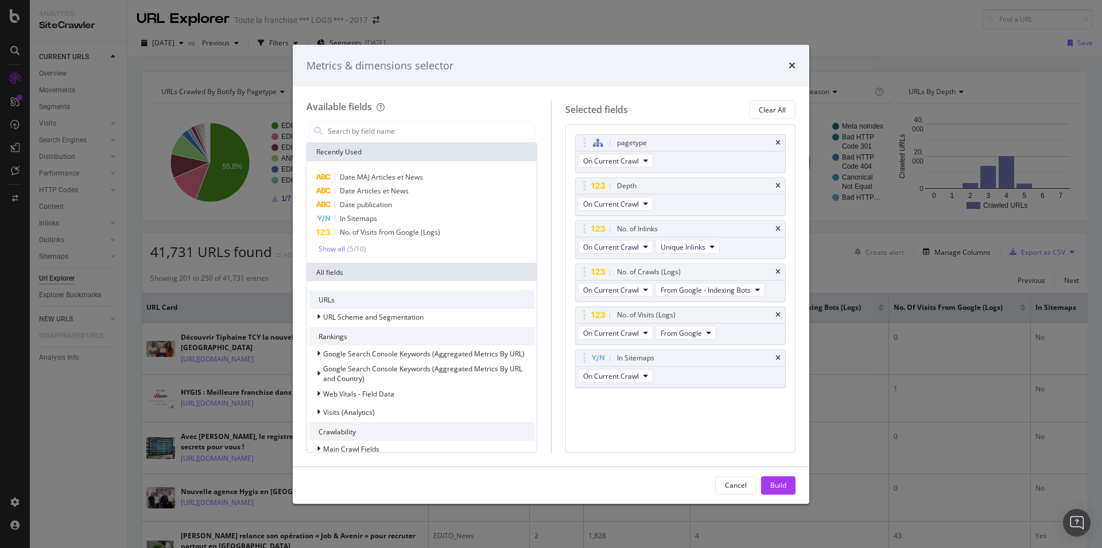
scroll to position [0, 0]
click at [786, 491] on div "Build" at bounding box center [778, 485] width 16 height 17
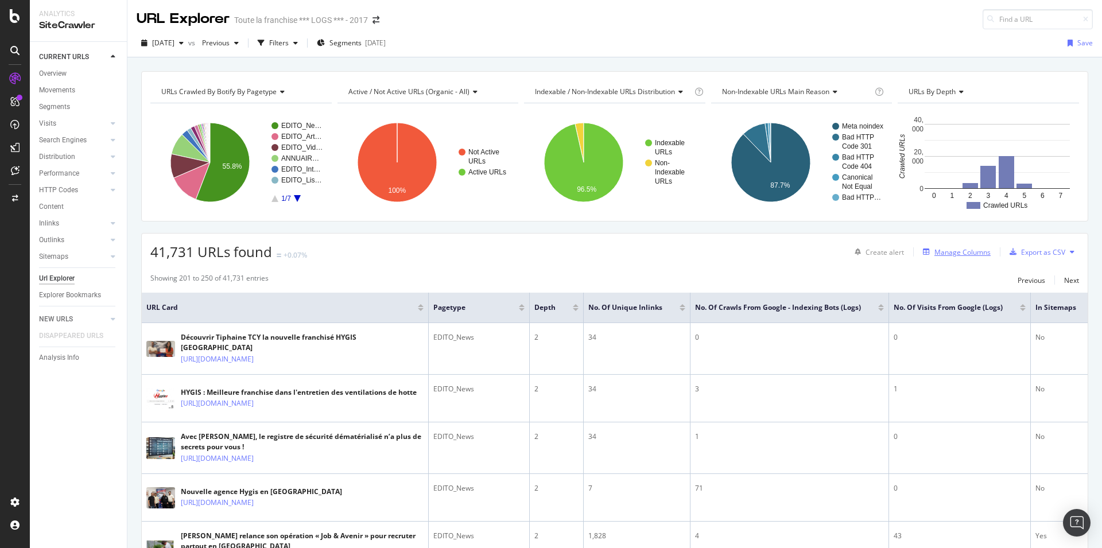
click at [958, 251] on div "Manage Columns" at bounding box center [963, 252] width 56 height 10
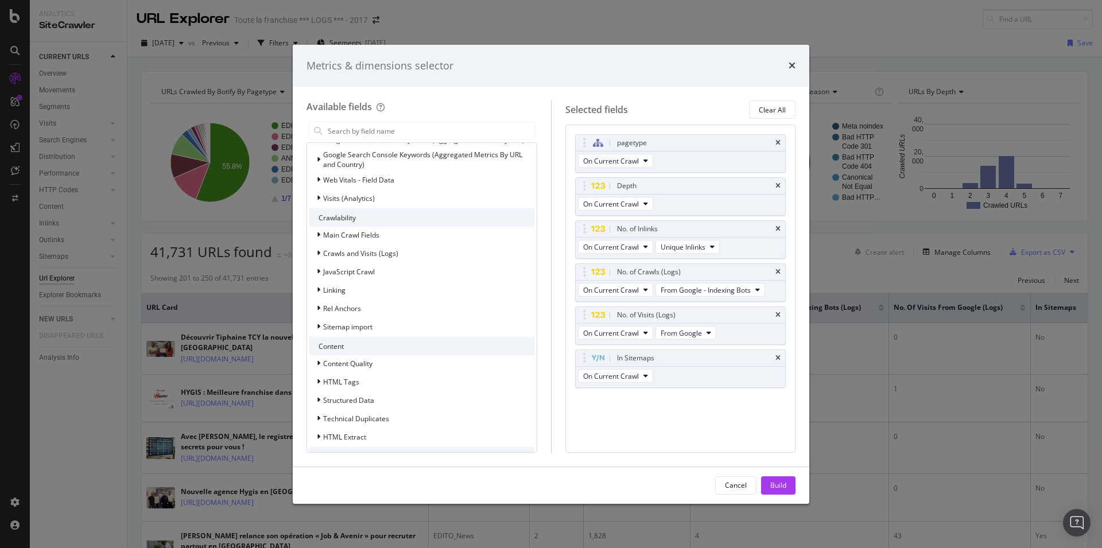
scroll to position [234, 0]
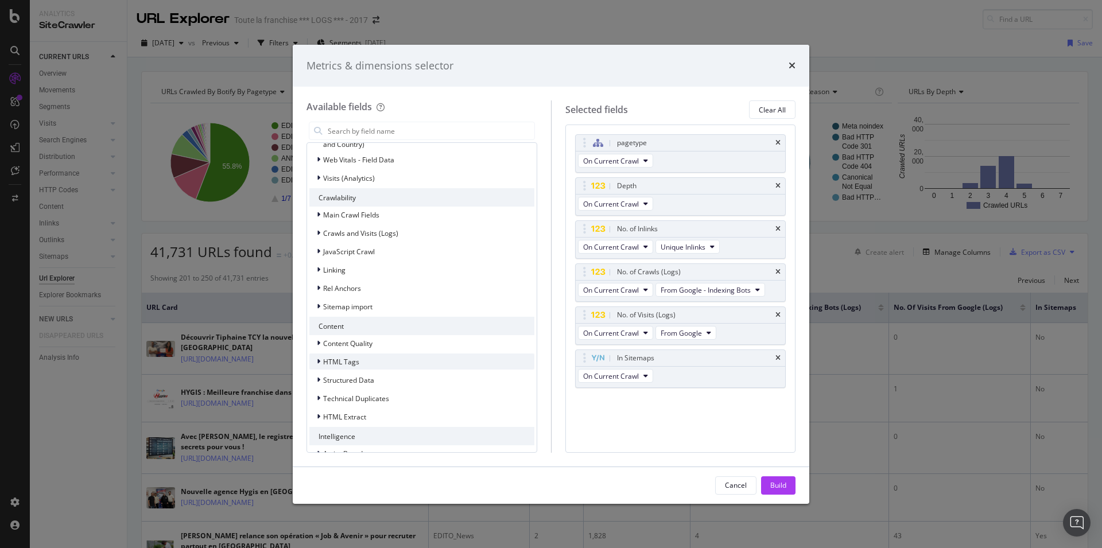
click at [347, 360] on span "HTML Tags" at bounding box center [341, 362] width 36 height 10
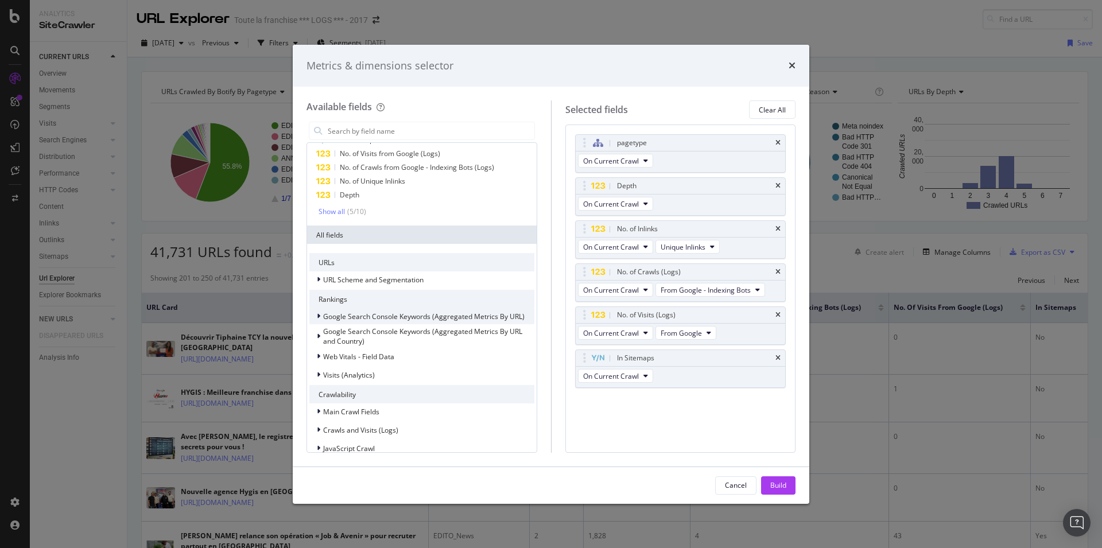
scroll to position [0, 0]
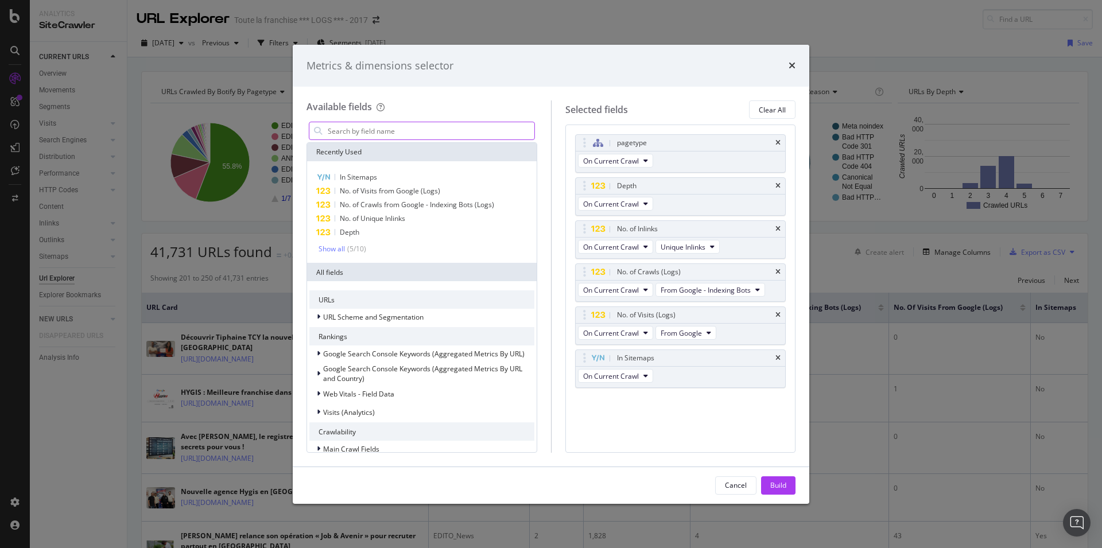
click at [377, 129] on input "modal" at bounding box center [431, 130] width 208 height 17
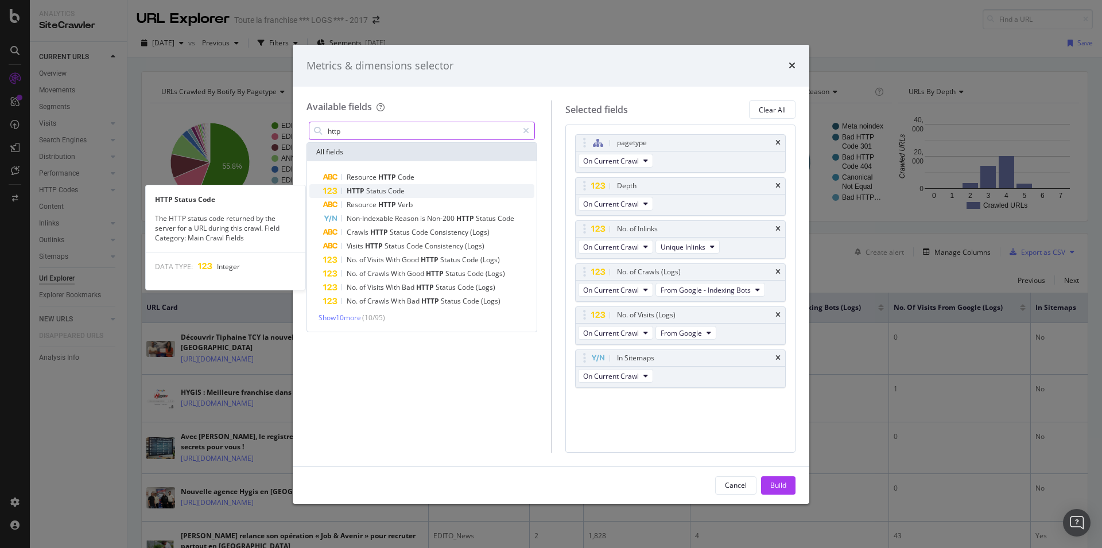
type input "http"
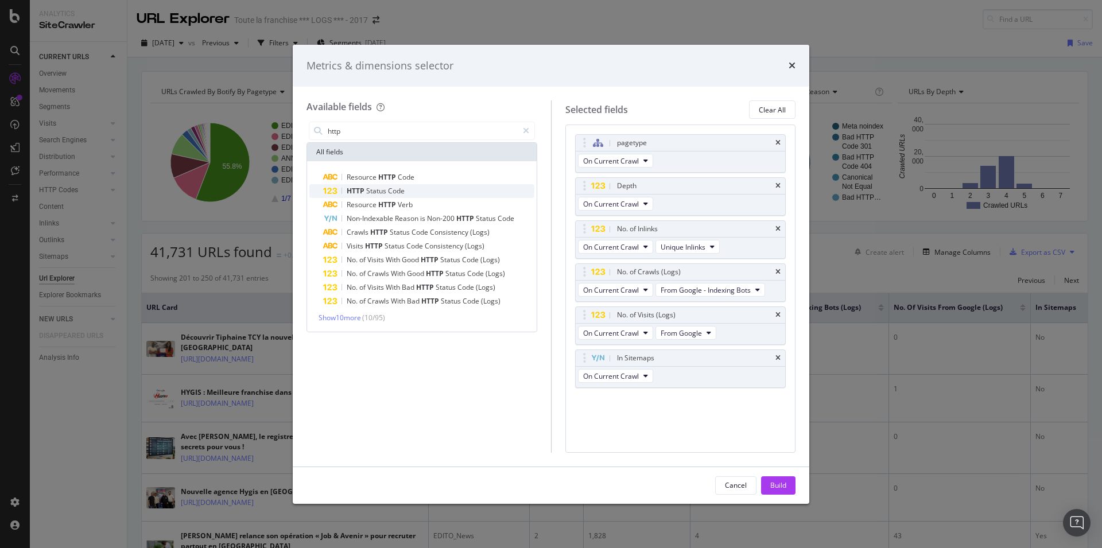
click at [389, 192] on span "Code" at bounding box center [396, 191] width 17 height 10
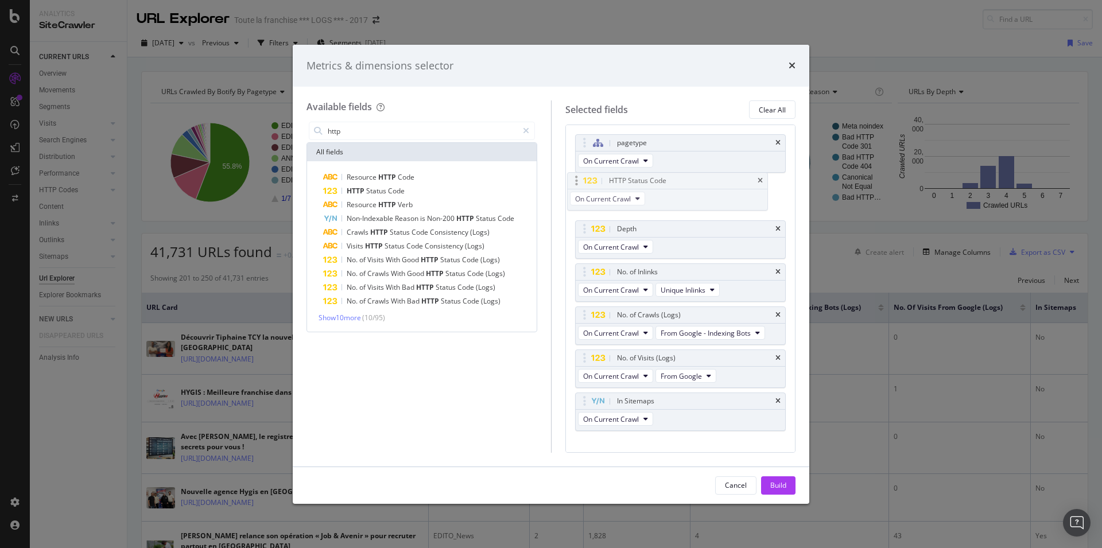
drag, startPoint x: 579, startPoint y: 398, endPoint x: 571, endPoint y: 177, distance: 220.6
click at [571, 177] on body "Analytics SiteCrawler CURRENT URLS Overview Movements Segments Visits Analysis …" at bounding box center [551, 274] width 1102 height 548
click at [786, 490] on button "Build" at bounding box center [778, 485] width 34 height 18
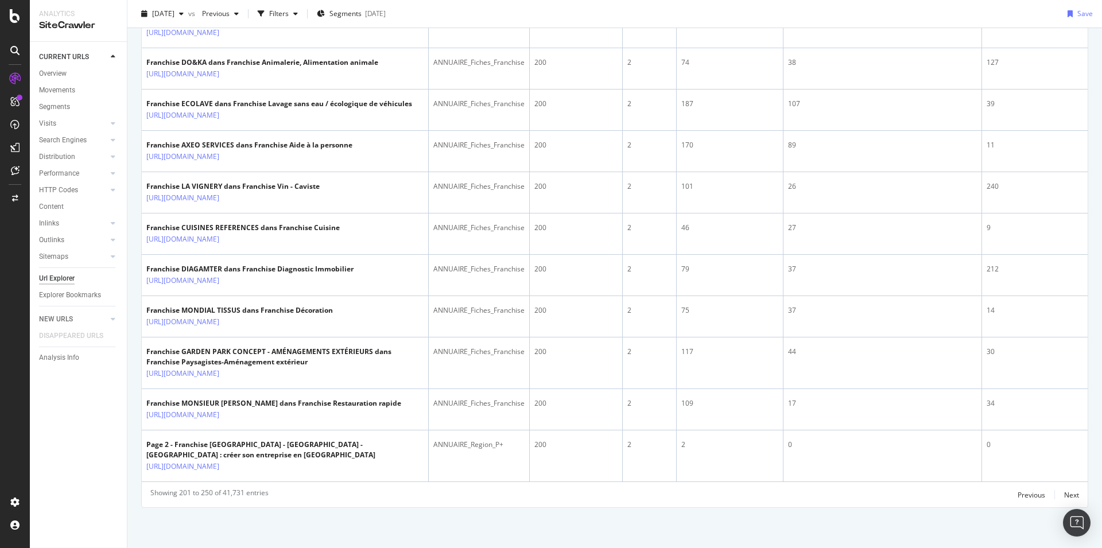
scroll to position [0, 118]
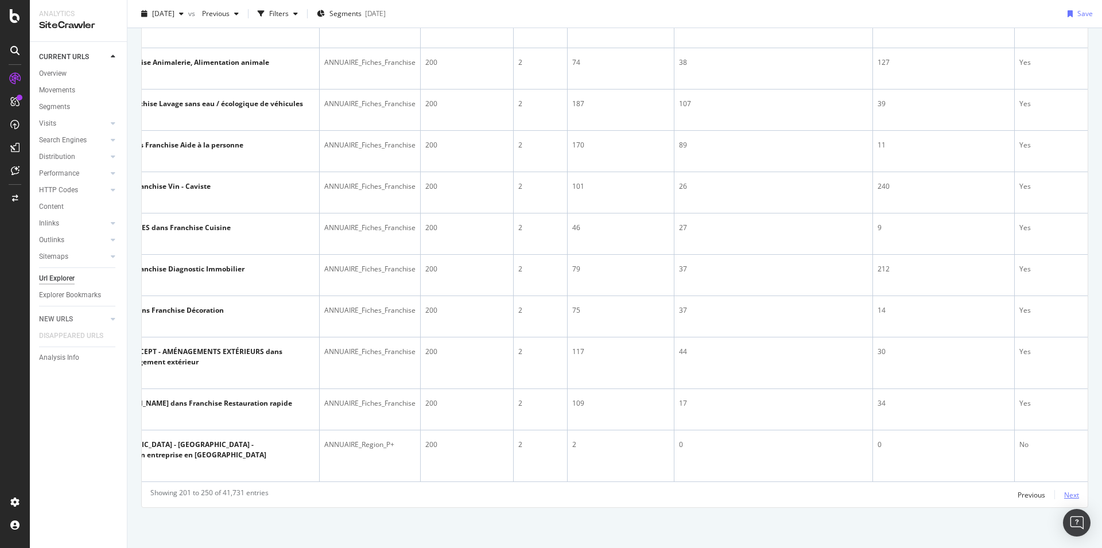
click at [1067, 497] on div "Next" at bounding box center [1071, 495] width 15 height 10
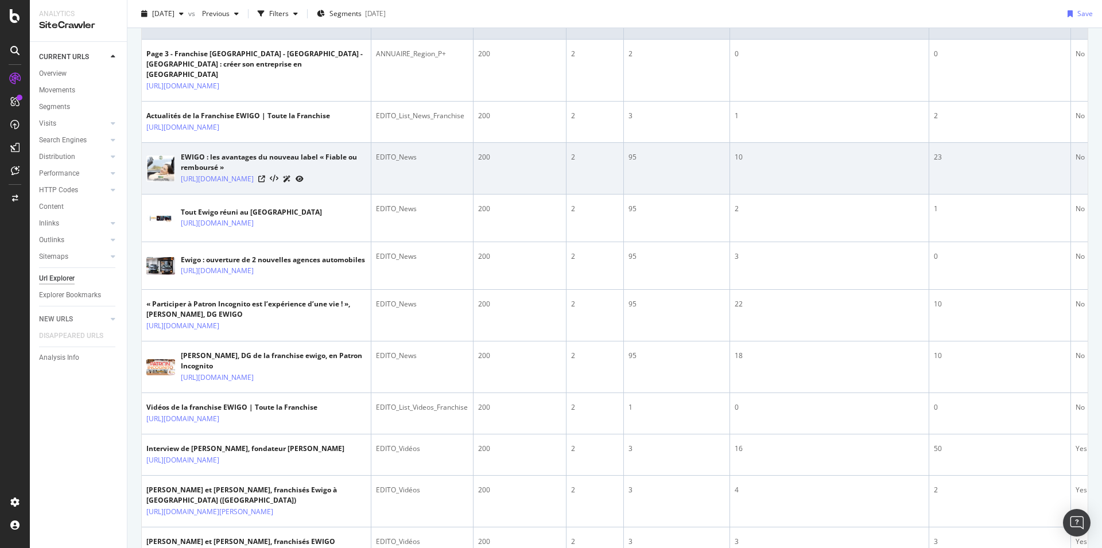
scroll to position [0, 0]
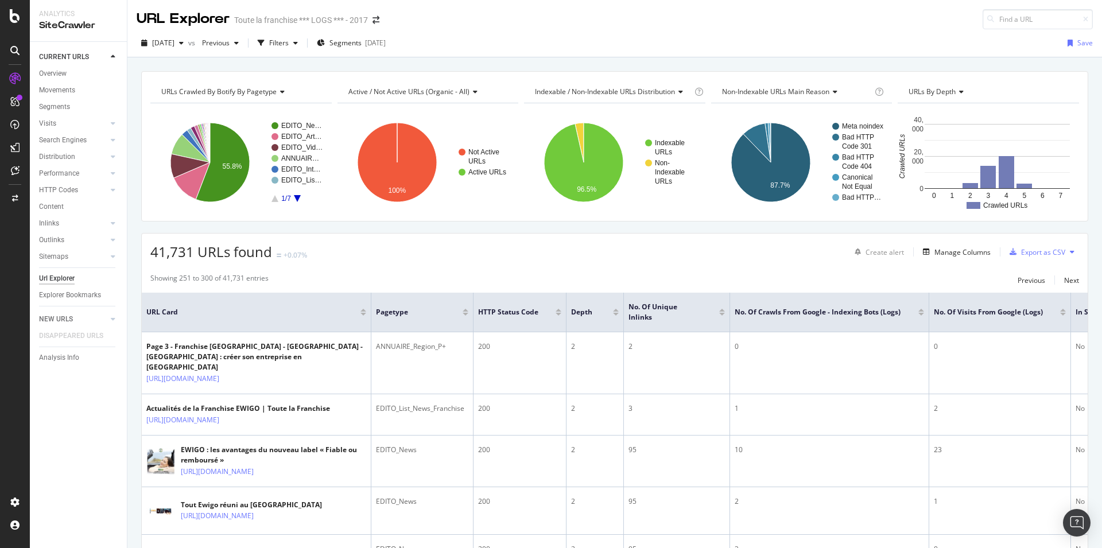
click at [560, 315] on div at bounding box center [559, 314] width 6 height 3
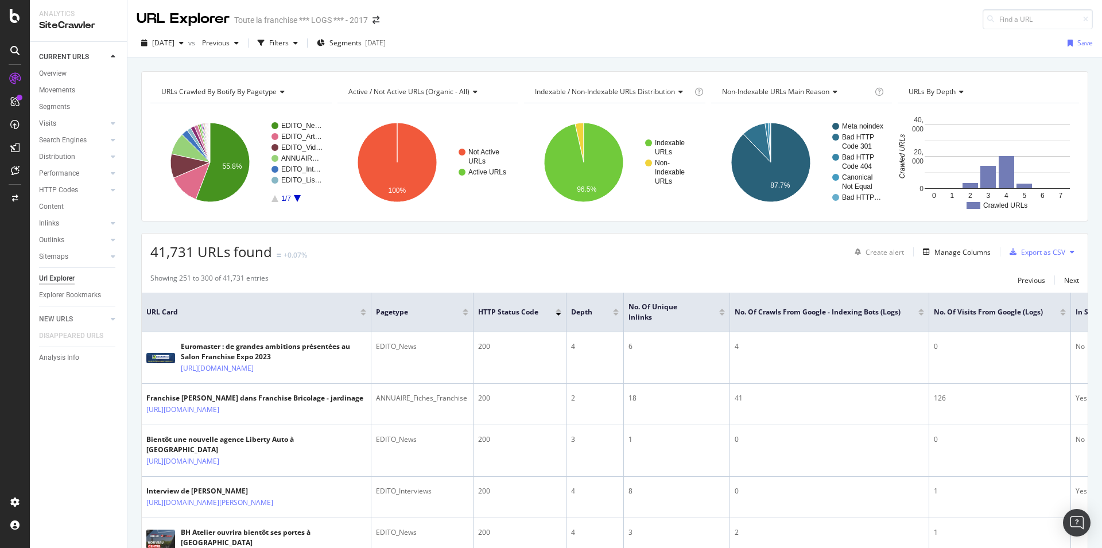
click at [559, 312] on div at bounding box center [559, 310] width 6 height 3
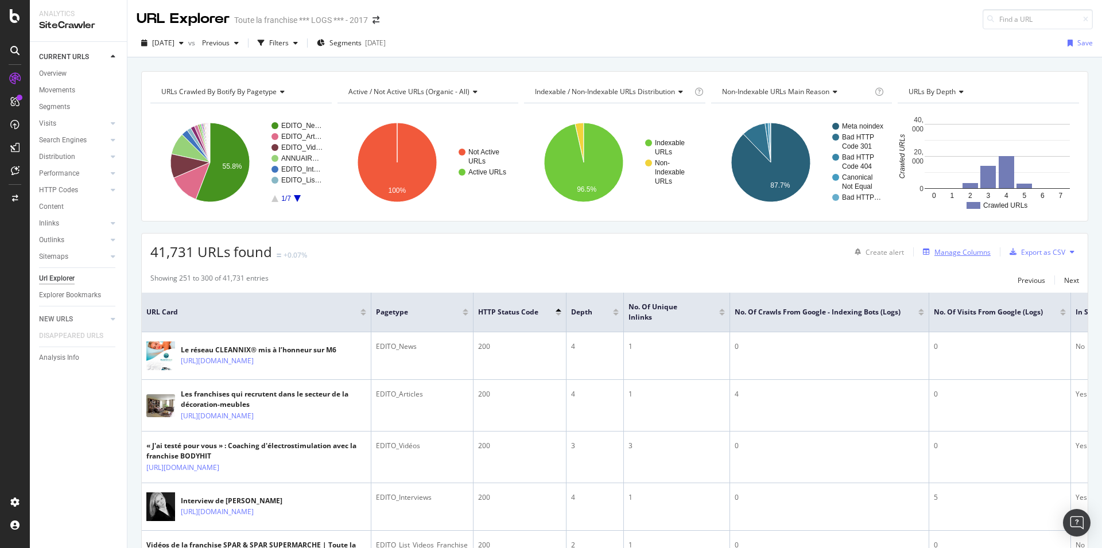
click at [964, 255] on div "Manage Columns" at bounding box center [963, 252] width 56 height 10
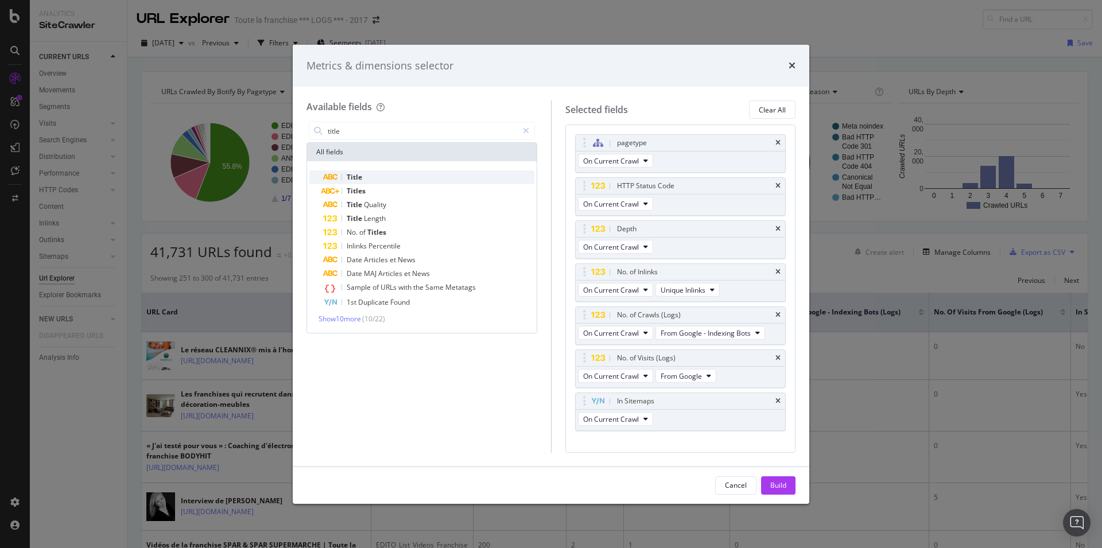
click at [374, 175] on div "Title" at bounding box center [428, 177] width 211 height 14
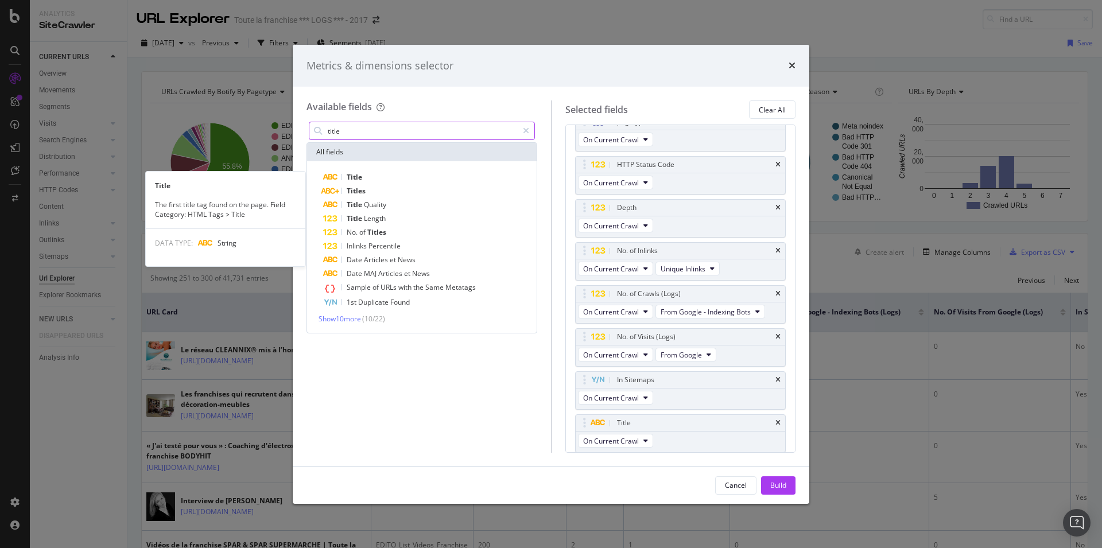
scroll to position [22, 0]
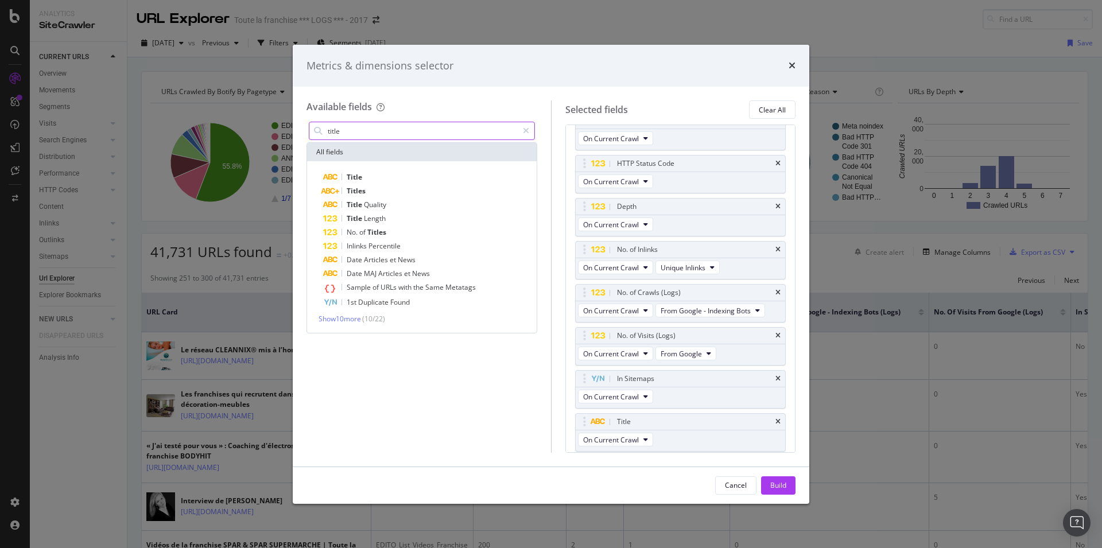
drag, startPoint x: 393, startPoint y: 135, endPoint x: 347, endPoint y: 129, distance: 46.3
click at [347, 129] on input "title" at bounding box center [422, 130] width 191 height 17
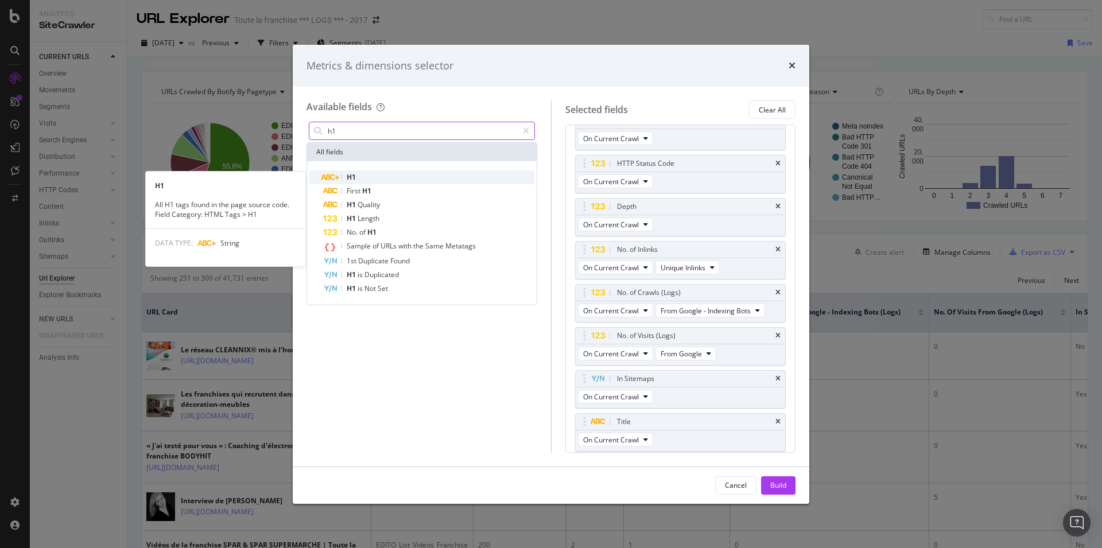
type input "h1"
click at [351, 178] on span "H1" at bounding box center [351, 177] width 9 height 10
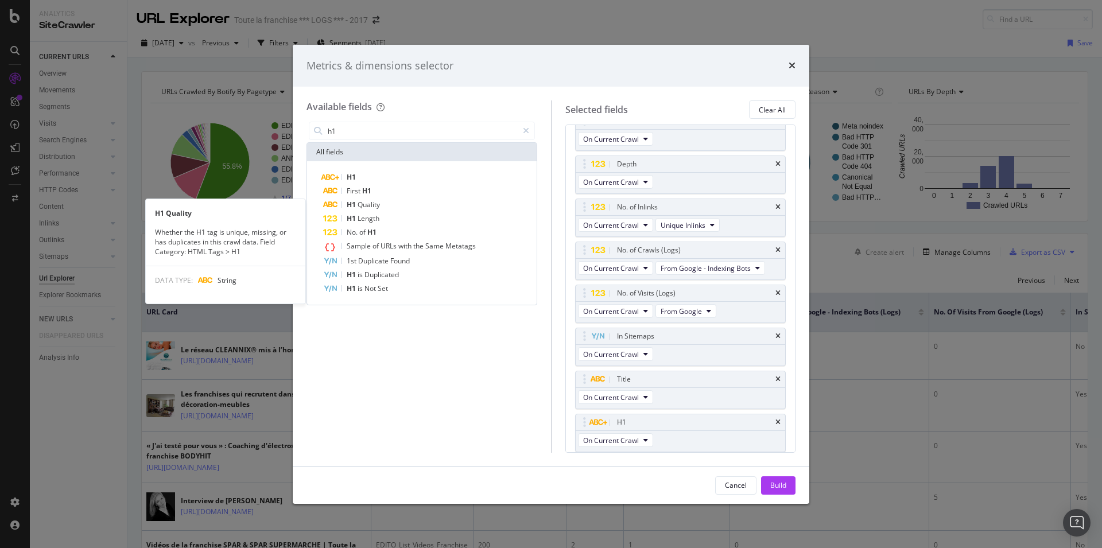
scroll to position [65, 0]
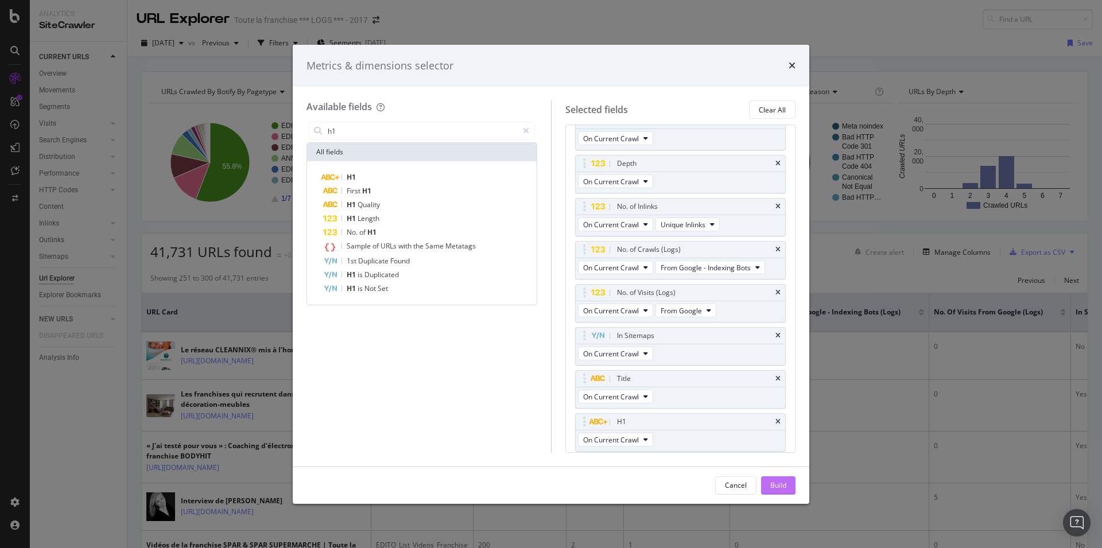
click at [782, 481] on div "Build" at bounding box center [778, 485] width 16 height 10
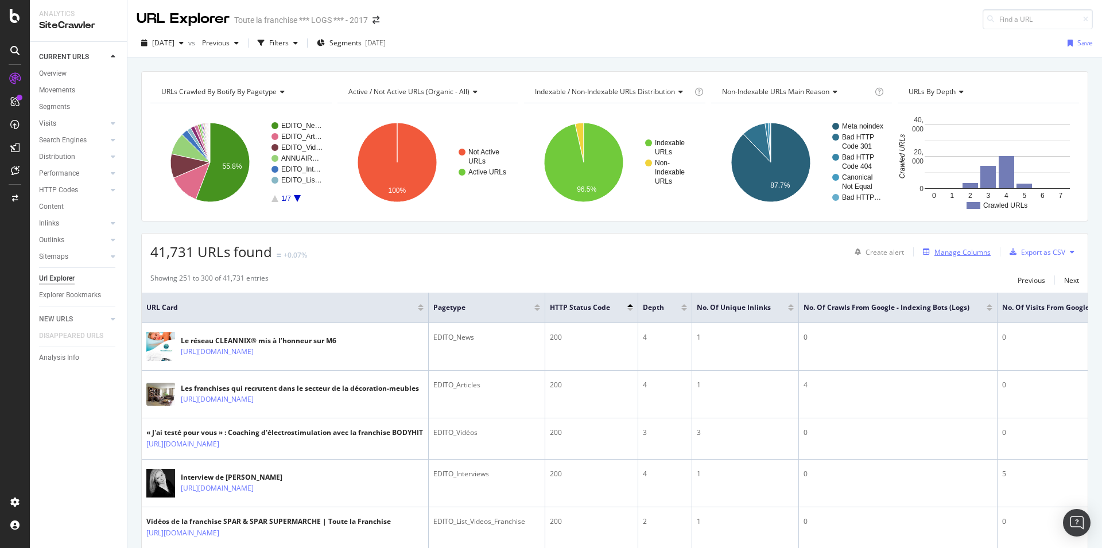
click at [966, 258] on div "Manage Columns" at bounding box center [954, 252] width 72 height 13
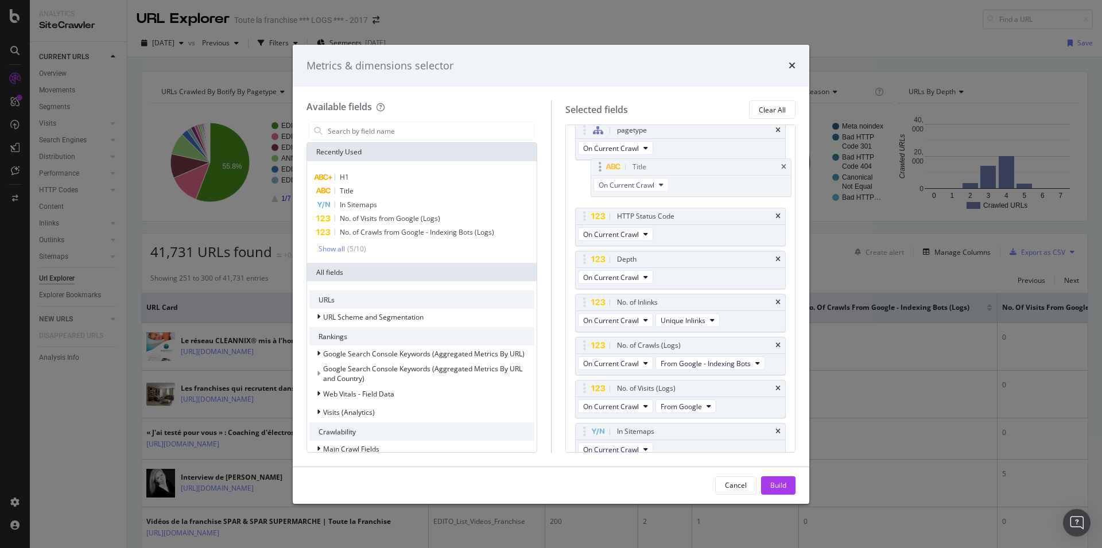
scroll to position [11, 0]
drag, startPoint x: 587, startPoint y: 340, endPoint x: 605, endPoint y: 175, distance: 166.3
click at [605, 175] on body "Analytics SiteCrawler CURRENT URLS Overview Movements Segments Visits Analysis …" at bounding box center [551, 274] width 1102 height 548
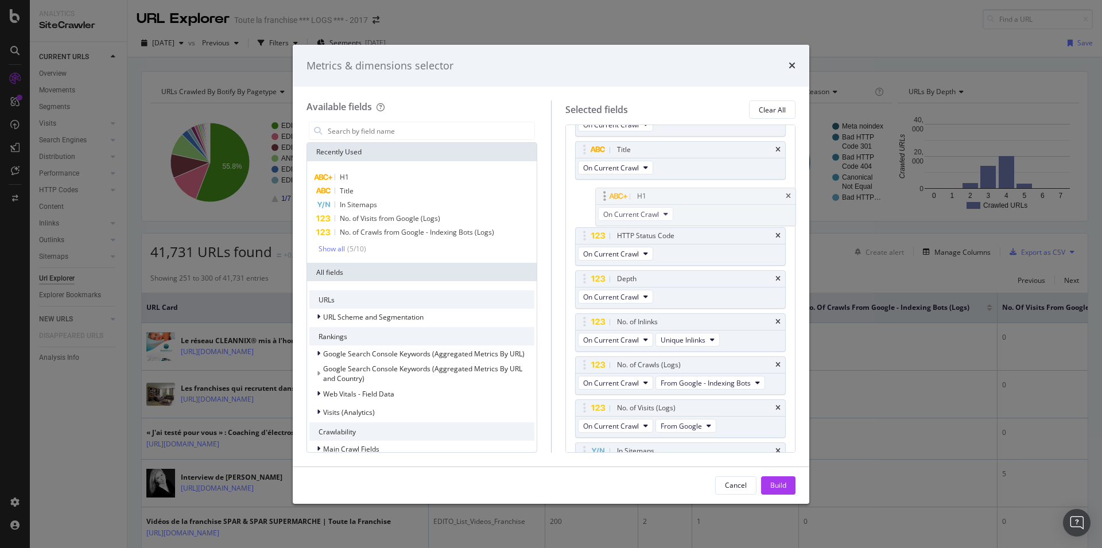
scroll to position [37, 0]
drag, startPoint x: 583, startPoint y: 382, endPoint x: 604, endPoint y: 189, distance: 194.7
click at [604, 189] on body "Analytics SiteCrawler CURRENT URLS Overview Movements Segments Visits Analysis …" at bounding box center [551, 274] width 1102 height 548
click at [779, 486] on div "Build" at bounding box center [778, 485] width 16 height 10
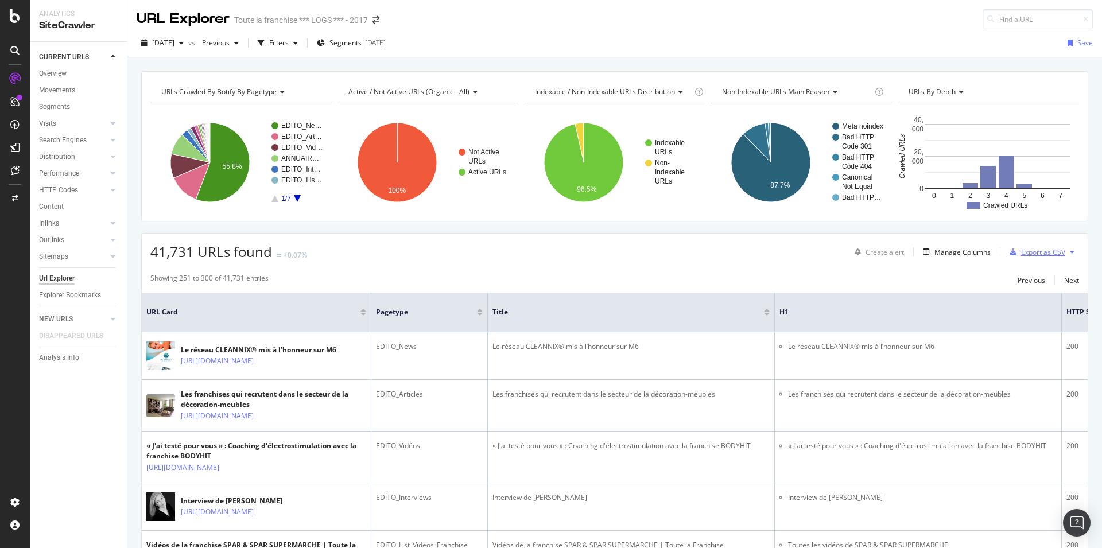
click at [1028, 254] on div "Export as CSV" at bounding box center [1043, 252] width 44 height 10
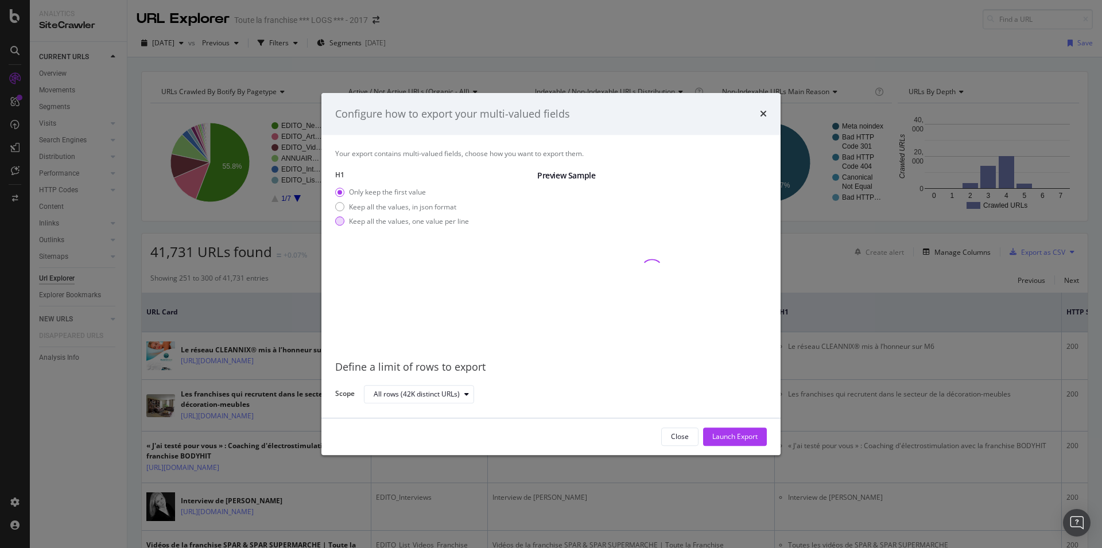
click at [418, 223] on div "Keep all the values, one value per line" at bounding box center [409, 221] width 120 height 10
click at [737, 440] on div "Launch Export" at bounding box center [734, 437] width 45 height 10
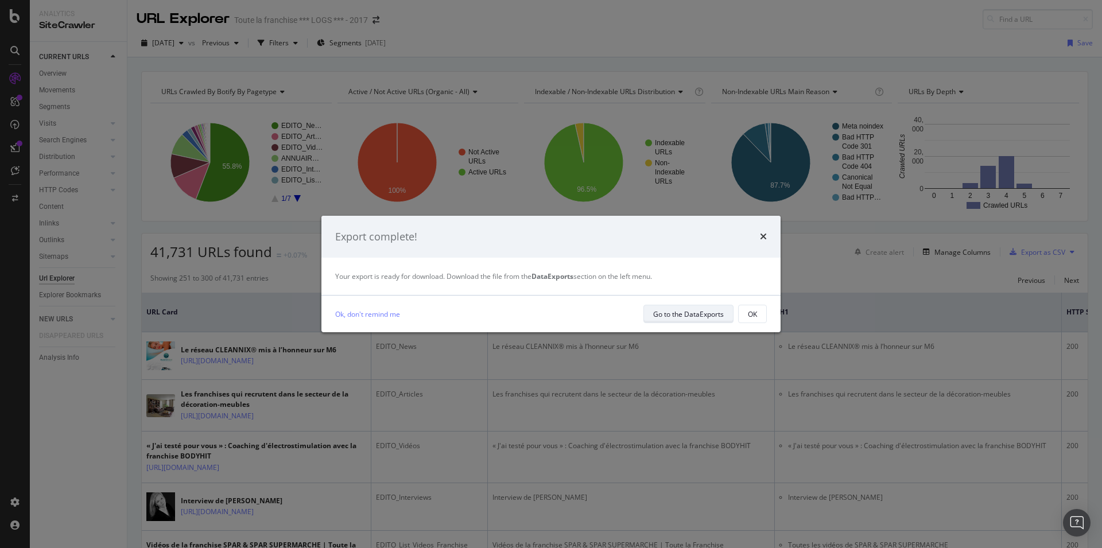
click at [697, 312] on div "Go to the DataExports" at bounding box center [688, 314] width 71 height 10
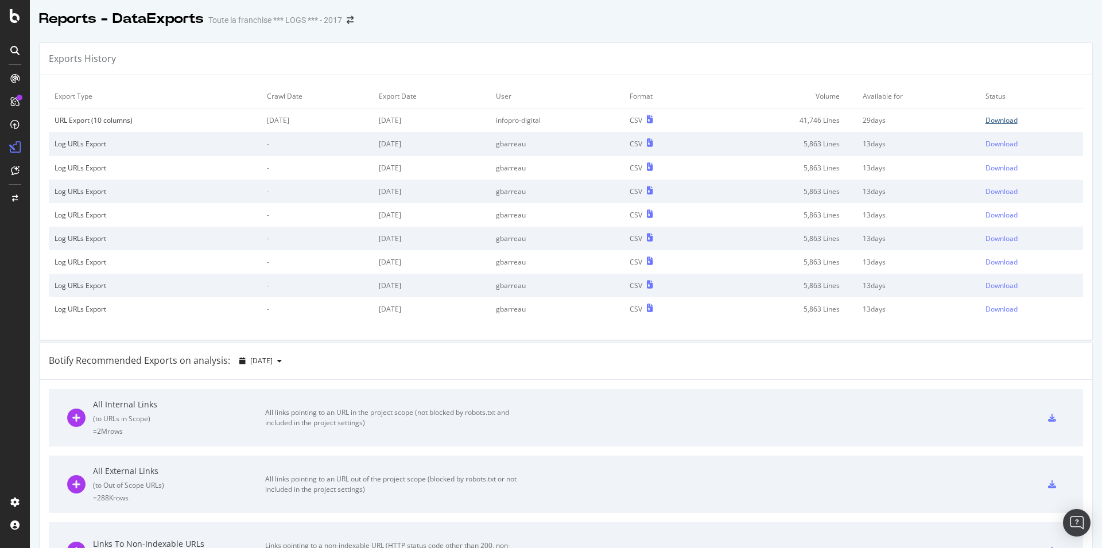
click at [999, 119] on div "Download" at bounding box center [1002, 120] width 32 height 10
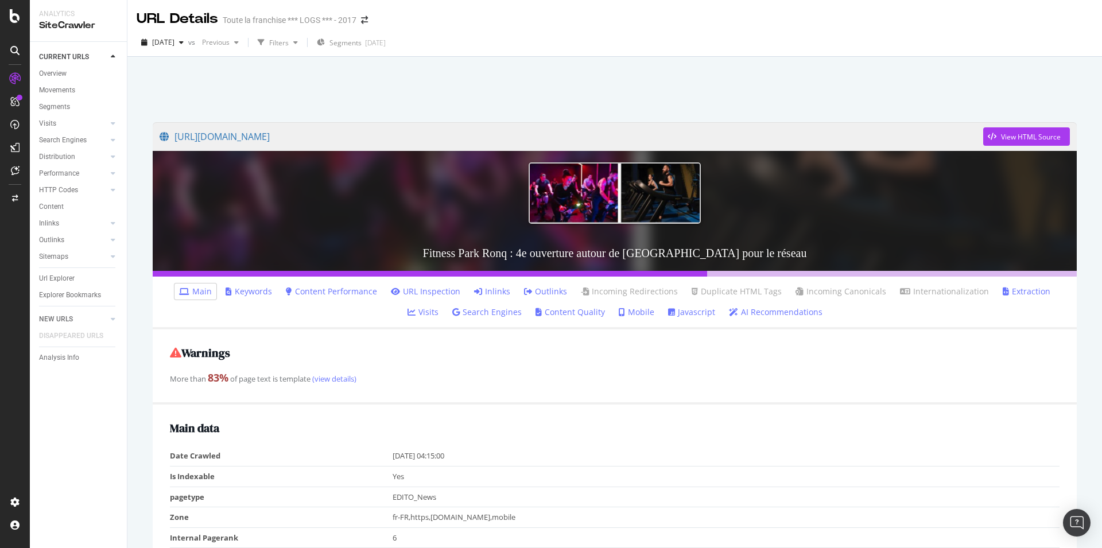
click at [480, 294] on link "Inlinks" at bounding box center [492, 291] width 36 height 11
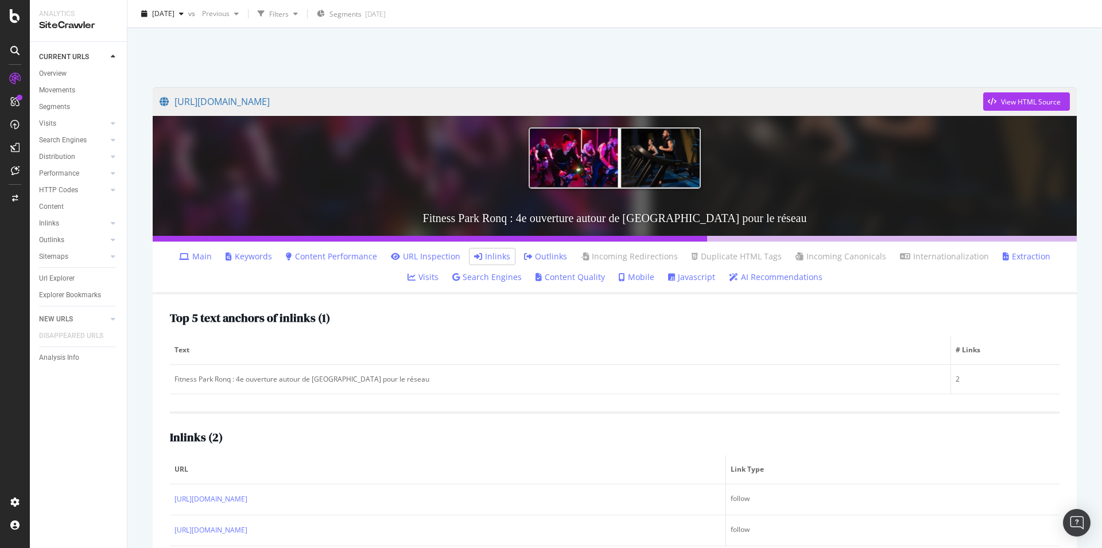
scroll to position [62, 0]
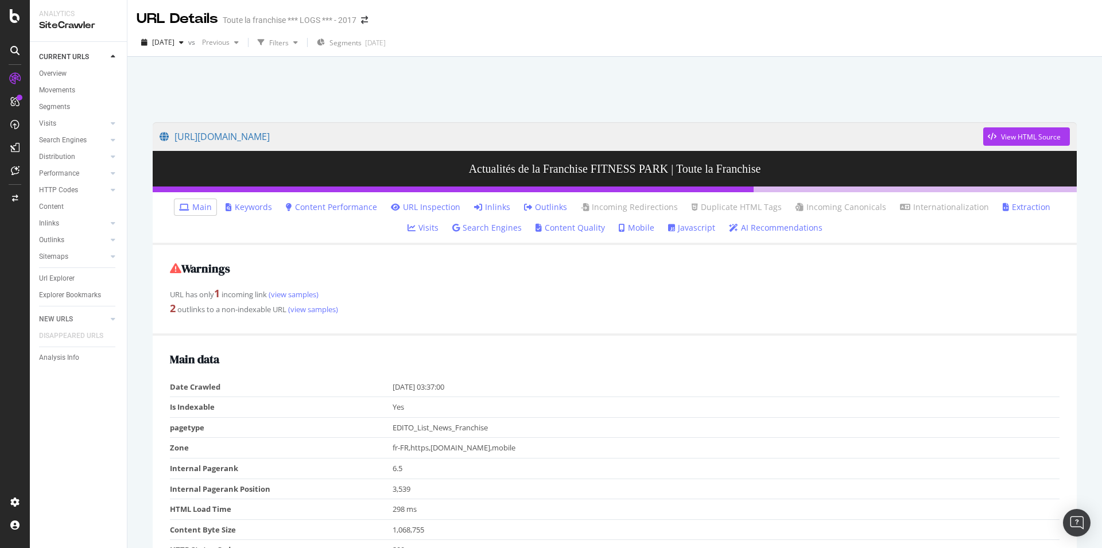
click at [474, 208] on link "Inlinks" at bounding box center [492, 206] width 36 height 11
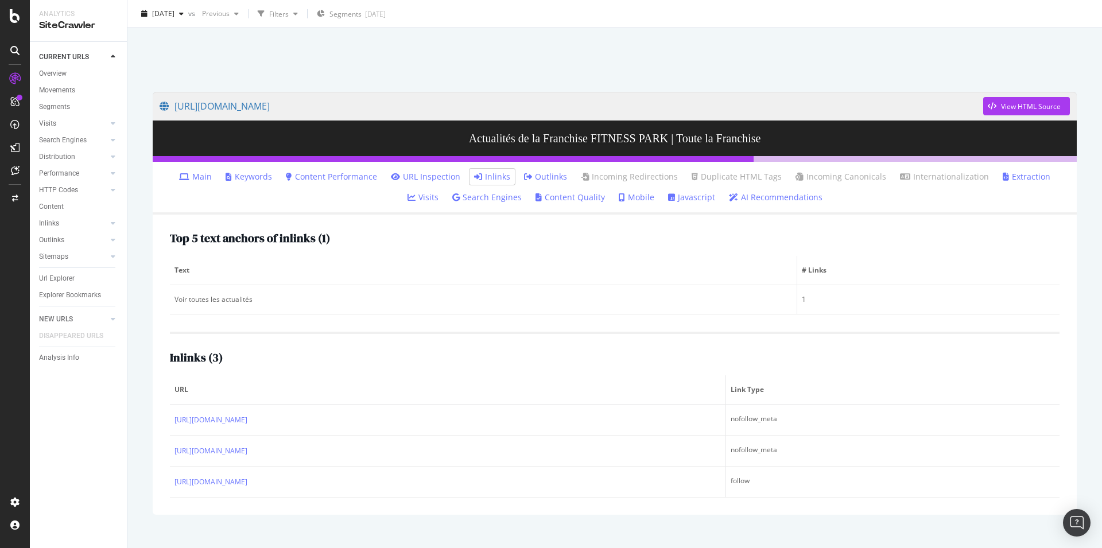
scroll to position [49, 0]
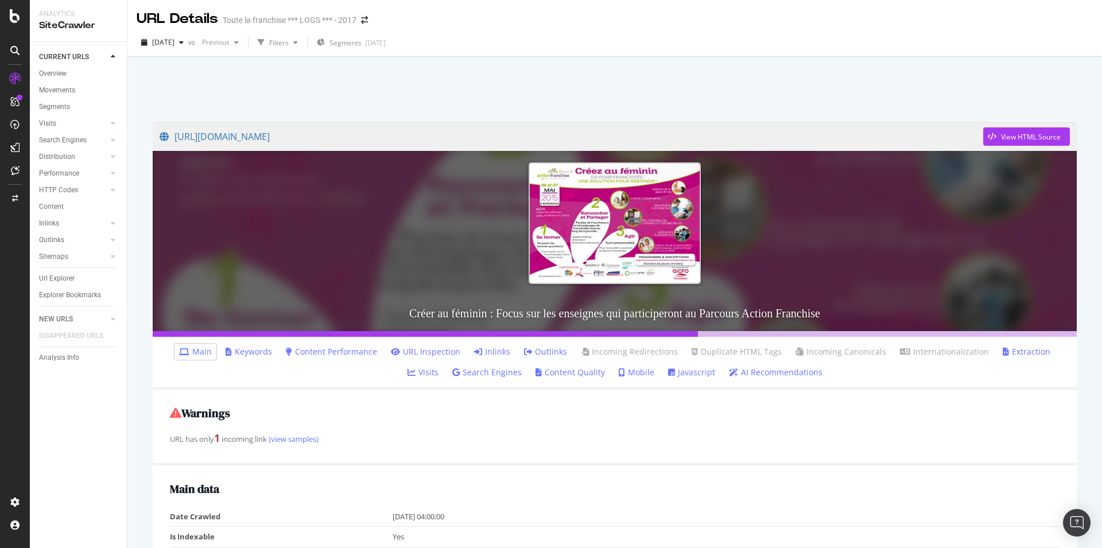
click at [474, 351] on link "Inlinks" at bounding box center [492, 351] width 36 height 11
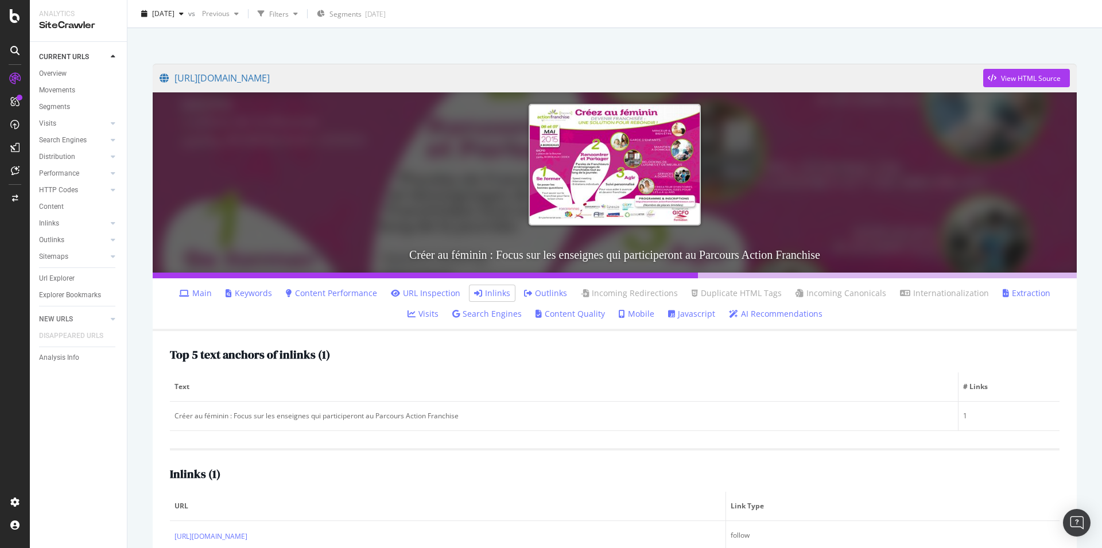
scroll to position [91, 0]
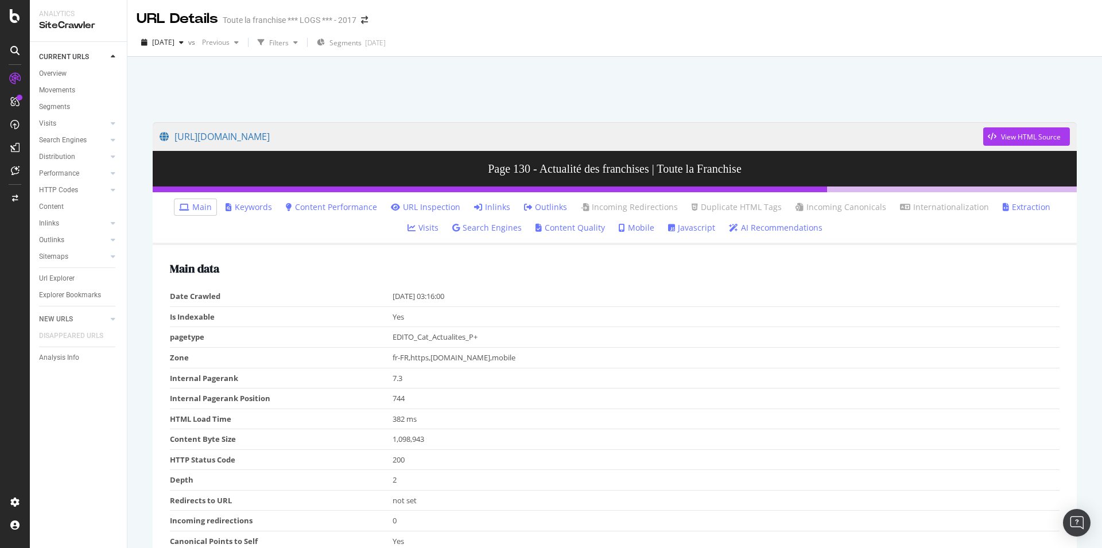
click at [486, 208] on link "Inlinks" at bounding box center [492, 206] width 36 height 11
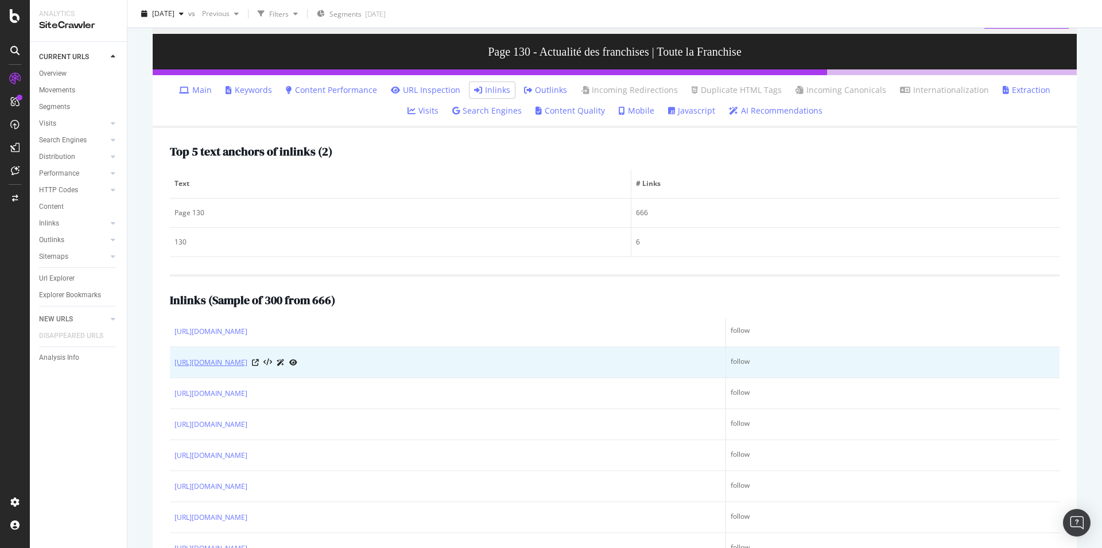
scroll to position [5332, 0]
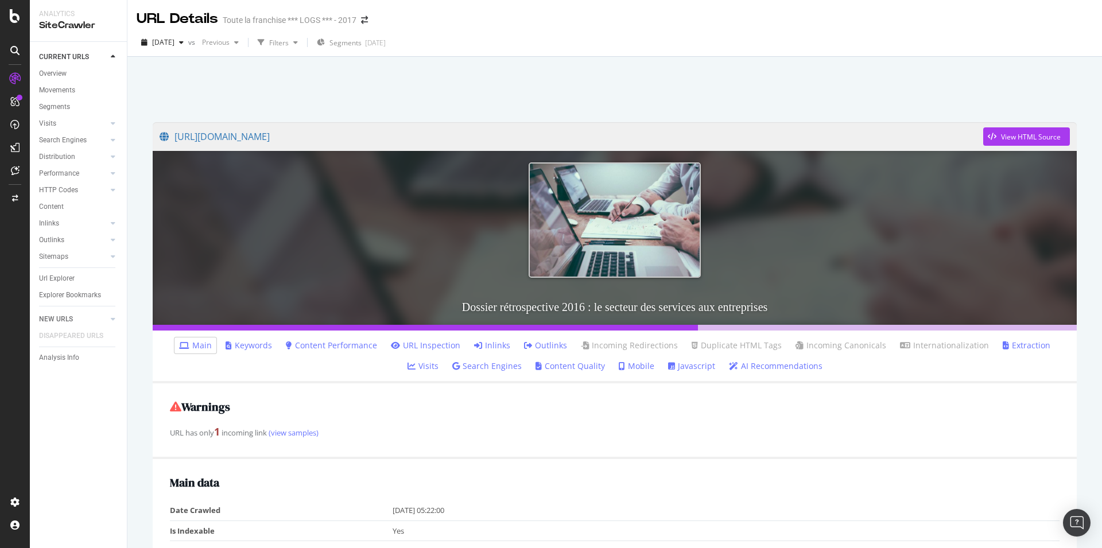
click at [474, 349] on link "Inlinks" at bounding box center [492, 345] width 36 height 11
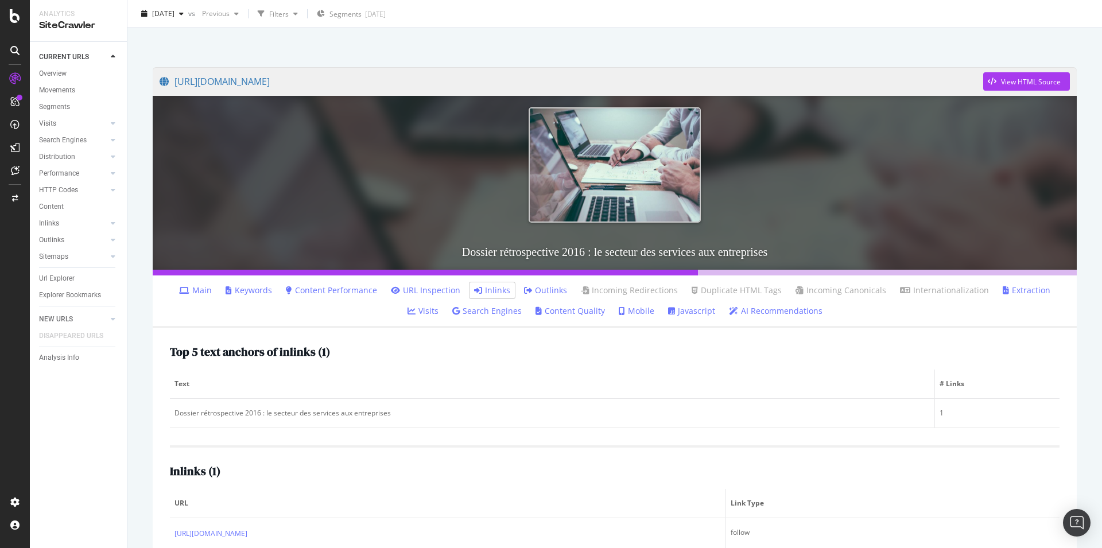
scroll to position [85, 0]
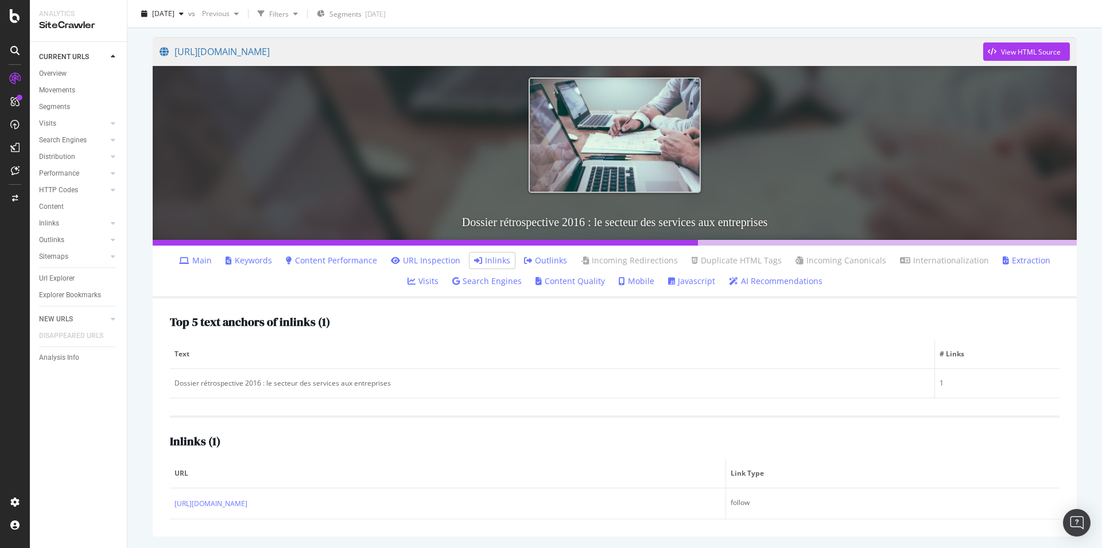
click at [758, 284] on link "AI Recommendations" at bounding box center [776, 281] width 94 height 11
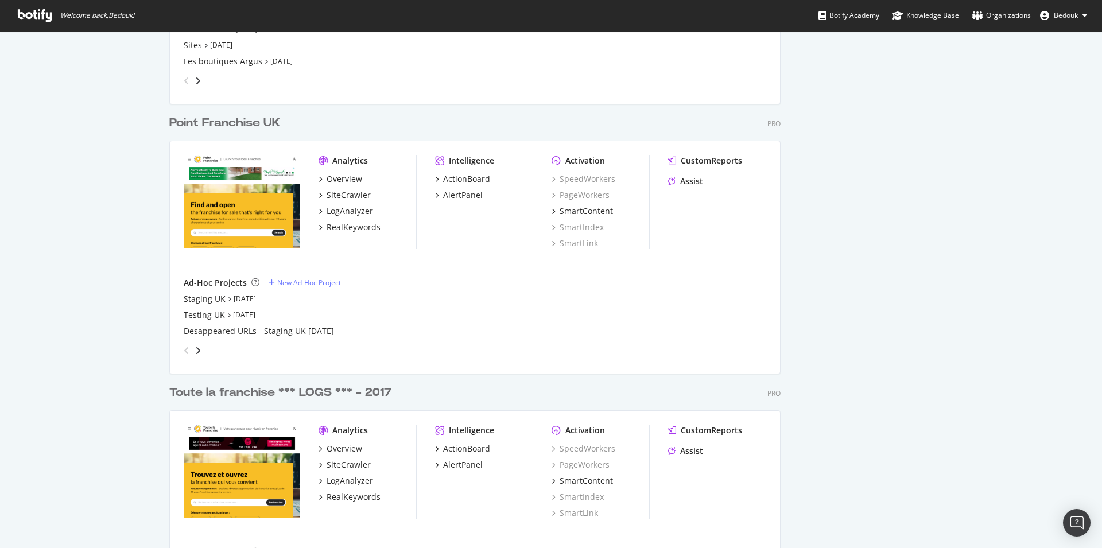
scroll to position [2342, 0]
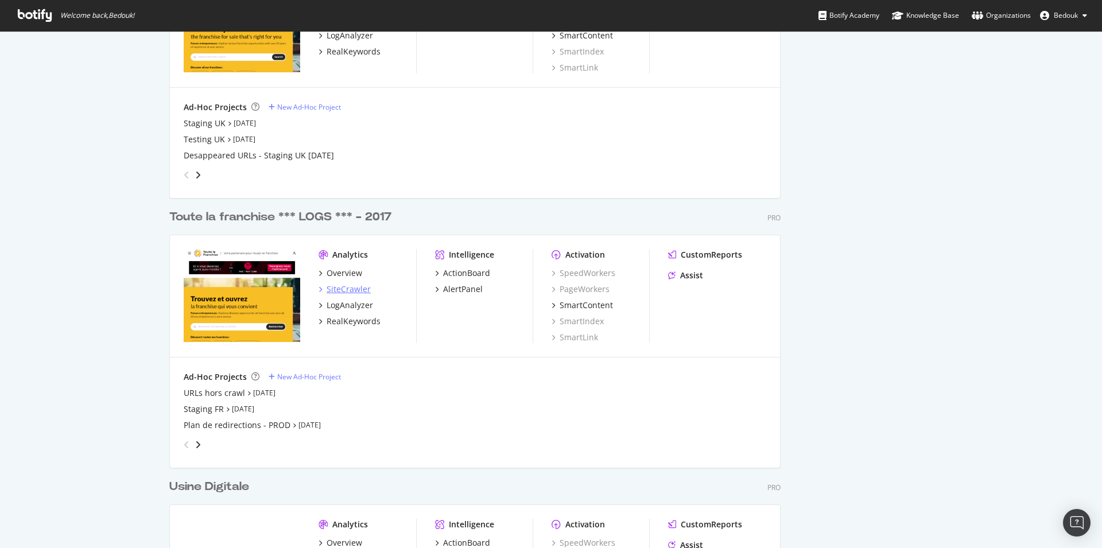
click at [345, 292] on div "SiteCrawler" at bounding box center [349, 289] width 44 height 11
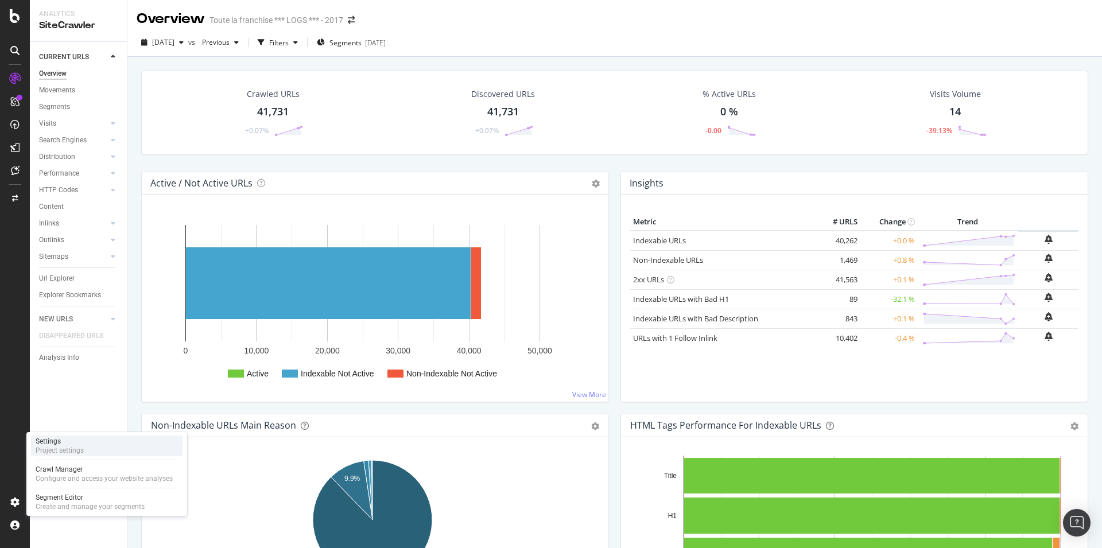
click at [84, 446] on div "Settings Project settings" at bounding box center [107, 446] width 152 height 21
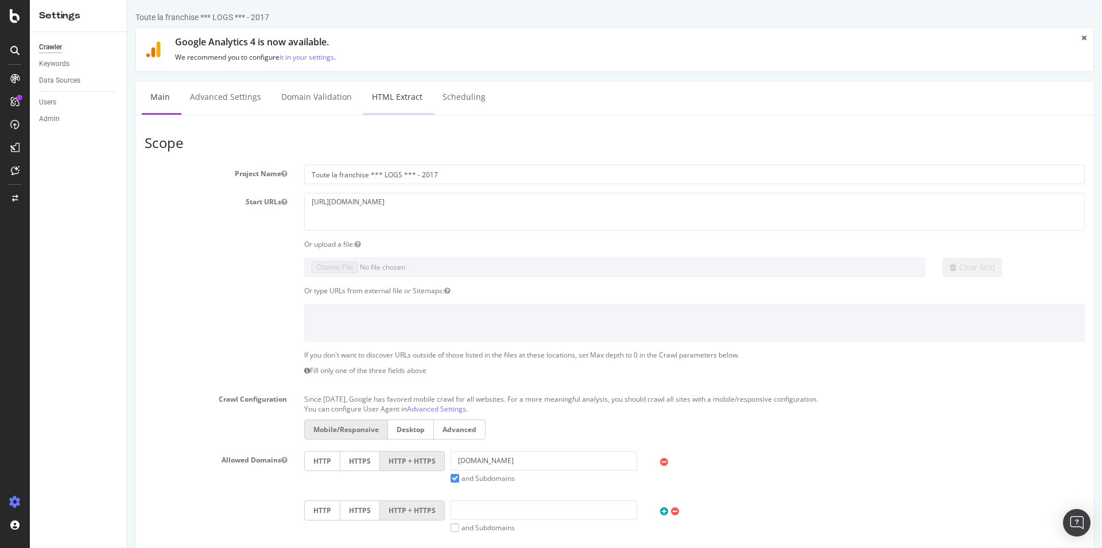
click at [411, 96] on link "HTML Extract" at bounding box center [397, 98] width 68 height 32
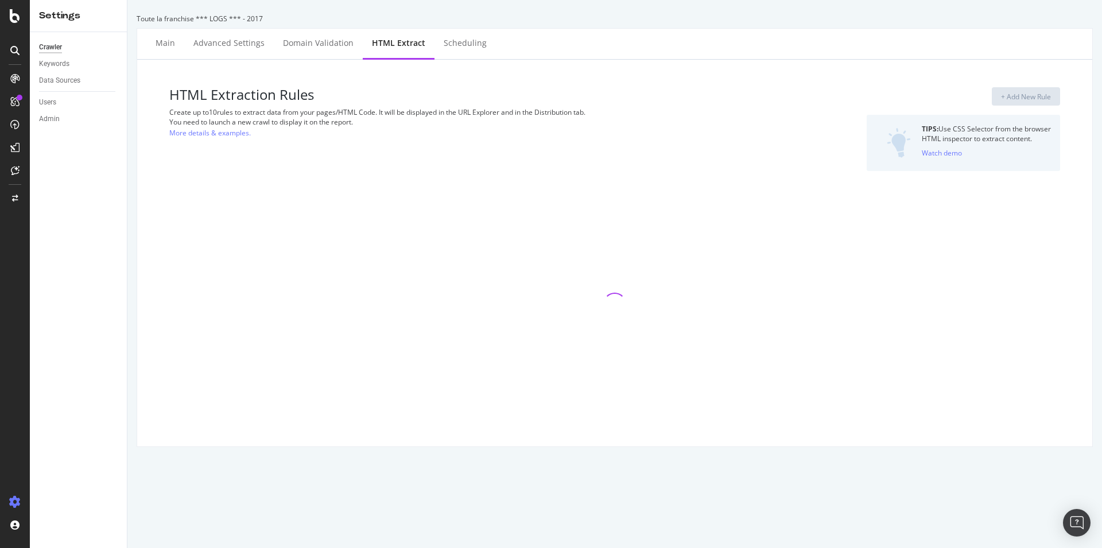
select select "exist"
select select "list"
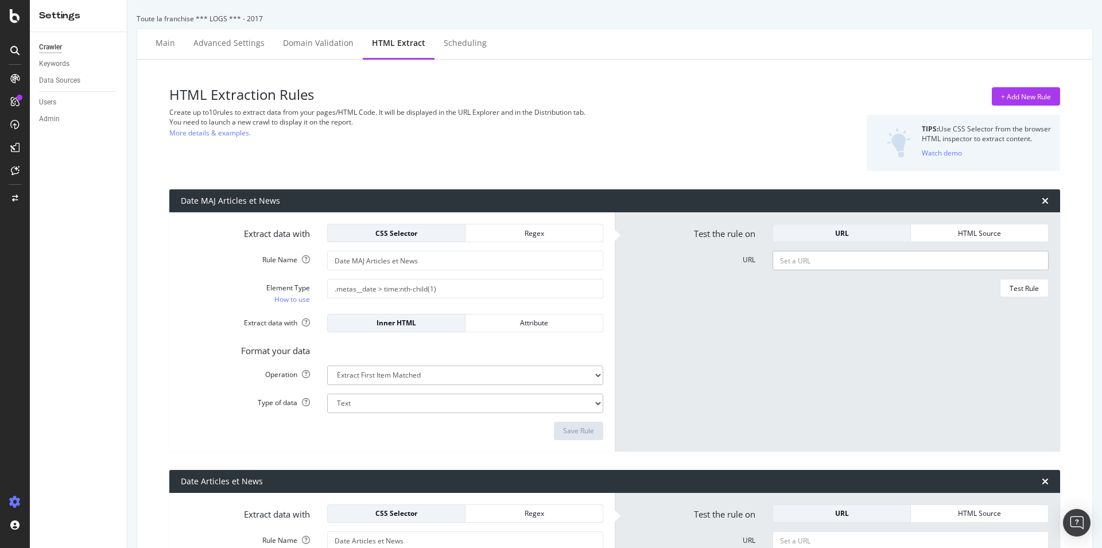
click at [820, 259] on input "URL" at bounding box center [911, 261] width 276 height 20
paste input "https://www.toute-la-franchise.com/article-profil-master-franchise"
type input "https://www.toute-la-franchise.com/article-profil-master-franchise"
click at [1020, 292] on div "Test Rule" at bounding box center [1024, 289] width 29 height 10
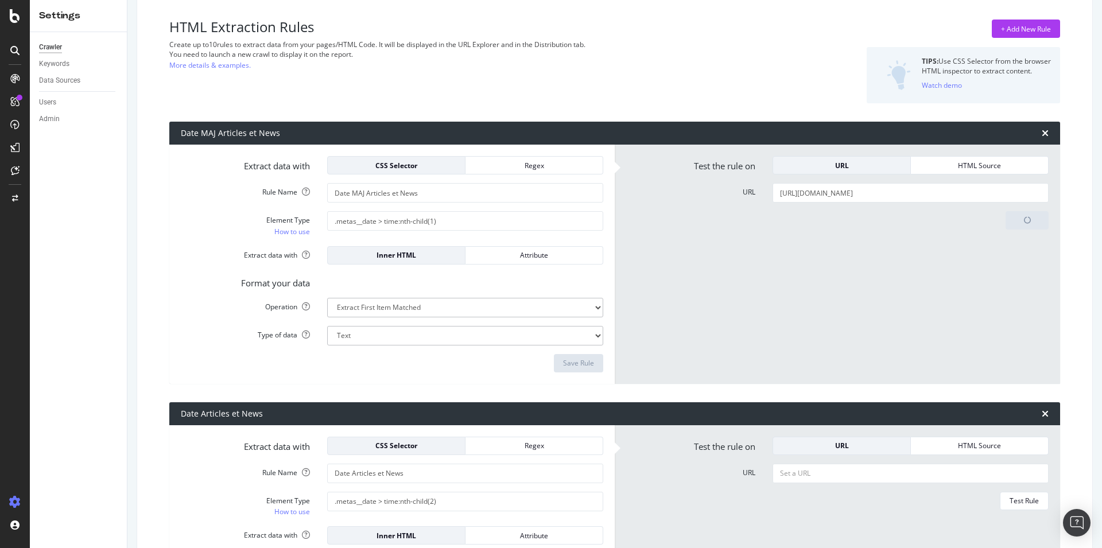
scroll to position [117, 0]
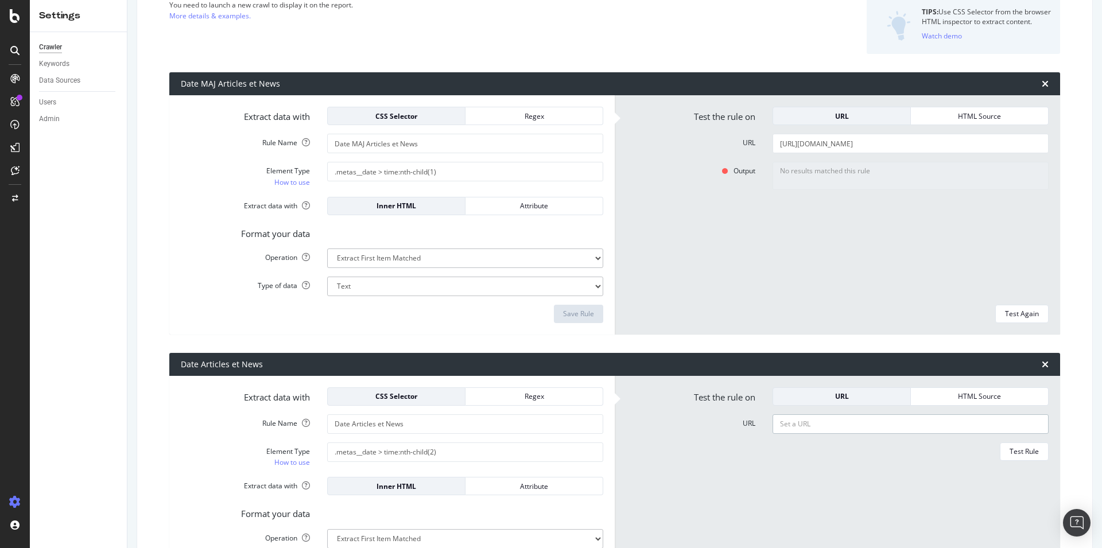
click at [865, 424] on input "URL" at bounding box center [911, 424] width 276 height 20
paste input "https://www.toute-la-franchise.com/article-profil-master-franchise"
type input "https://www.toute-la-franchise.com/article-profil-master-franchise"
click at [1011, 452] on div "Test Rule" at bounding box center [1024, 452] width 29 height 10
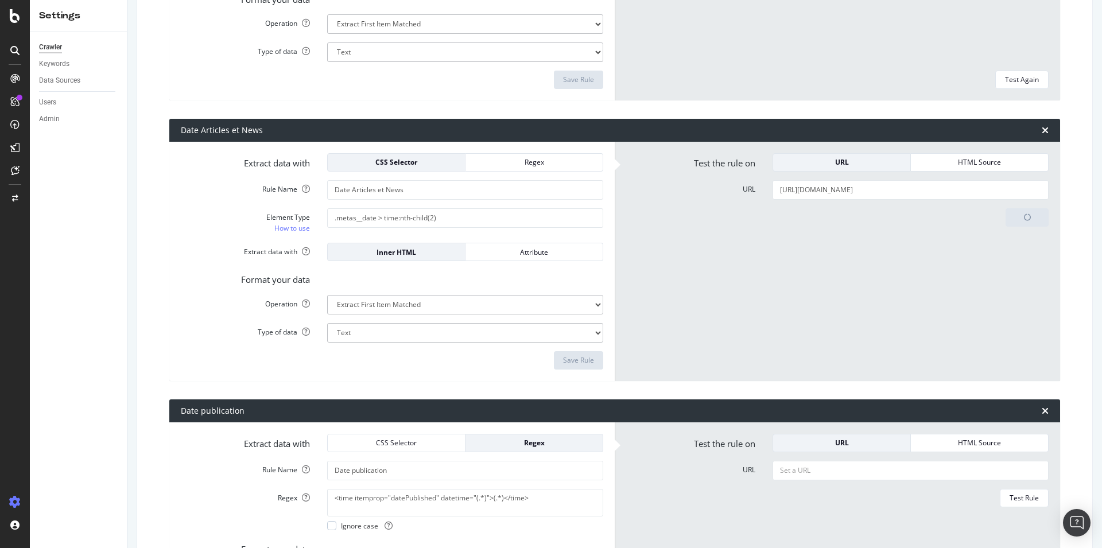
scroll to position [527, 0]
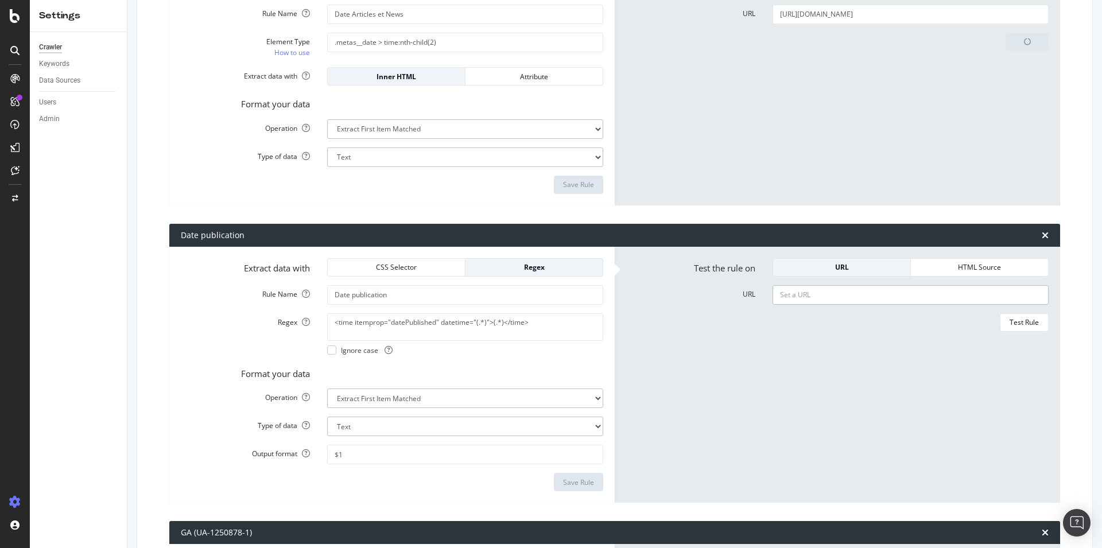
click at [818, 294] on input "URL" at bounding box center [911, 295] width 276 height 20
paste input "https://www.toute-la-franchise.com/article-profil-master-franchise"
type input "https://www.toute-la-franchise.com/article-profil-master-franchise"
click at [1019, 324] on div "Test Rule" at bounding box center [1024, 322] width 29 height 10
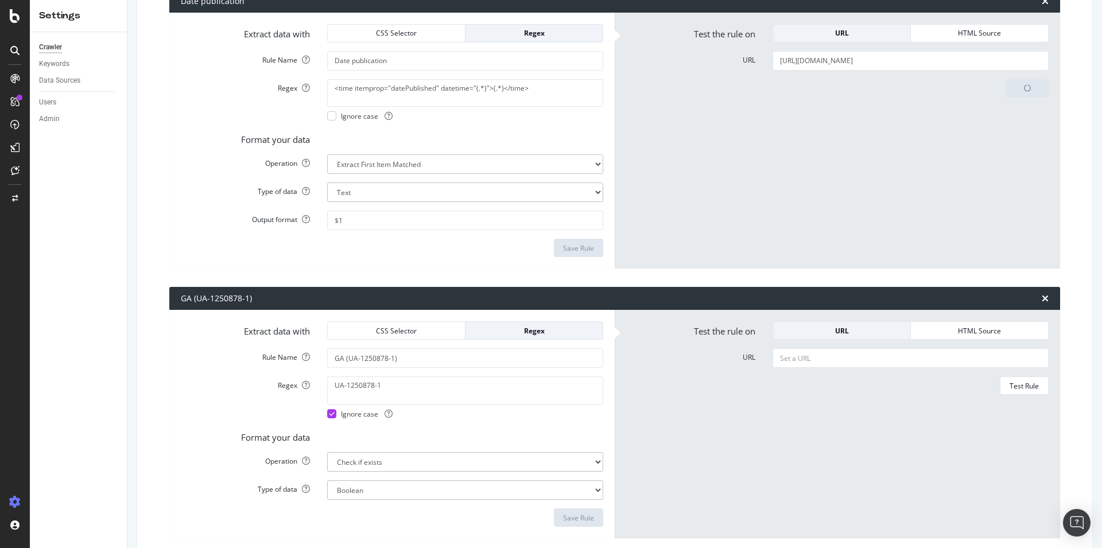
scroll to position [878, 0]
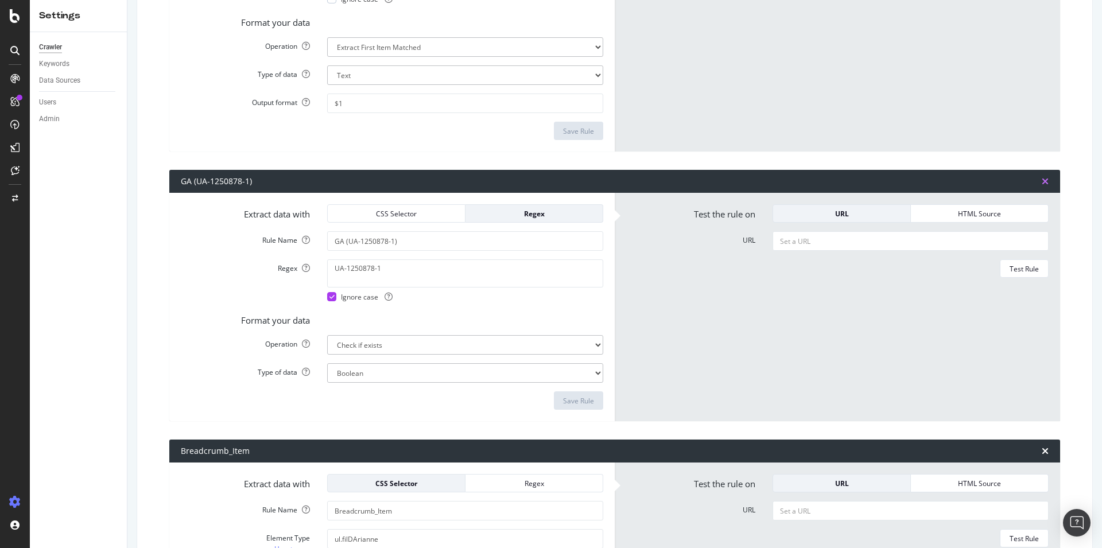
click at [1042, 181] on icon "times" at bounding box center [1045, 181] width 7 height 9
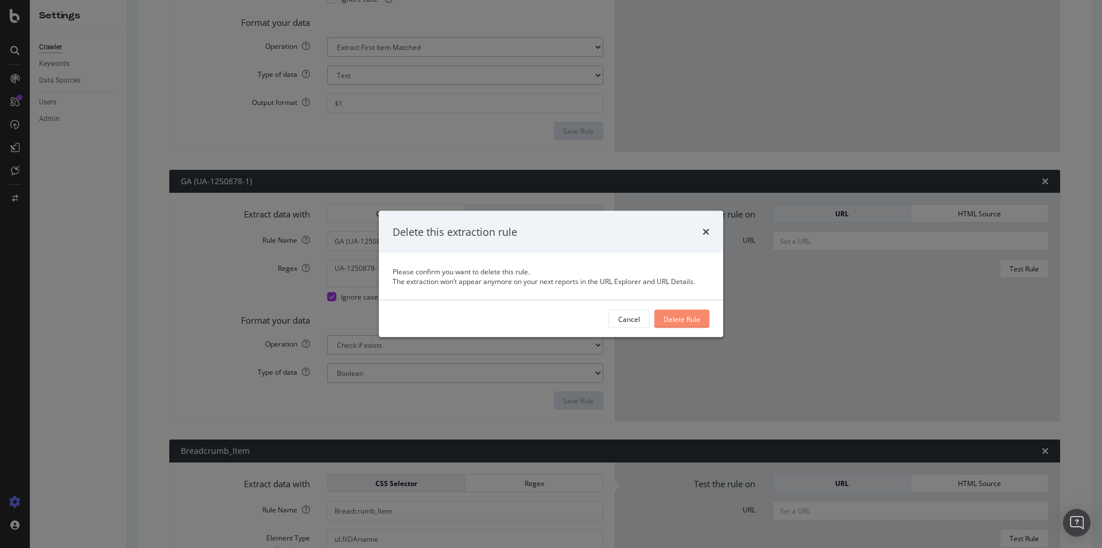
click at [679, 317] on div "Delete Rule" at bounding box center [682, 319] width 37 height 10
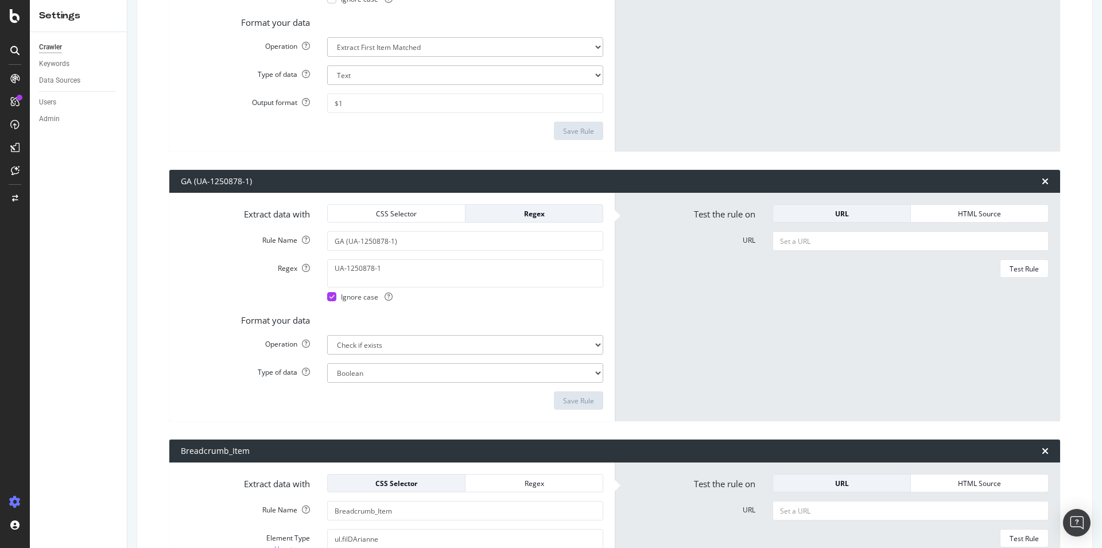
type input "Breadcrumb_Item"
select select "list"
type input "Breadcrumb"
type input "body > div.site-wrapper > div > main > section:nth-child(1) > div > div > div >…"
type input "Breadcrumb_URL-2"
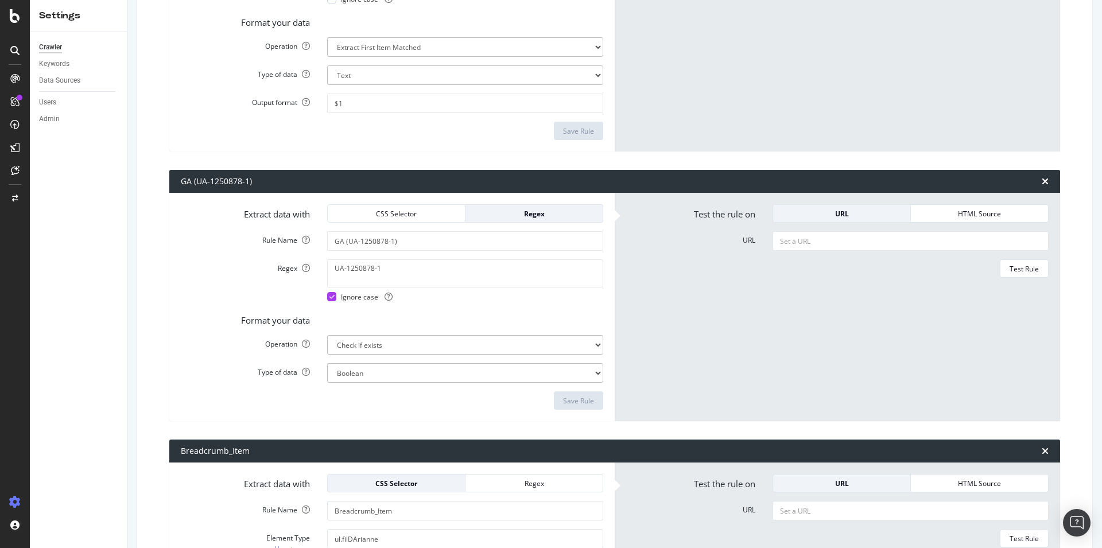
type input "body > div.site-wrapper > div > main > section:nth-child(1) > div > div > div >…"
select select "first"
select select "s"
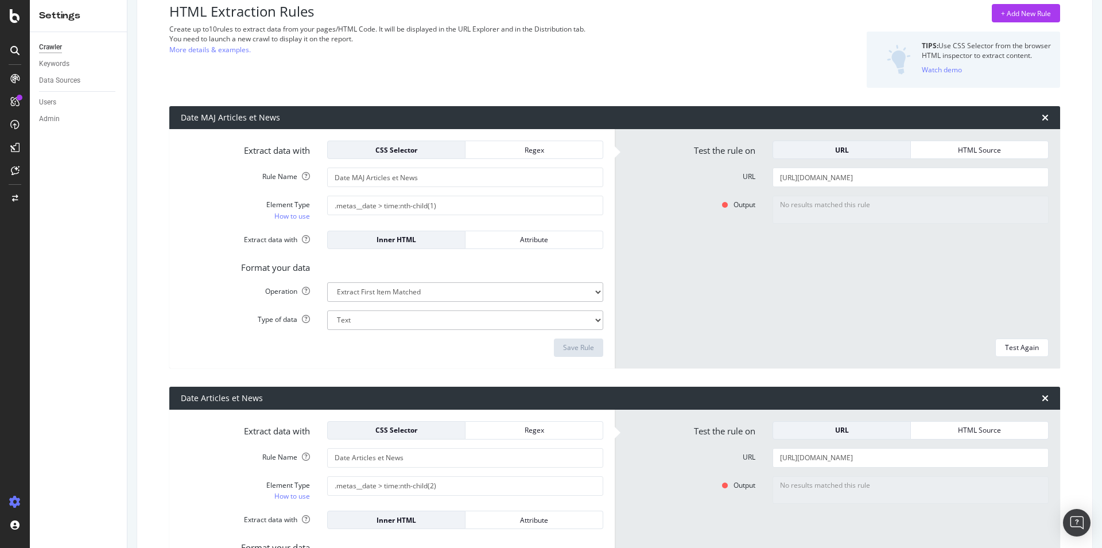
scroll to position [0, 0]
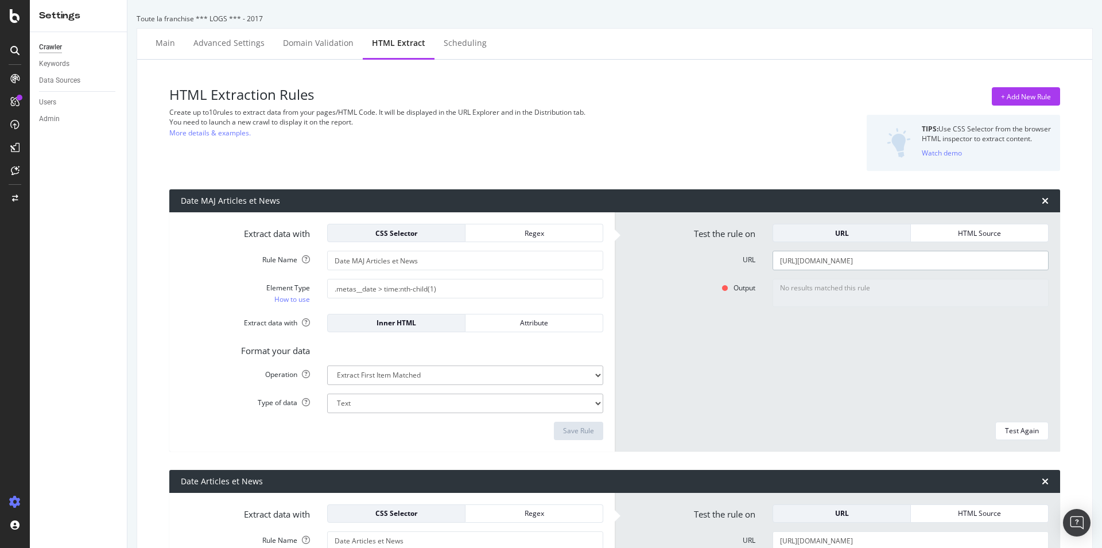
drag, startPoint x: 1007, startPoint y: 261, endPoint x: 617, endPoint y: 260, distance: 390.4
click at [773, 260] on input "https://www.toute-la-franchise.com/article-profil-master-franchise" at bounding box center [911, 261] width 276 height 20
paste input "interview-ose-tout-quitter-pour-reussir-en-franchise-interview-video-ylana--hel…"
type input "https://www.toute-la-franchise.com/interview-ose-tout-quitter-pour-reussir-en-f…"
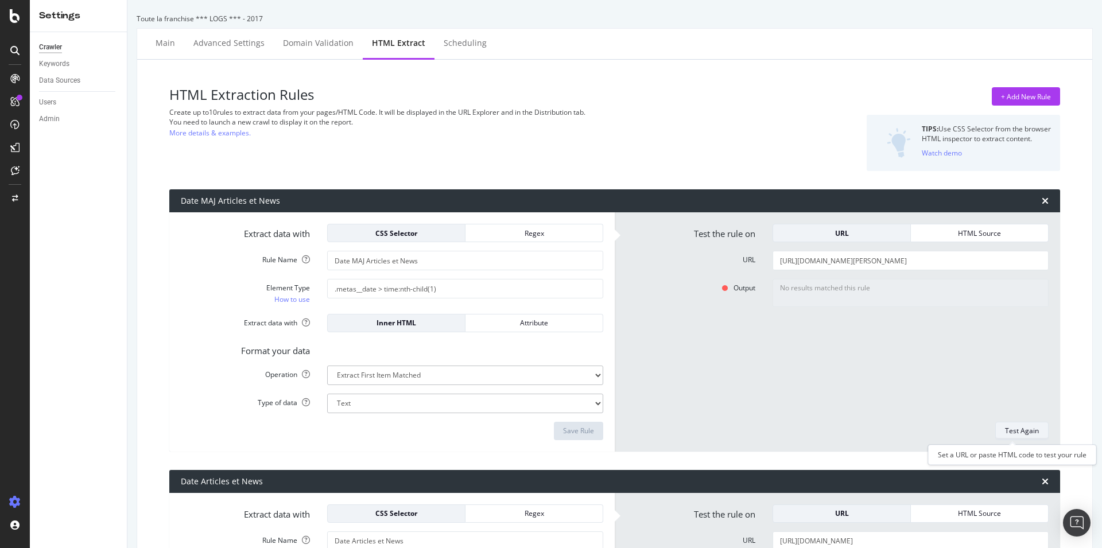
click at [1011, 433] on div "Test Again" at bounding box center [1022, 431] width 34 height 10
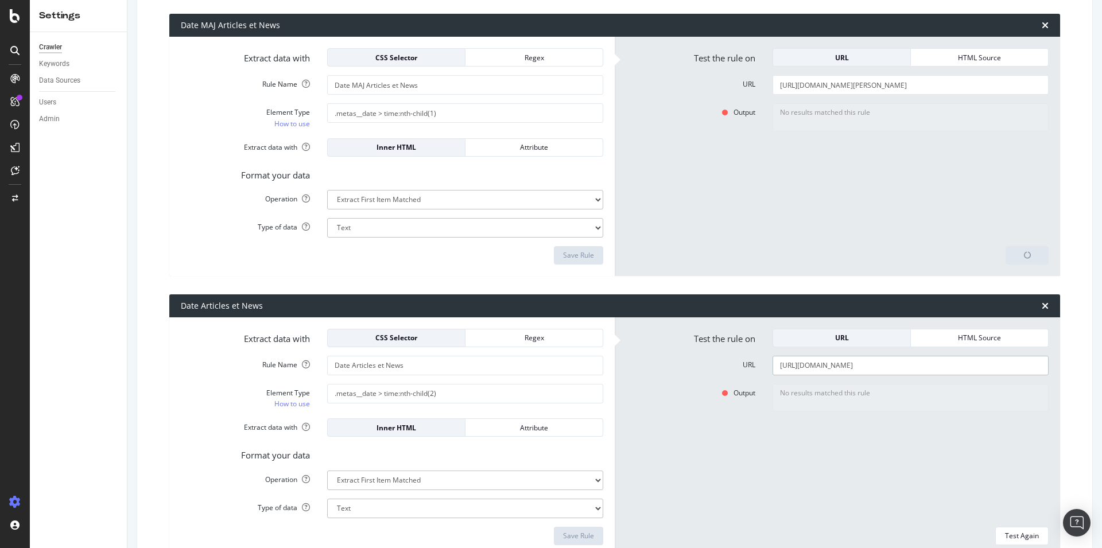
drag, startPoint x: 1005, startPoint y: 363, endPoint x: 509, endPoint y: 354, distance: 495.5
click at [773, 356] on input "https://www.toute-la-franchise.com/article-profil-master-franchise" at bounding box center [911, 366] width 276 height 20
paste input "interview-ose-tout-quitter-pour-reussir-en-franchise-interview-video-ylana--hel…"
type input "https://www.toute-la-franchise.com/interview-ose-tout-quitter-pour-reussir-en-f…"
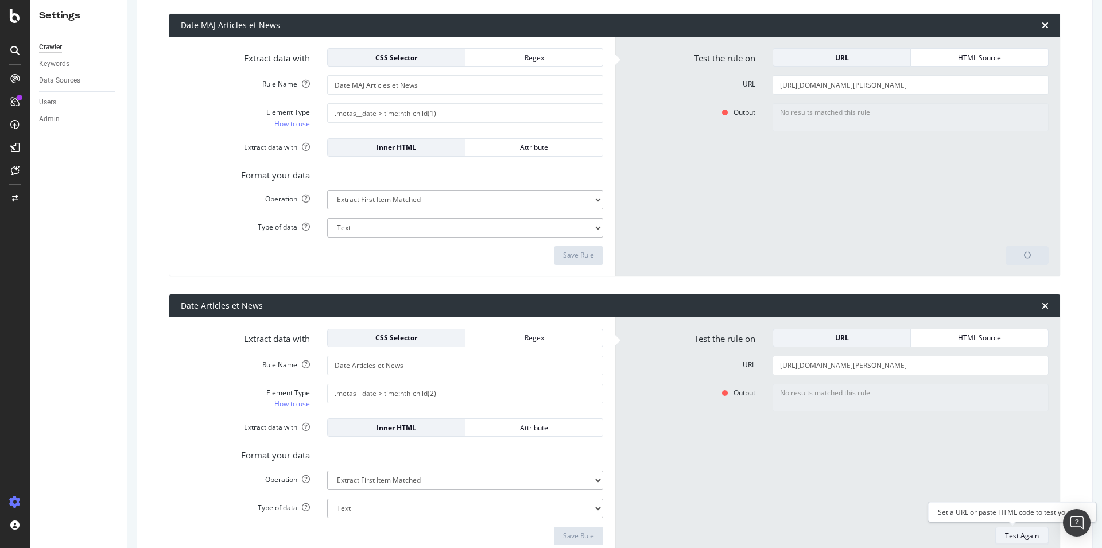
click at [1005, 534] on div "Test Again" at bounding box center [1022, 536] width 34 height 10
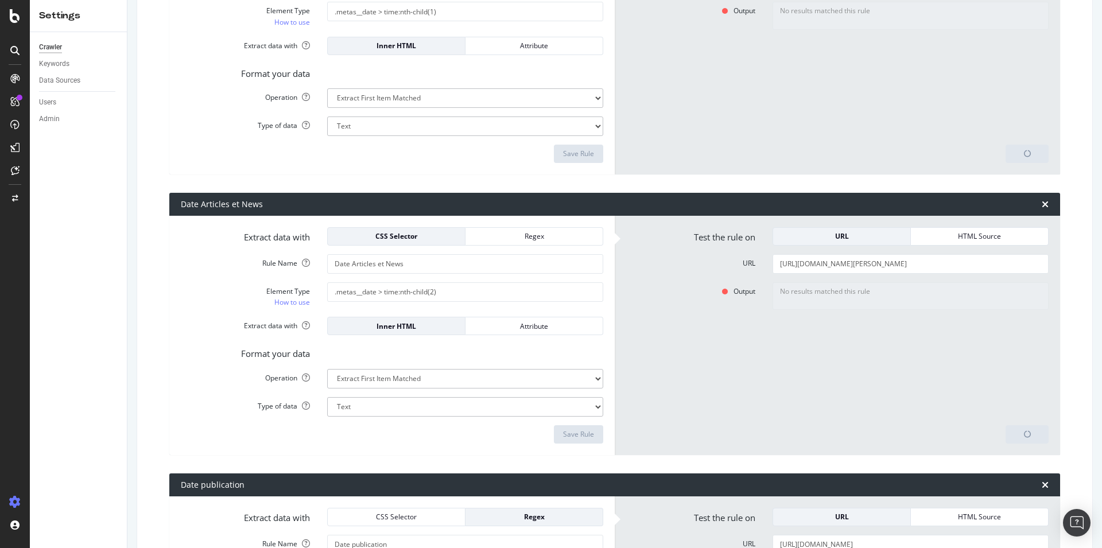
scroll to position [410, 0]
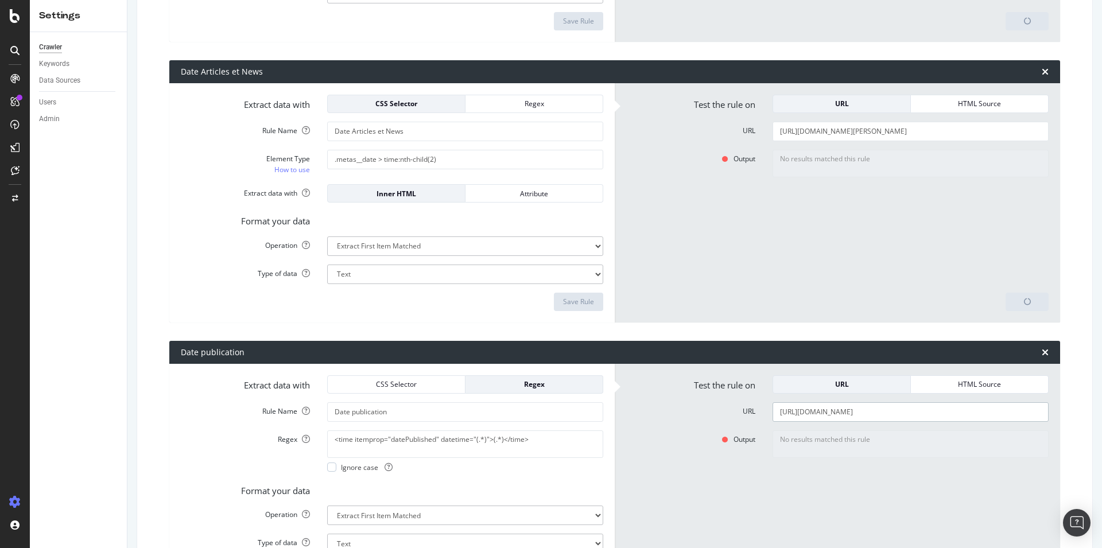
drag, startPoint x: 1010, startPoint y: 413, endPoint x: 659, endPoint y: 417, distance: 351.4
click at [773, 417] on input "https://www.toute-la-franchise.com/article-profil-master-franchise" at bounding box center [911, 412] width 276 height 20
paste input "interview-ose-tout-quitter-pour-reussir-en-franchise-interview-video-ylana--hel…"
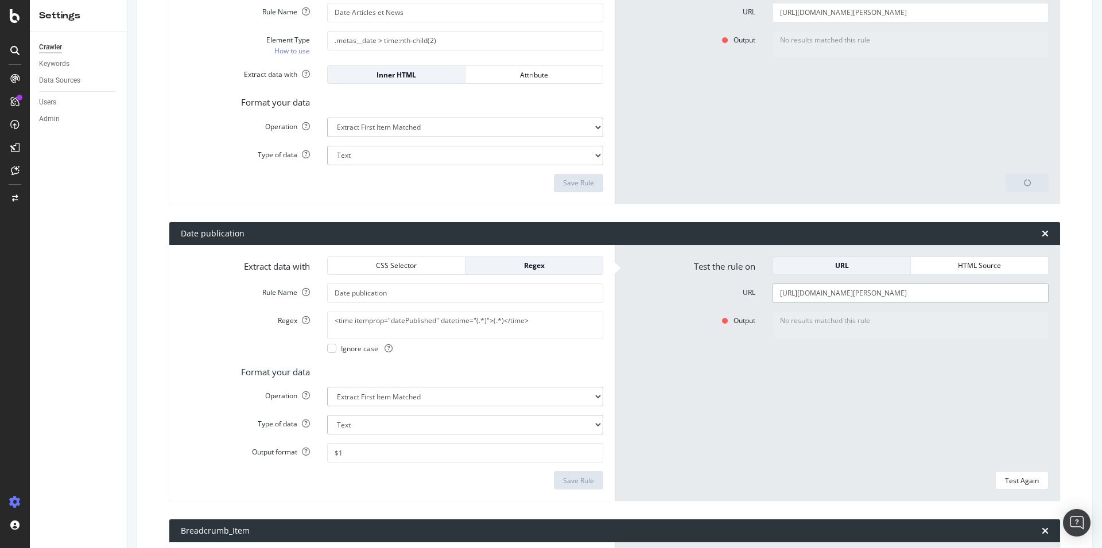
scroll to position [586, 0]
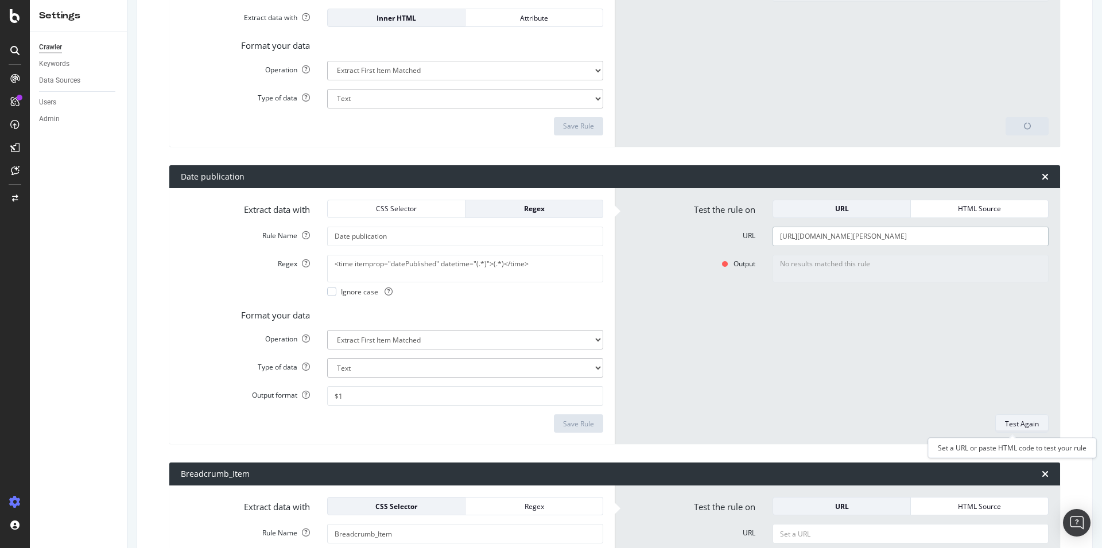
type input "https://www.toute-la-franchise.com/interview-ose-tout-quitter-pour-reussir-en-f…"
click at [1020, 425] on div "Test Again" at bounding box center [1022, 424] width 34 height 10
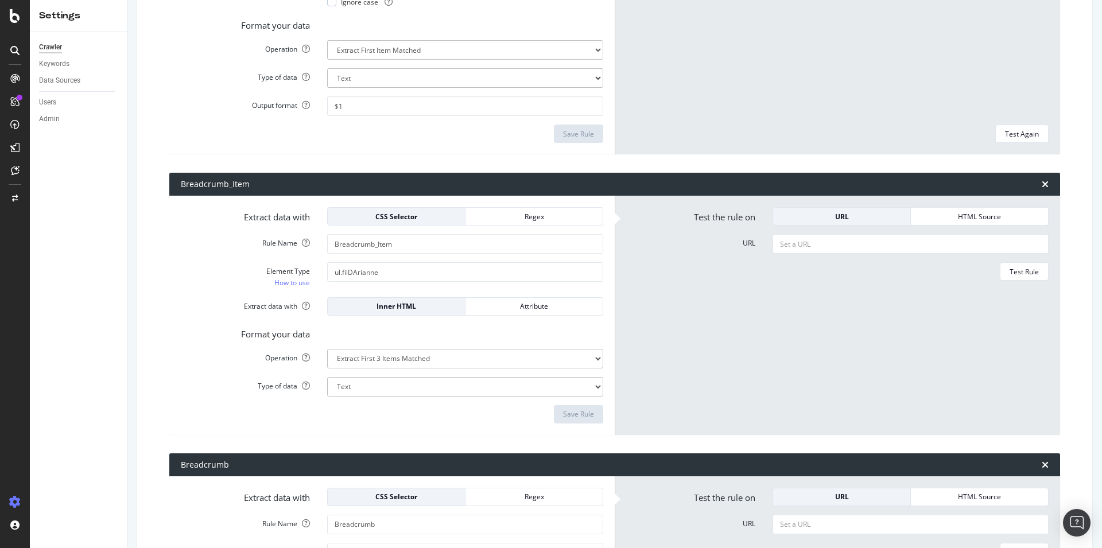
scroll to position [878, 0]
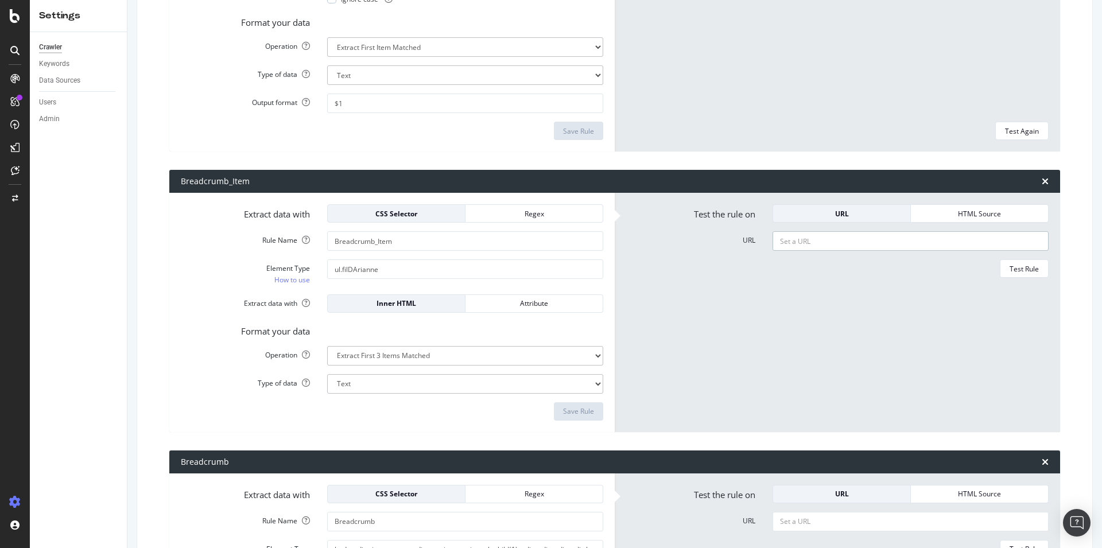
click at [805, 247] on input "URL" at bounding box center [911, 241] width 276 height 20
paste input "https://www.toute-la-franchise.com/interview-ose-tout-quitter-pour-reussir-en-f…"
type input "https://www.toute-la-franchise.com/interview-ose-tout-quitter-pour-reussir-en-f…"
click at [1020, 269] on div "Test Rule" at bounding box center [1024, 269] width 29 height 10
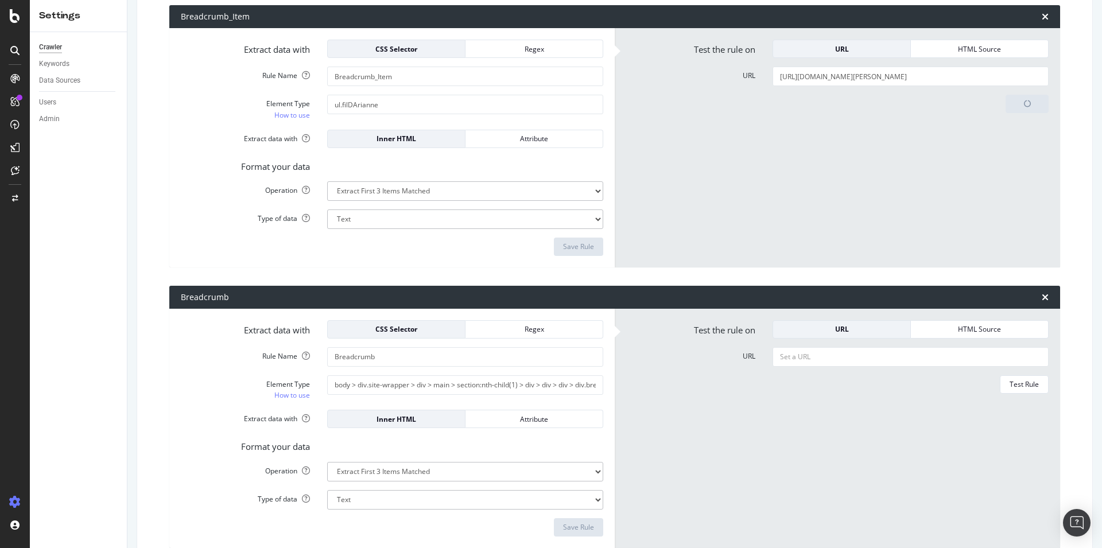
scroll to position [1054, 0]
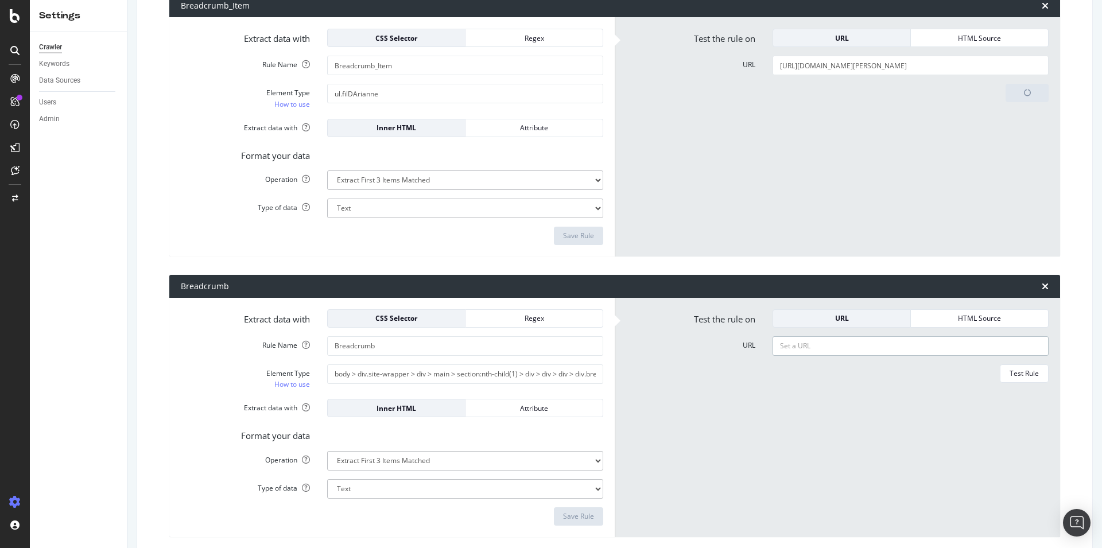
click at [820, 342] on input "URL" at bounding box center [911, 346] width 276 height 20
paste input "https://www.toute-la-franchise.com/interview-ose-tout-quitter-pour-reussir-en-f…"
type input "https://www.toute-la-franchise.com/interview-ose-tout-quitter-pour-reussir-en-f…"
click at [1015, 375] on div "Test Rule" at bounding box center [1024, 374] width 29 height 10
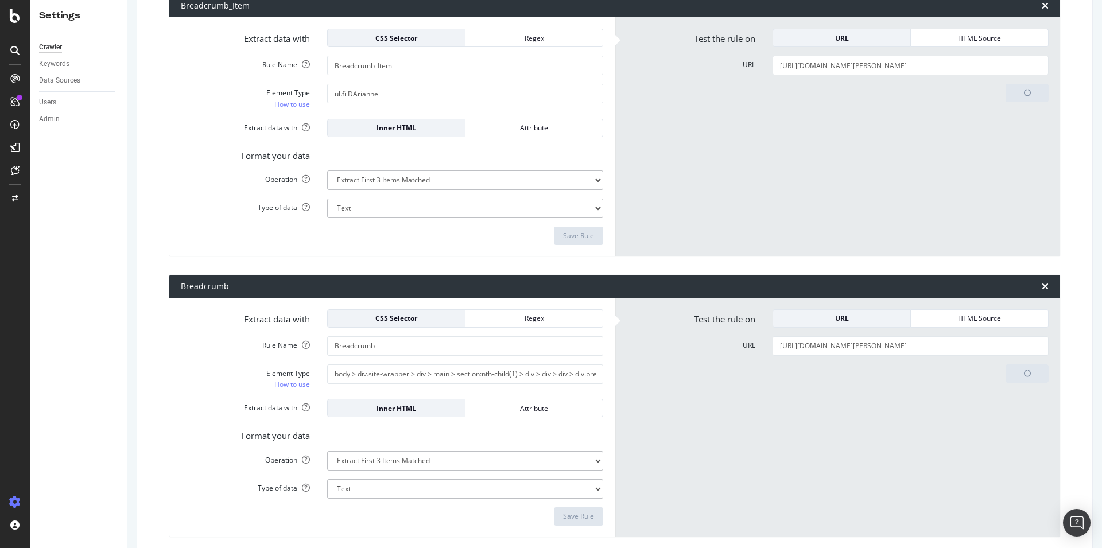
scroll to position [1347, 0]
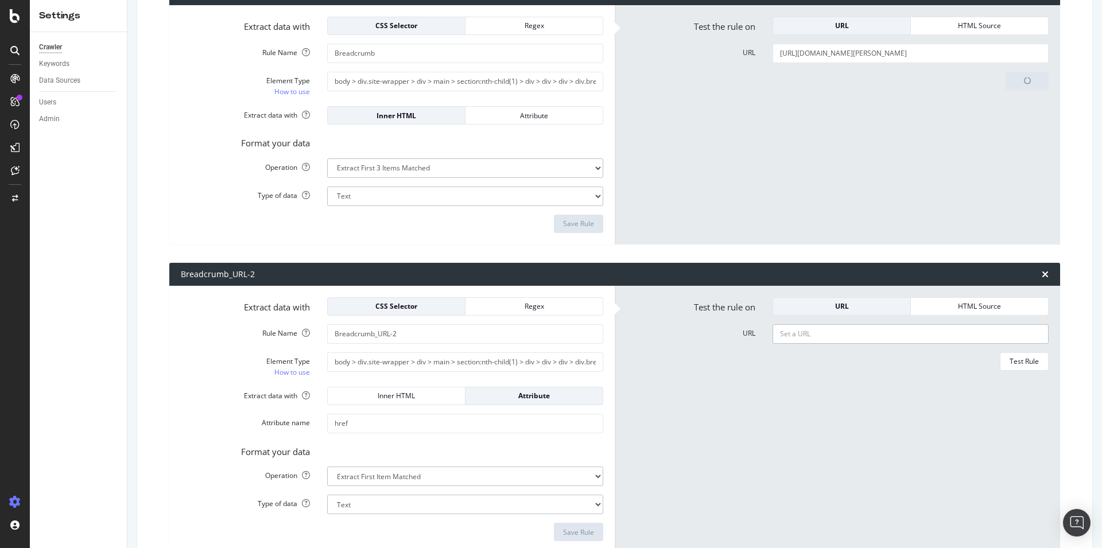
click at [920, 333] on input "URL" at bounding box center [911, 334] width 276 height 20
paste input "https://www.toute-la-franchise.com/interview-ose-tout-quitter-pour-reussir-en-f…"
type input "https://www.toute-la-franchise.com/interview-ose-tout-quitter-pour-reussir-en-f…"
click at [1011, 359] on div "Test Rule" at bounding box center [1024, 361] width 29 height 10
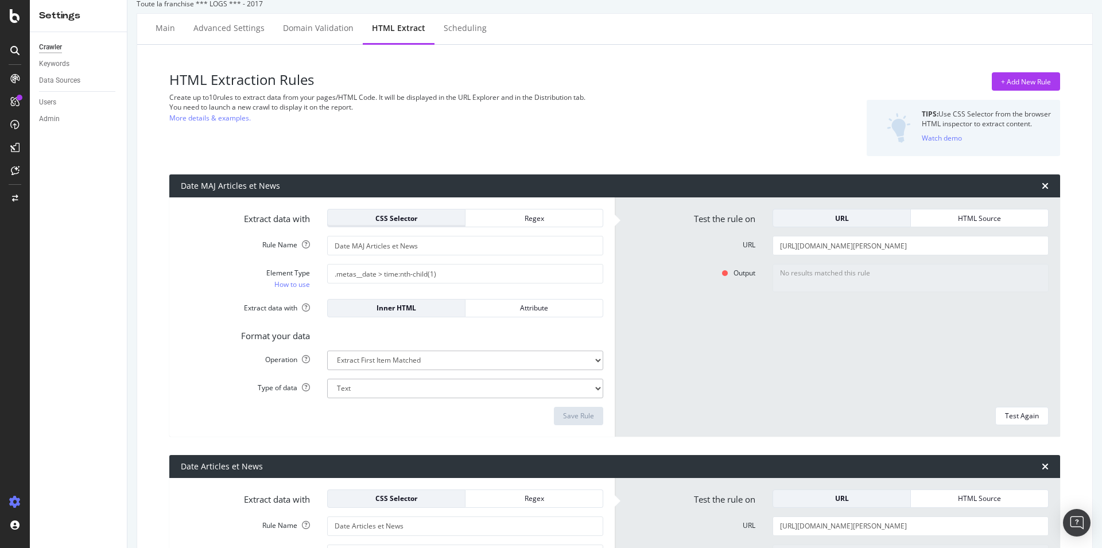
scroll to position [0, 0]
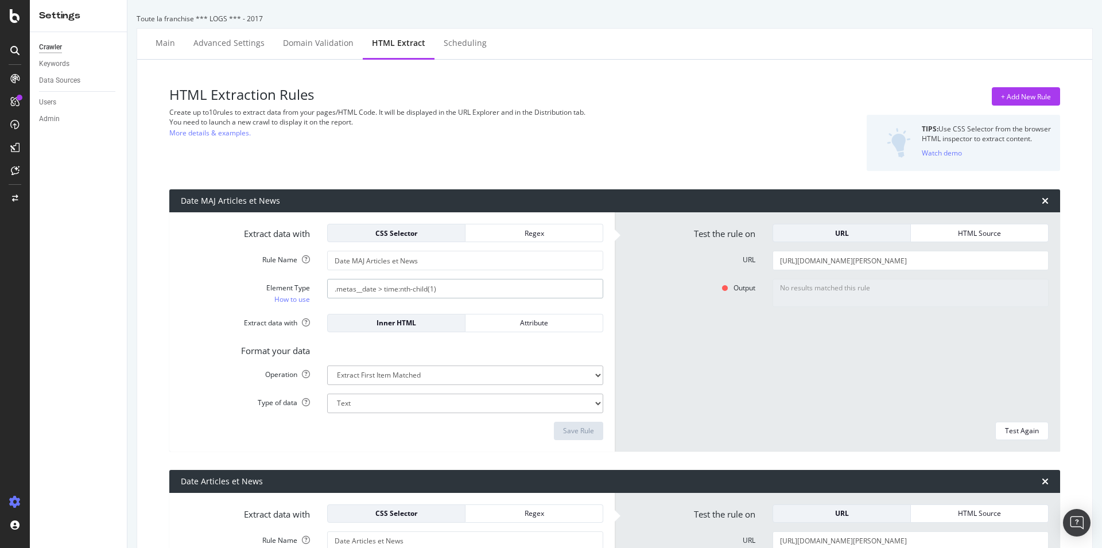
drag, startPoint x: 459, startPoint y: 289, endPoint x: 271, endPoint y: 290, distance: 187.7
click at [327, 289] on input ".metas__date > time:nth-child(1)" at bounding box center [465, 289] width 276 height 20
paste input "/html/body/div[2]/div/div[4]/article/div[2]/p/span[1]"
type input "/html/body/div[2]/div/div[4]/article/div[2]/p/span[1]"
click at [572, 423] on div "Save Rule" at bounding box center [578, 431] width 31 height 17
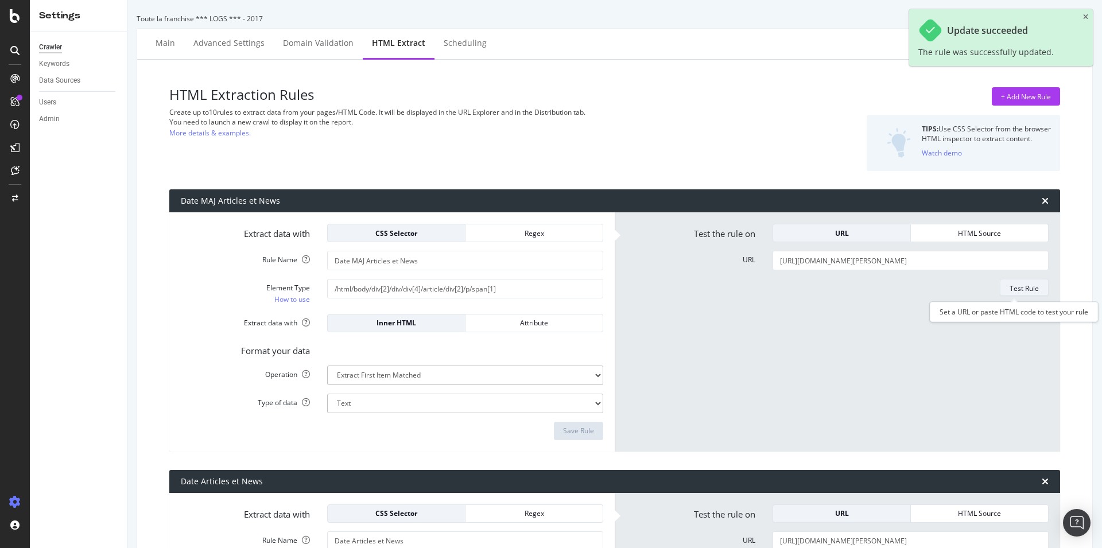
click at [1025, 288] on div "Test Rule" at bounding box center [1024, 289] width 29 height 10
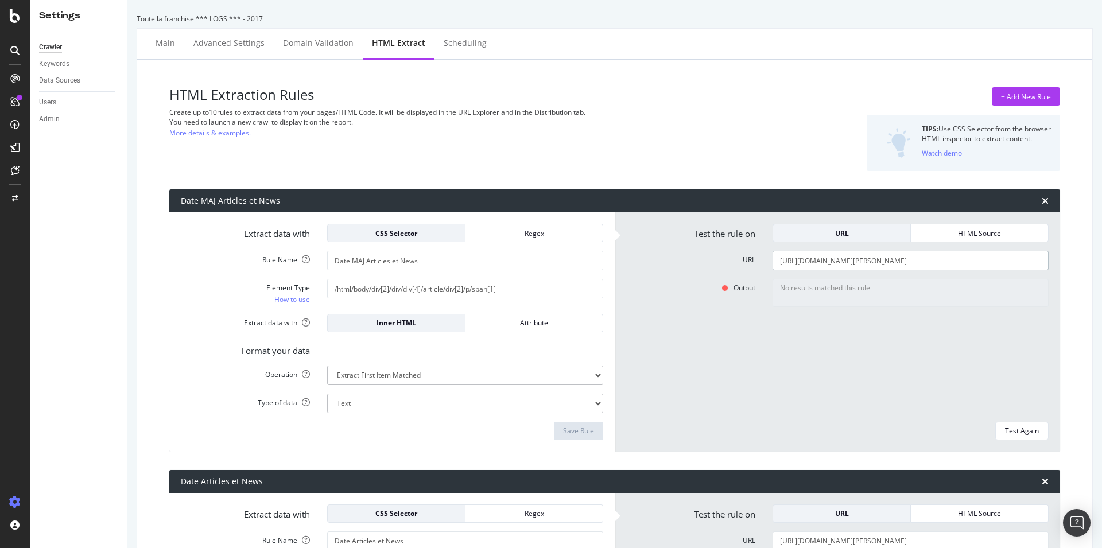
drag, startPoint x: 1036, startPoint y: 262, endPoint x: 445, endPoint y: 252, distance: 590.2
click at [445, 252] on div "Extract data with CSS Selector Regex Rule Name Date MAJ Articles et News Elemen…" at bounding box center [614, 331] width 891 height 239
type input "h"
paste input "https://www.toute-la-franchise.com/article-profil-master-franchise"
type input "https://www.toute-la-franchise.com/article-profil-master-franchise"
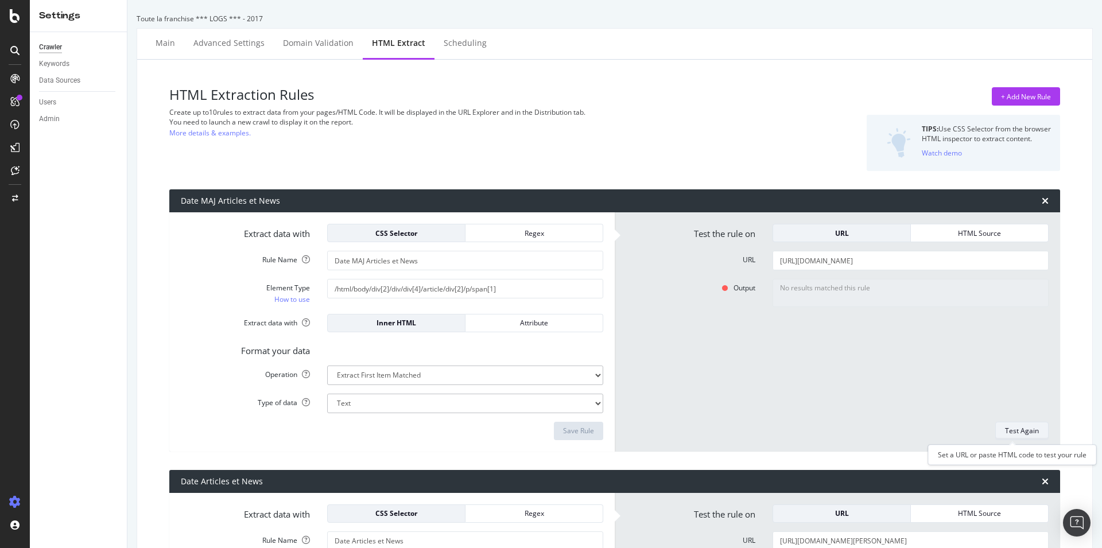
click at [1021, 429] on div "Test Again" at bounding box center [1022, 431] width 34 height 10
click at [327, 394] on select "Text Integer number Floating point number Date" at bounding box center [465, 404] width 276 height 20
select select "d"
click option "Date" at bounding box center [0, 0] width 0 height 0
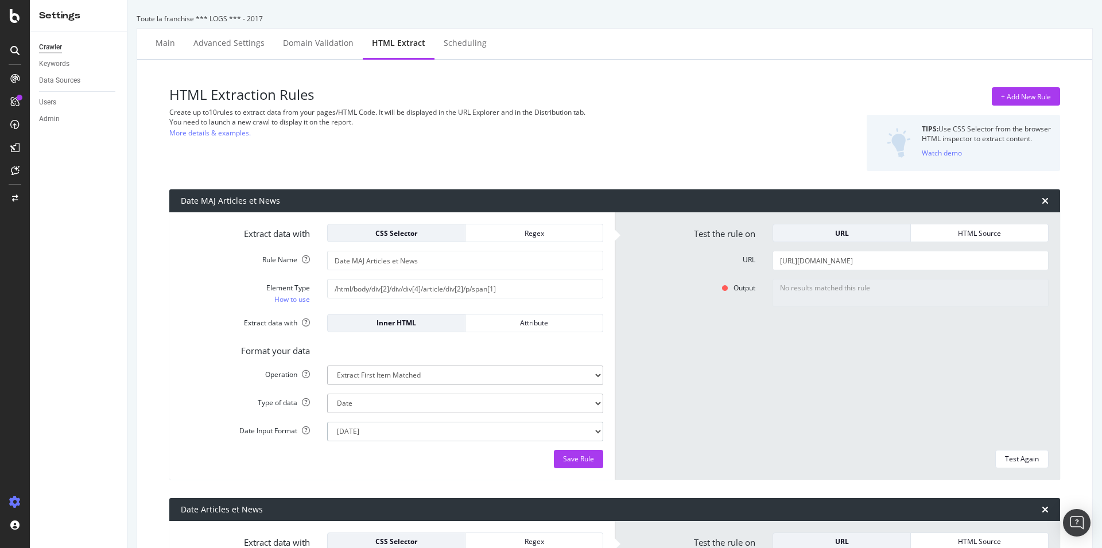
click at [327, 422] on select "Mon Jan 22 15:04:05 MST 2018 Mon Jan 22 15:04:05 -0700 2018 2018-01-22T15:04:05…" at bounding box center [465, 432] width 276 height 20
click at [410, 432] on select "Mon Jan 22 15:04:05 MST 2018 Mon Jan 22 15:04:05 -0700 2018 2018-01-22T15:04:05…" at bounding box center [465, 432] width 276 height 20
click at [327, 422] on select "Mon Jan 22 15:04:05 MST 2018 Mon Jan 22 15:04:05 -0700 2018 2018-01-22T15:04:05…" at bounding box center [465, 432] width 276 height 20
click option "2018-01-22" at bounding box center [0, 0] width 0 height 0
click at [327, 422] on select "Mon Jan 22 15:04:05 MST 2018 Mon Jan 22 15:04:05 -0700 2018 2018-01-22T15:04:05…" at bounding box center [465, 432] width 276 height 20
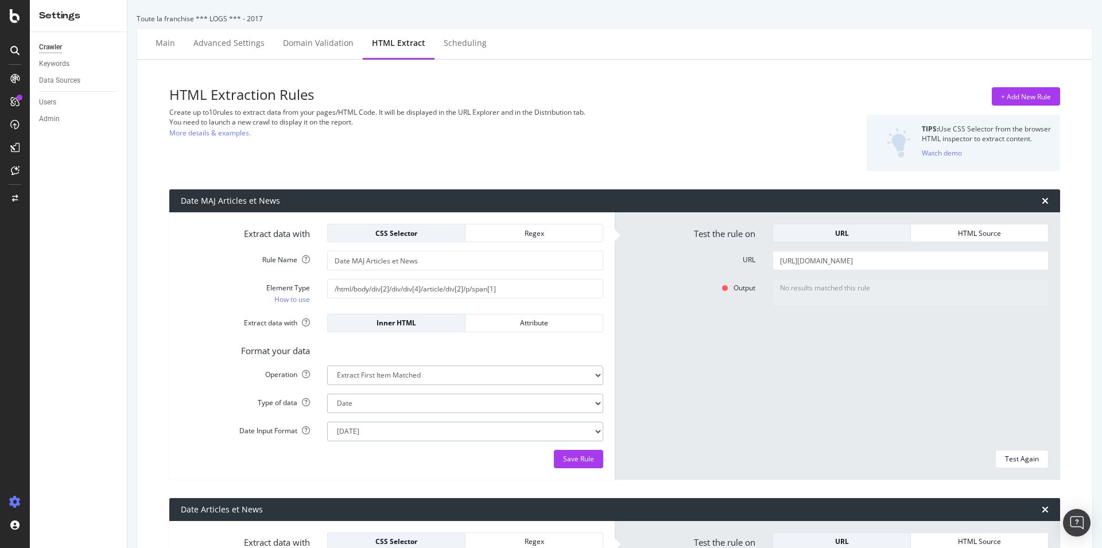
select select "fr_full_year"
click option "22/01/2018" at bounding box center [0, 0] width 0 height 0
click at [565, 456] on div "Save Rule" at bounding box center [578, 459] width 31 height 10
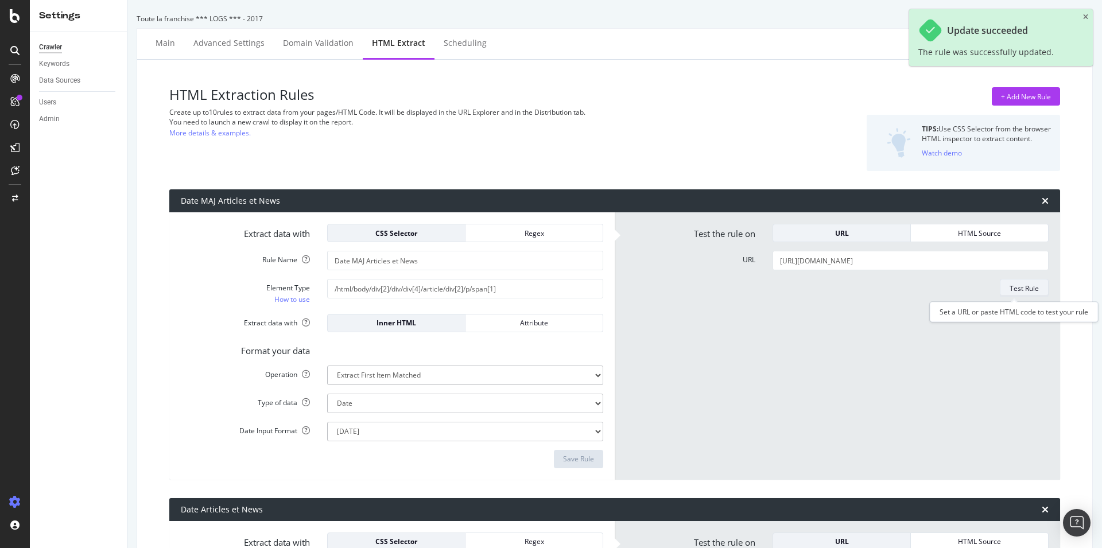
click at [1021, 290] on div "Test Rule" at bounding box center [1024, 289] width 29 height 10
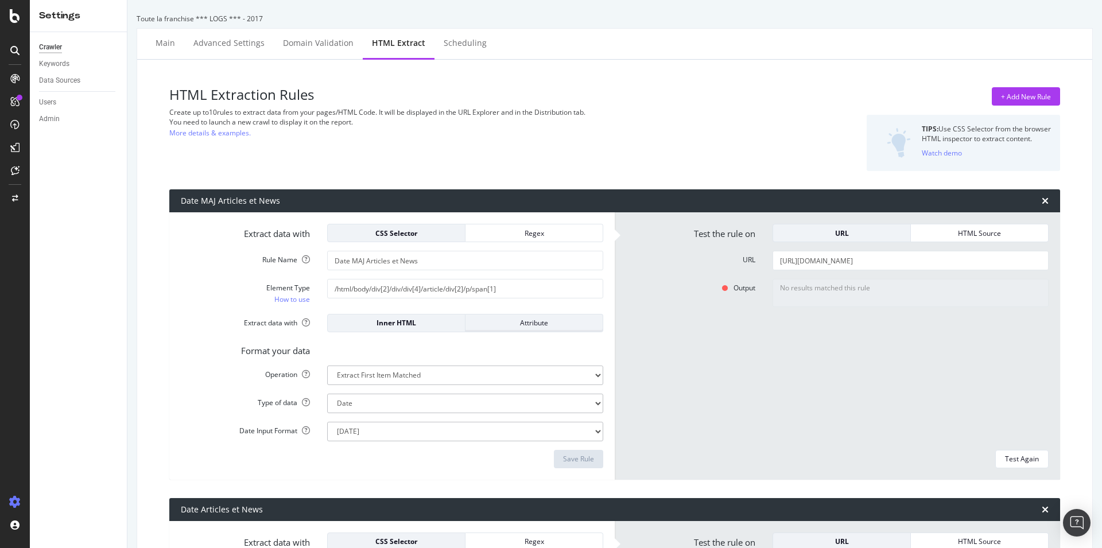
click at [533, 320] on div "Attribute" at bounding box center [534, 323] width 119 height 10
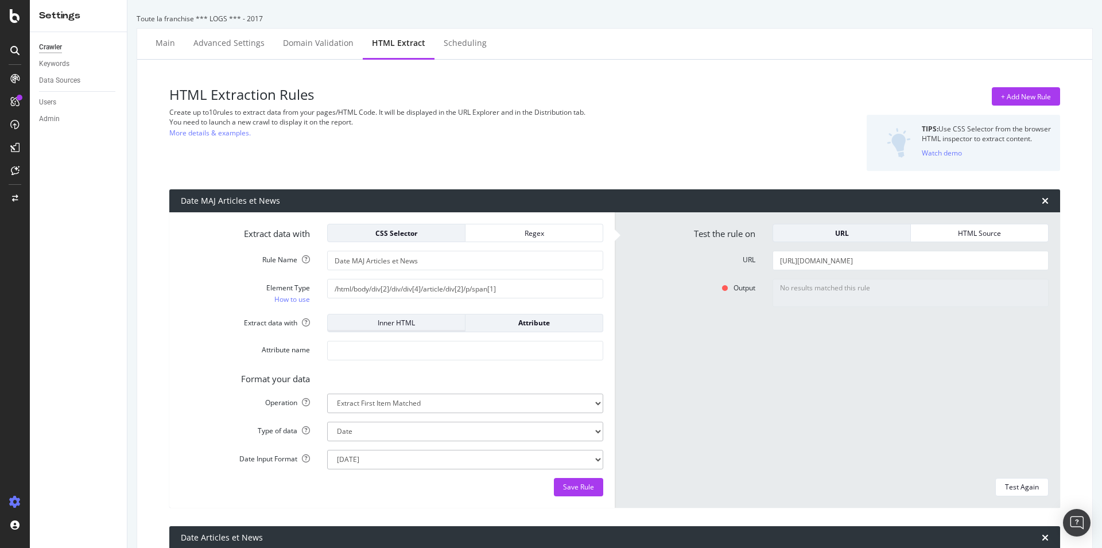
click at [419, 322] on div "Inner HTML" at bounding box center [396, 323] width 119 height 10
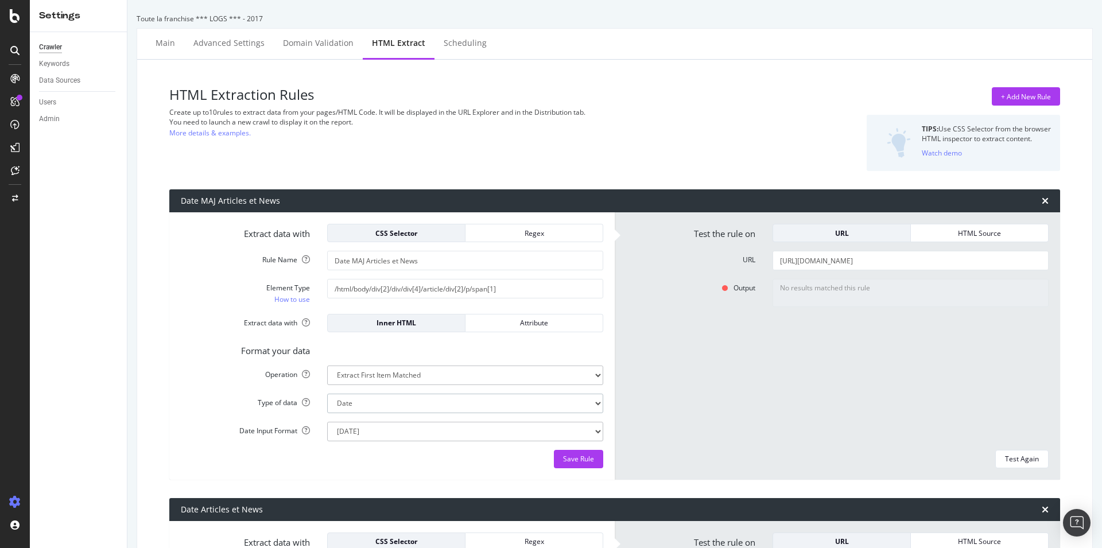
click at [327, 394] on select "Text Integer number Floating point number Date" at bounding box center [465, 404] width 276 height 20
click at [226, 454] on div "Save Rule" at bounding box center [392, 459] width 423 height 18
click at [327, 394] on select "Text Integer number Floating point number Date" at bounding box center [465, 404] width 276 height 20
select select "i"
click option "Integer number" at bounding box center [0, 0] width 0 height 0
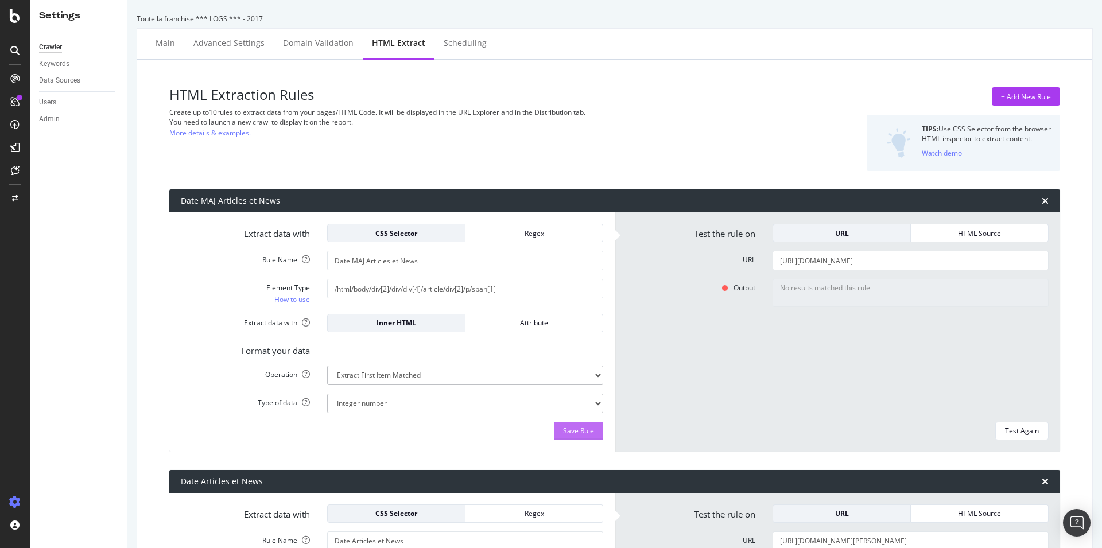
click at [579, 433] on div "Save Rule" at bounding box center [578, 431] width 31 height 10
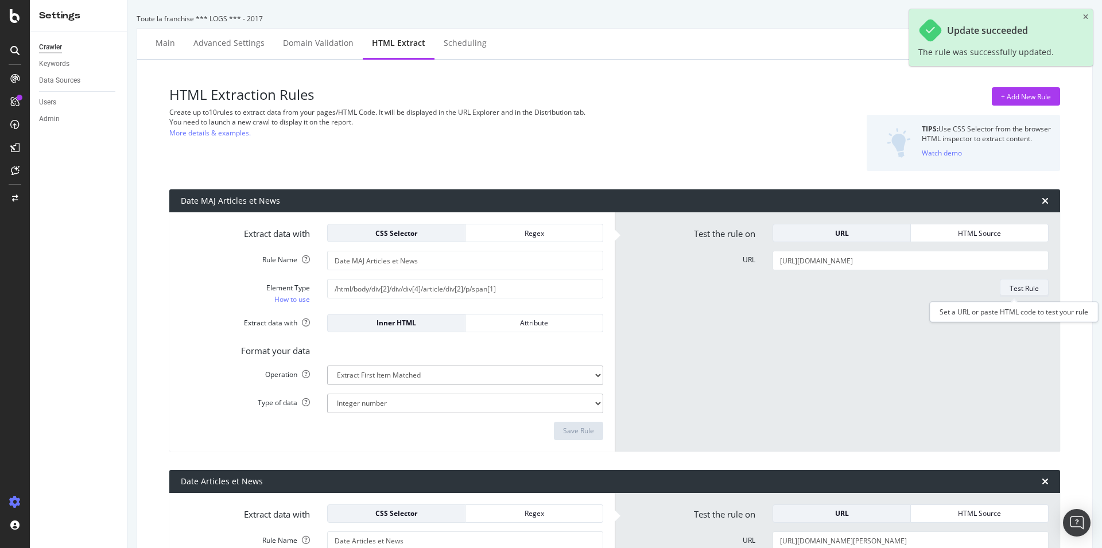
click at [1024, 289] on div "Test Rule" at bounding box center [1024, 289] width 29 height 10
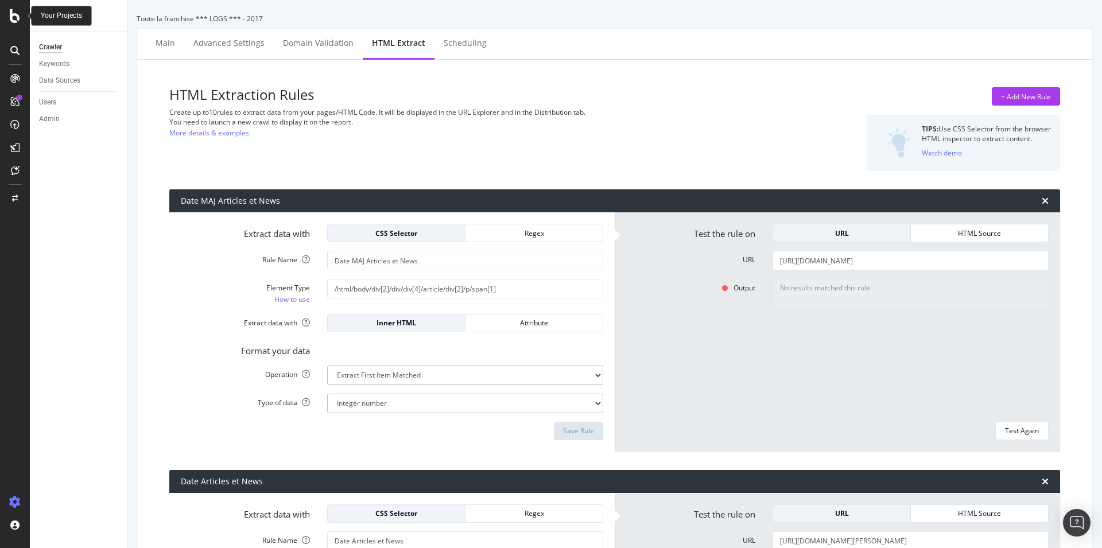
click at [10, 16] on icon at bounding box center [15, 16] width 10 height 14
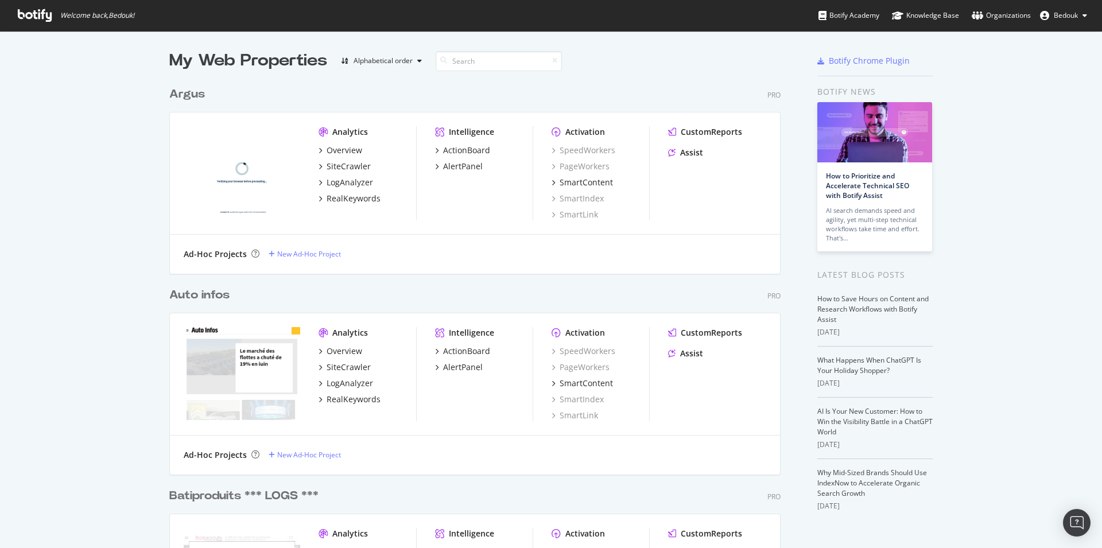
scroll to position [538, 1083]
click at [1066, 19] on span "Bedouk" at bounding box center [1066, 15] width 24 height 10
click at [1028, 196] on span "Log Out" at bounding box center [1030, 193] width 25 height 10
